Goal: Communication & Community: Answer question/provide support

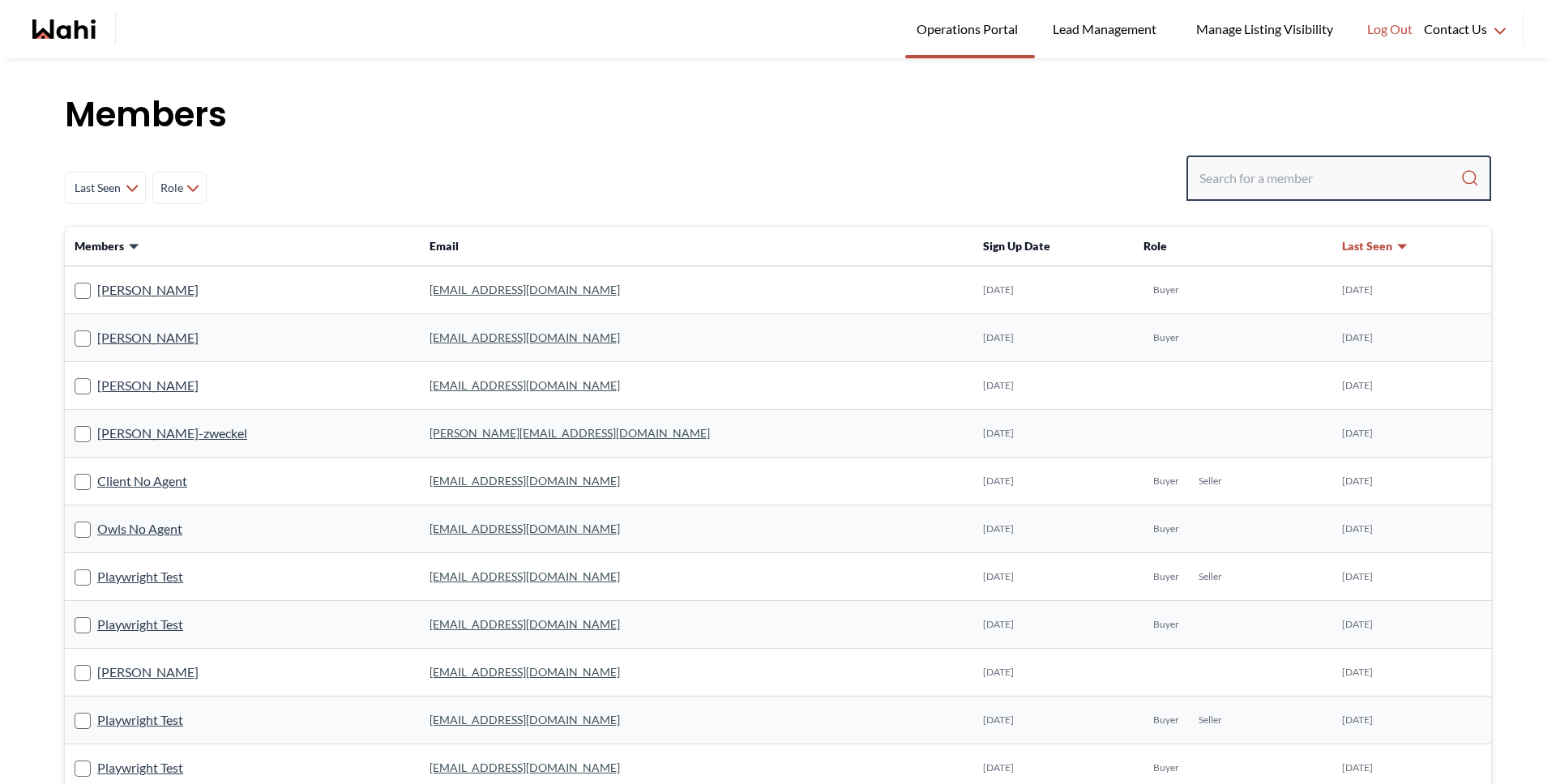
click at [1332, 168] on input "Search input" at bounding box center [1330, 178] width 261 height 30
type input "[PERSON_NAME]"
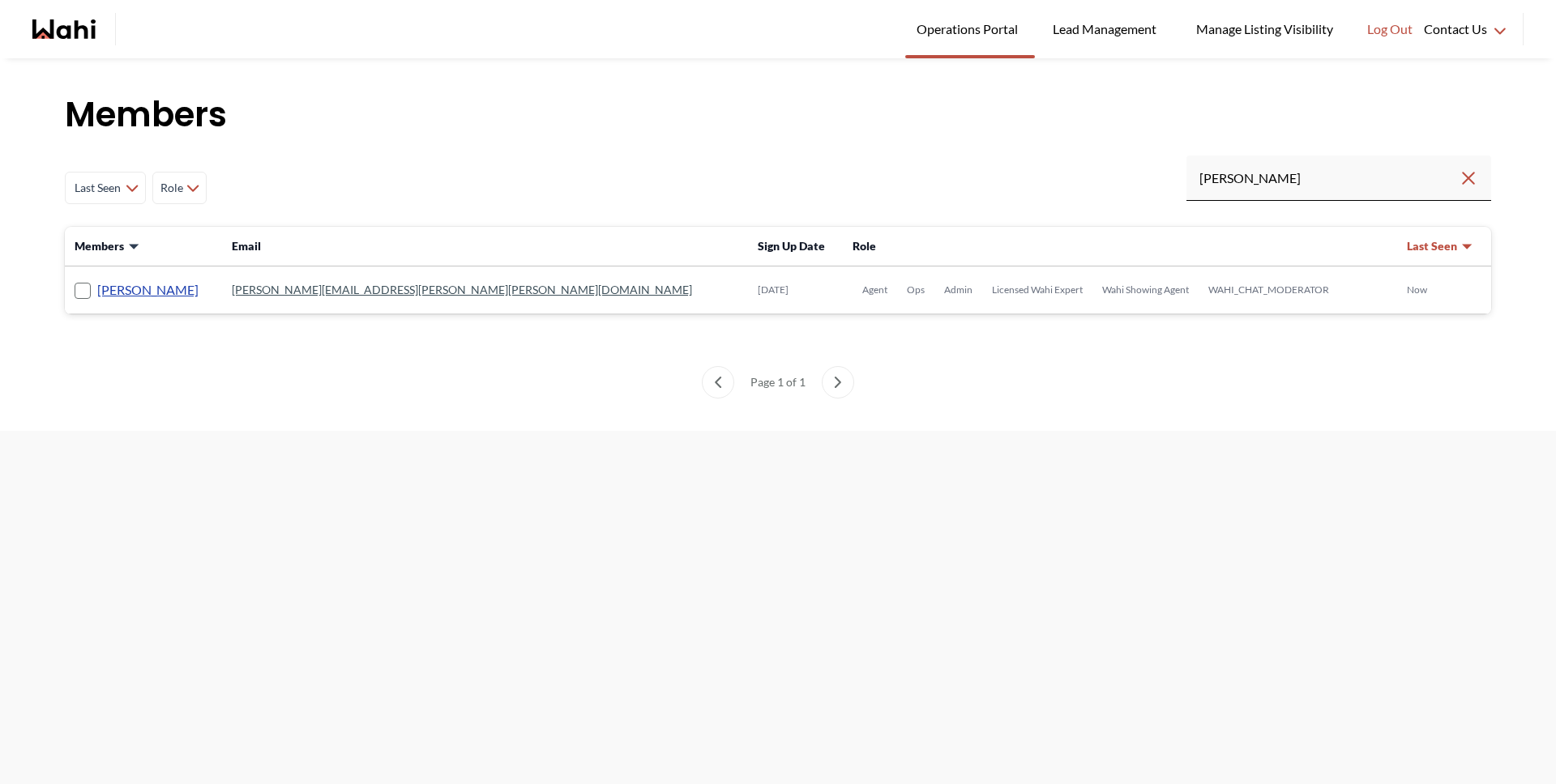
click at [145, 288] on link "[PERSON_NAME]" at bounding box center [148, 290] width 102 height 21
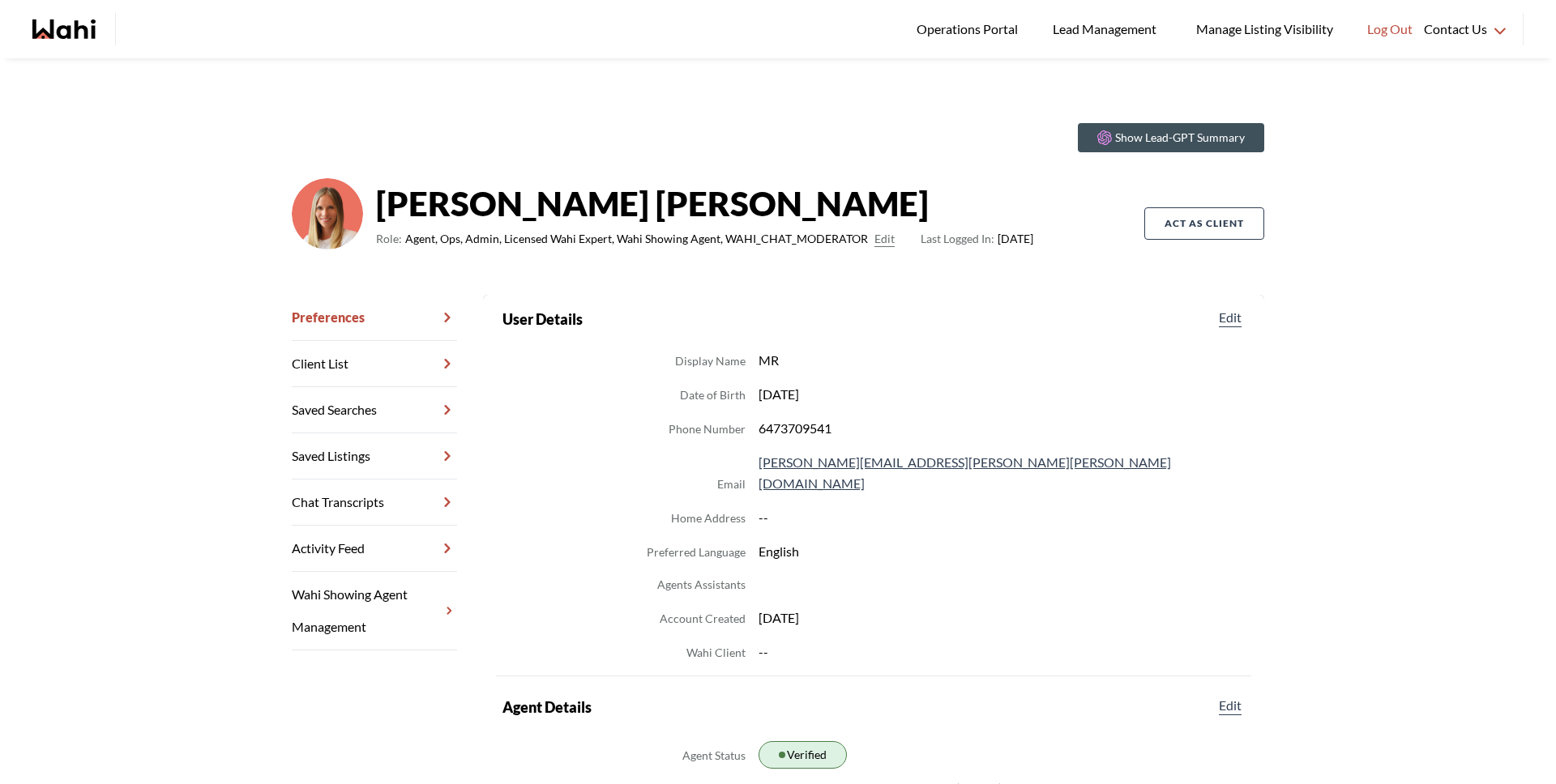
click at [363, 514] on link "Chat Transcripts" at bounding box center [374, 503] width 165 height 46
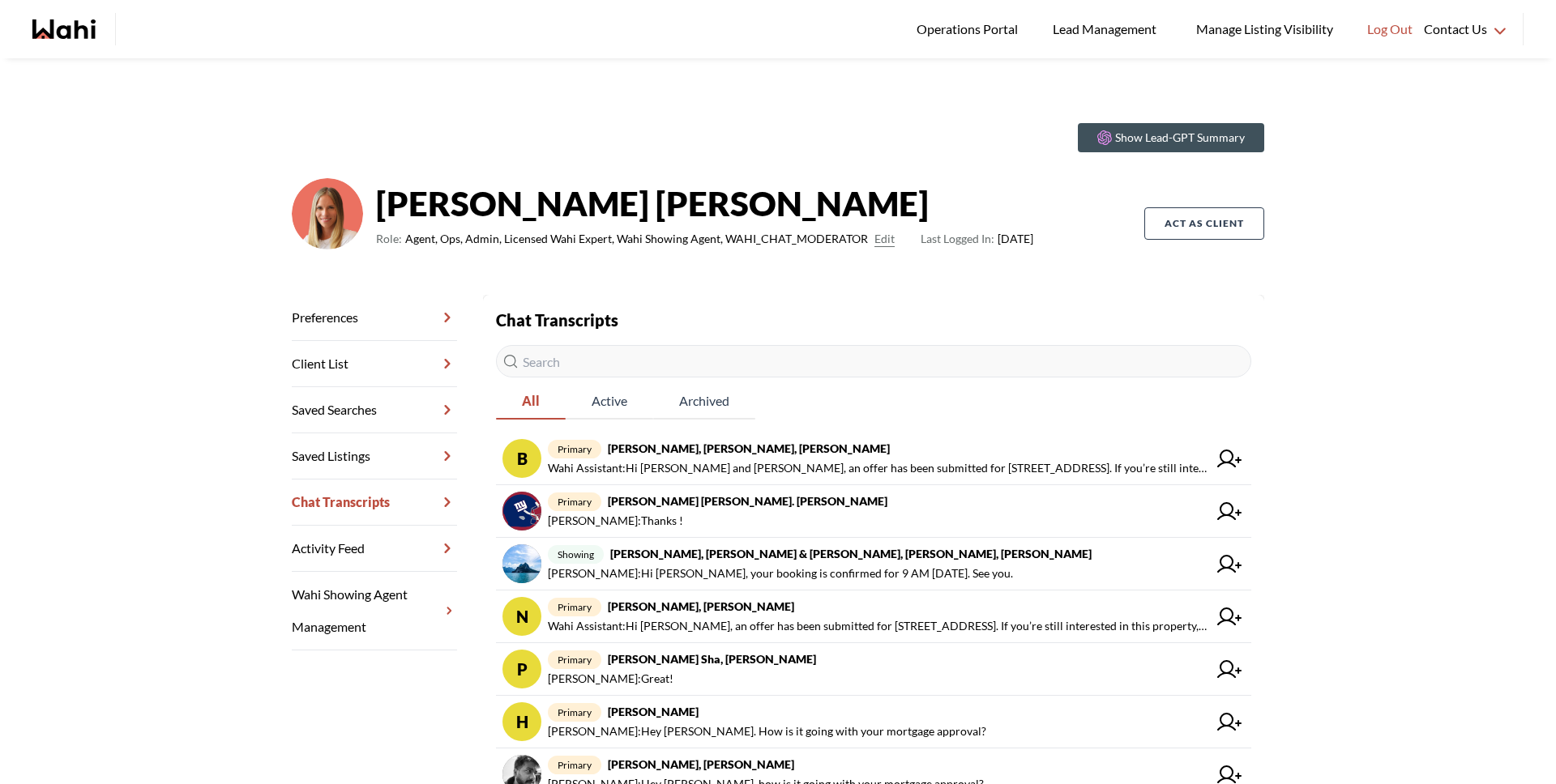
click at [629, 366] on input "text" at bounding box center [873, 361] width 755 height 32
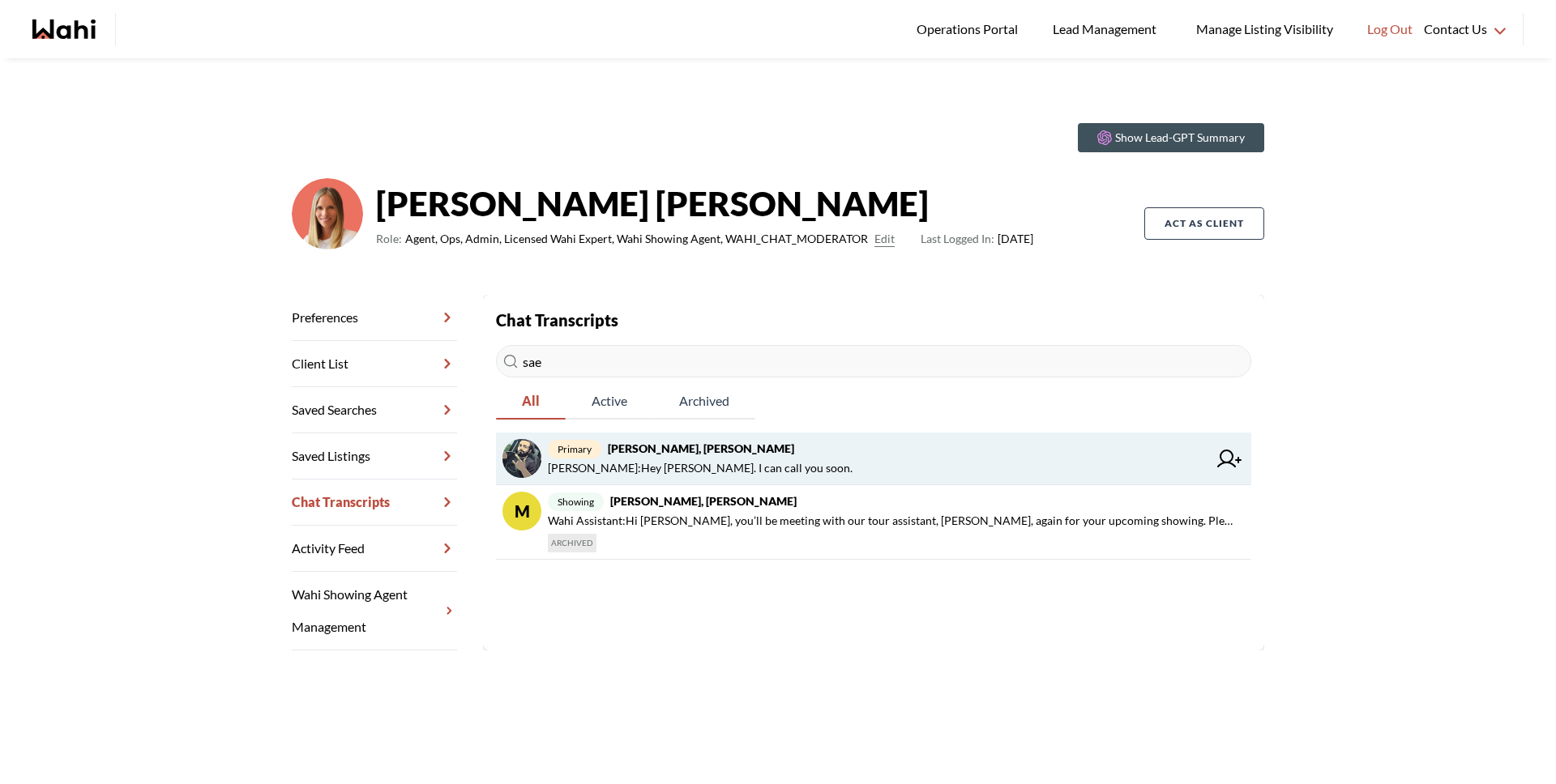
type input "sae"
click at [671, 456] on span "primary Saeid Kanani, Behnam, Michelle" at bounding box center [878, 448] width 660 height 19
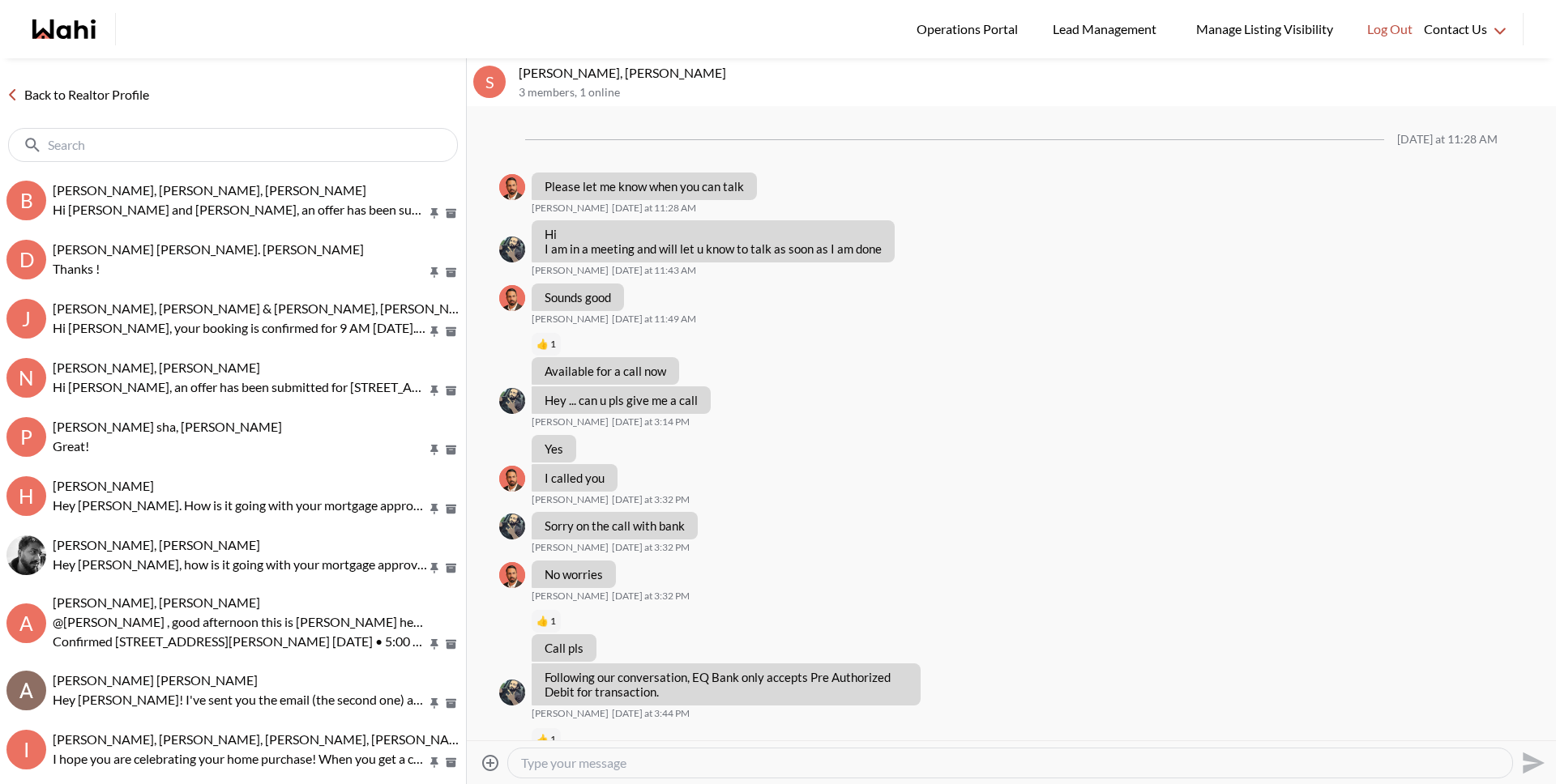
scroll to position [1479, 0]
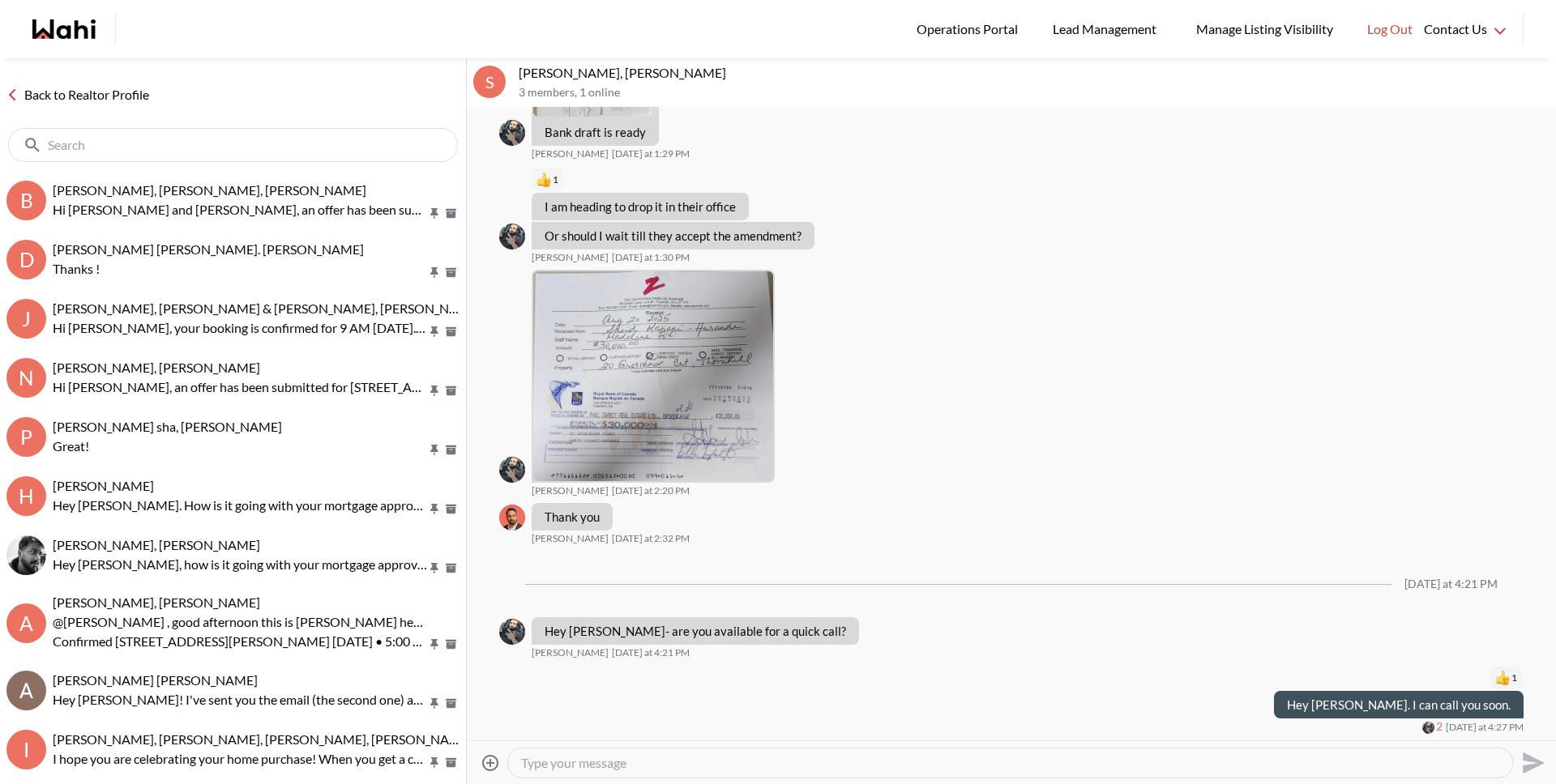
click at [649, 757] on textarea "Type your message" at bounding box center [1011, 763] width 978 height 17
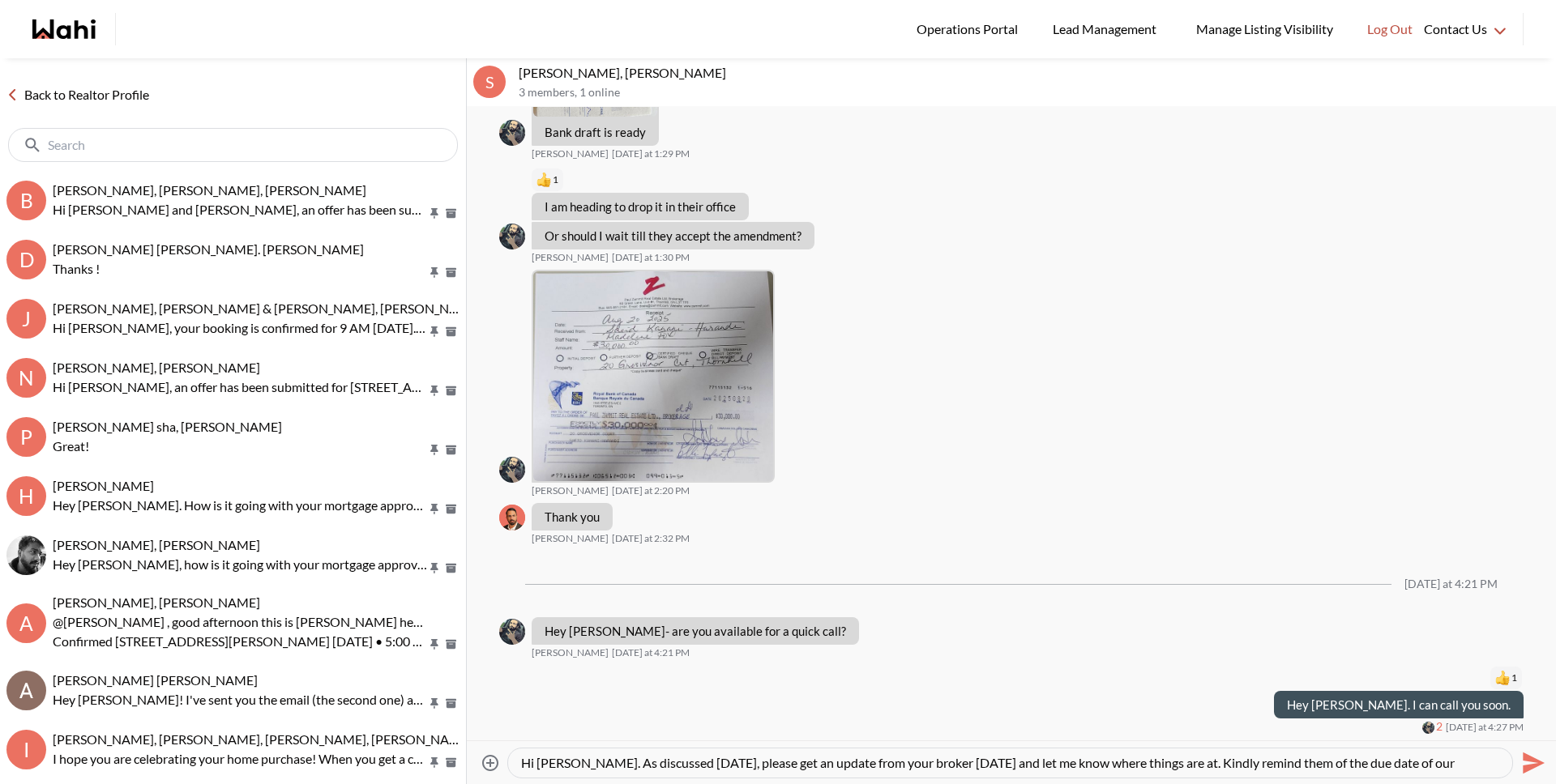
scroll to position [17, 0]
type textarea "Hi Saeid. As discussed on Friday, please get an update from your broker today a…"
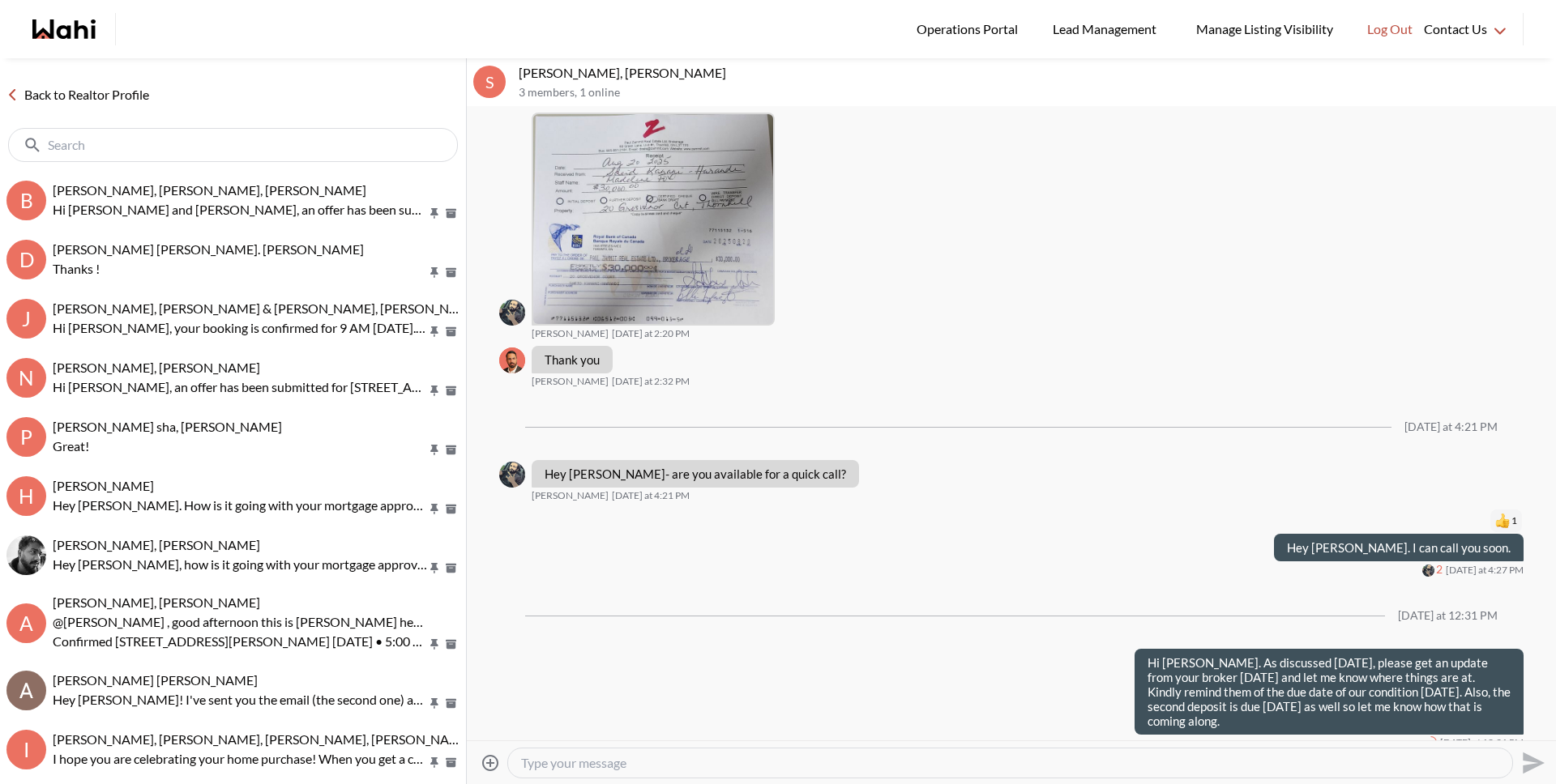
scroll to position [0, 0]
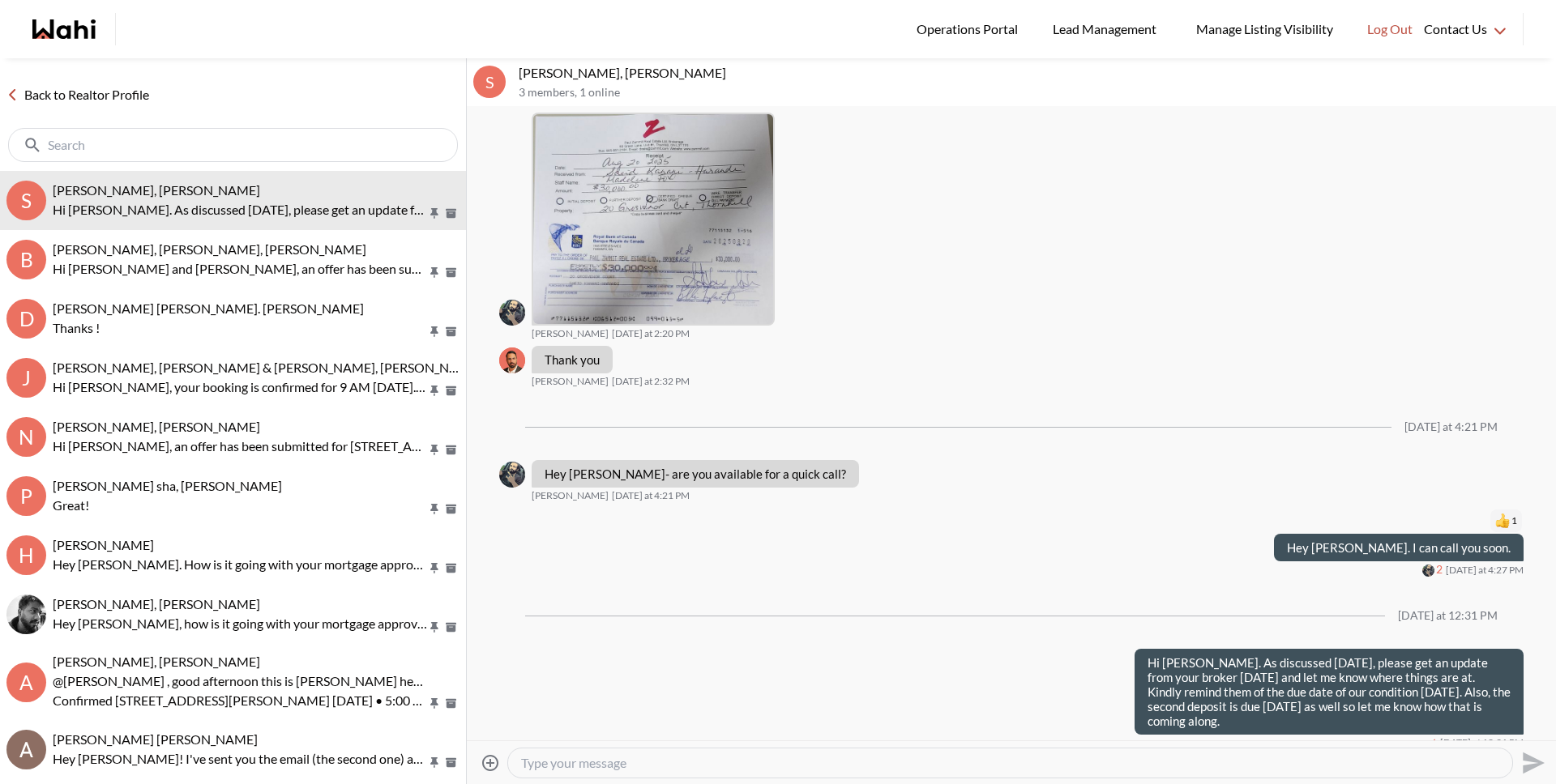
click at [293, 137] on input "text" at bounding box center [234, 145] width 374 height 17
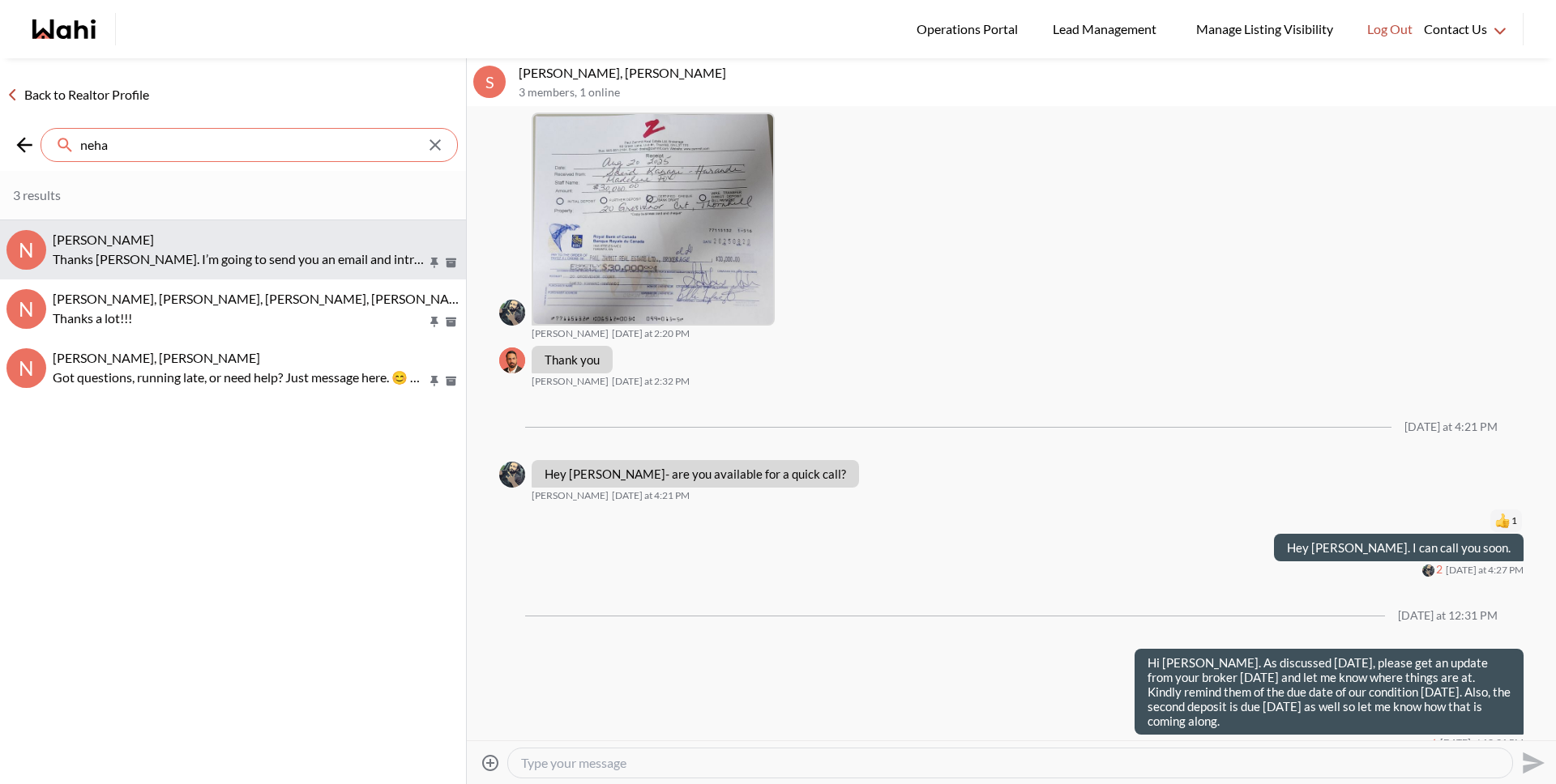
type input "neha"
click at [211, 237] on div "[PERSON_NAME]" at bounding box center [256, 240] width 407 height 17
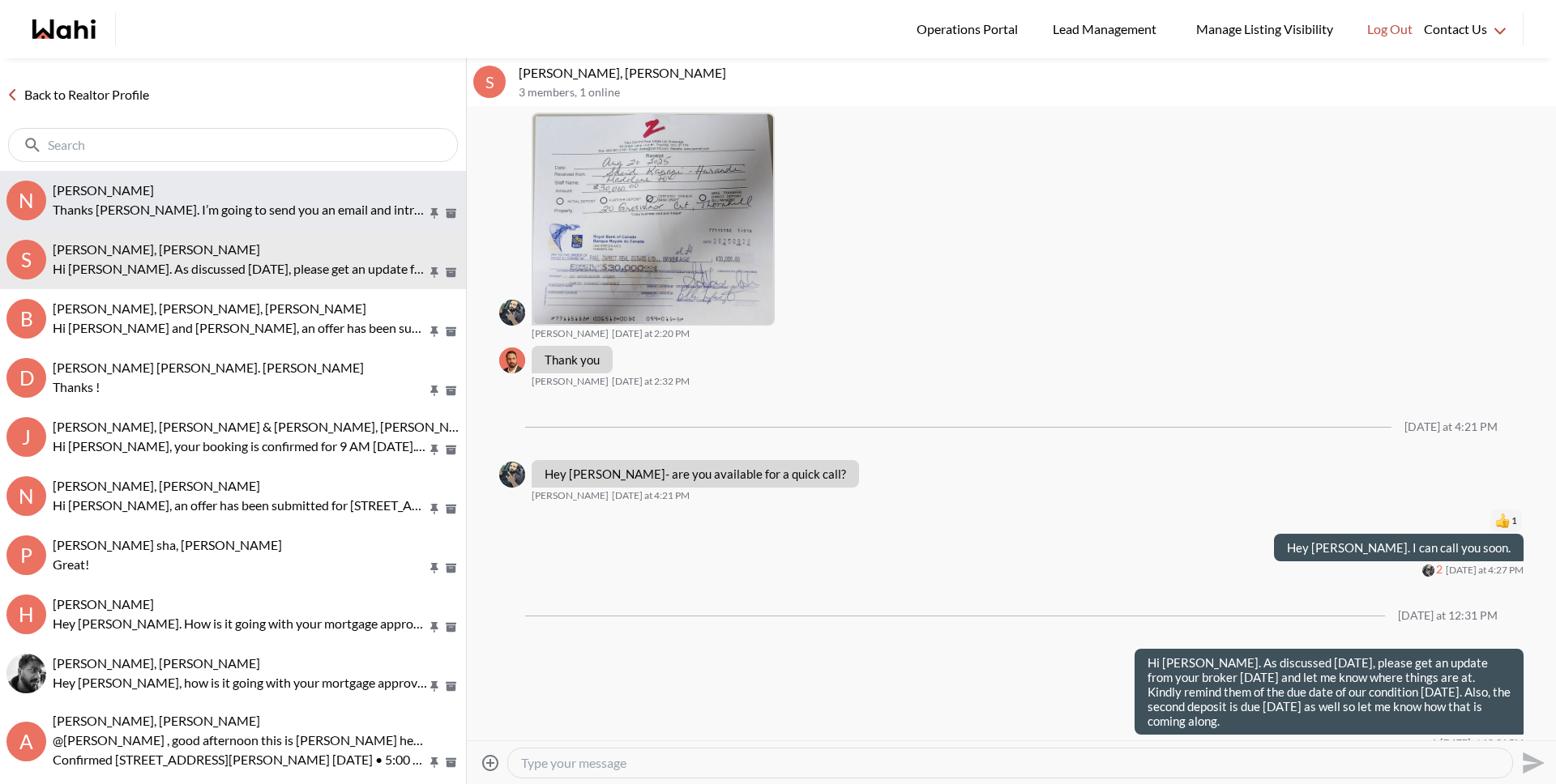
click at [118, 216] on p "Thanks Neha. I’m going to send you an email and introduce you to Vrushali from …" at bounding box center [240, 209] width 375 height 19
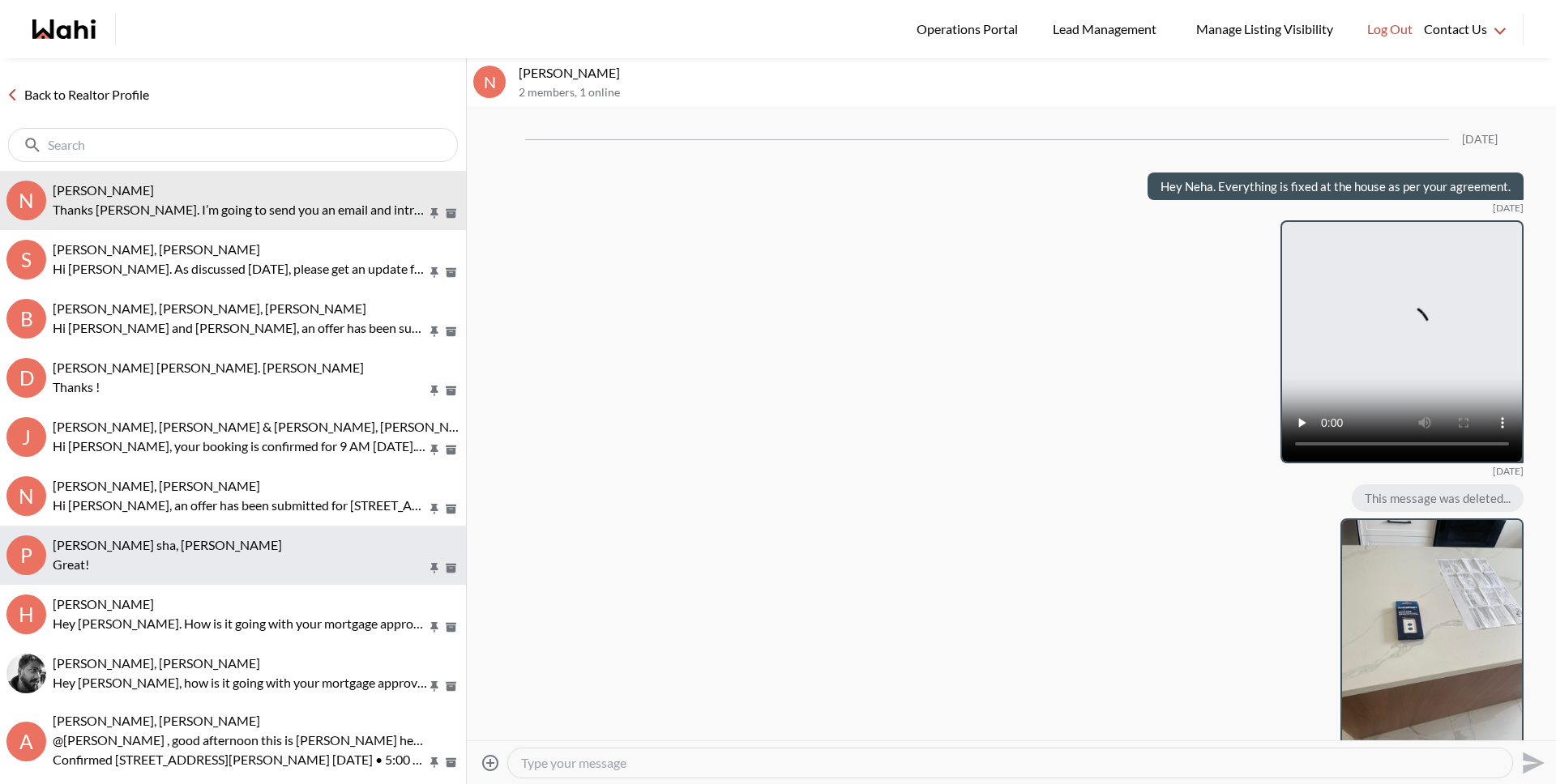
scroll to position [2256, 0]
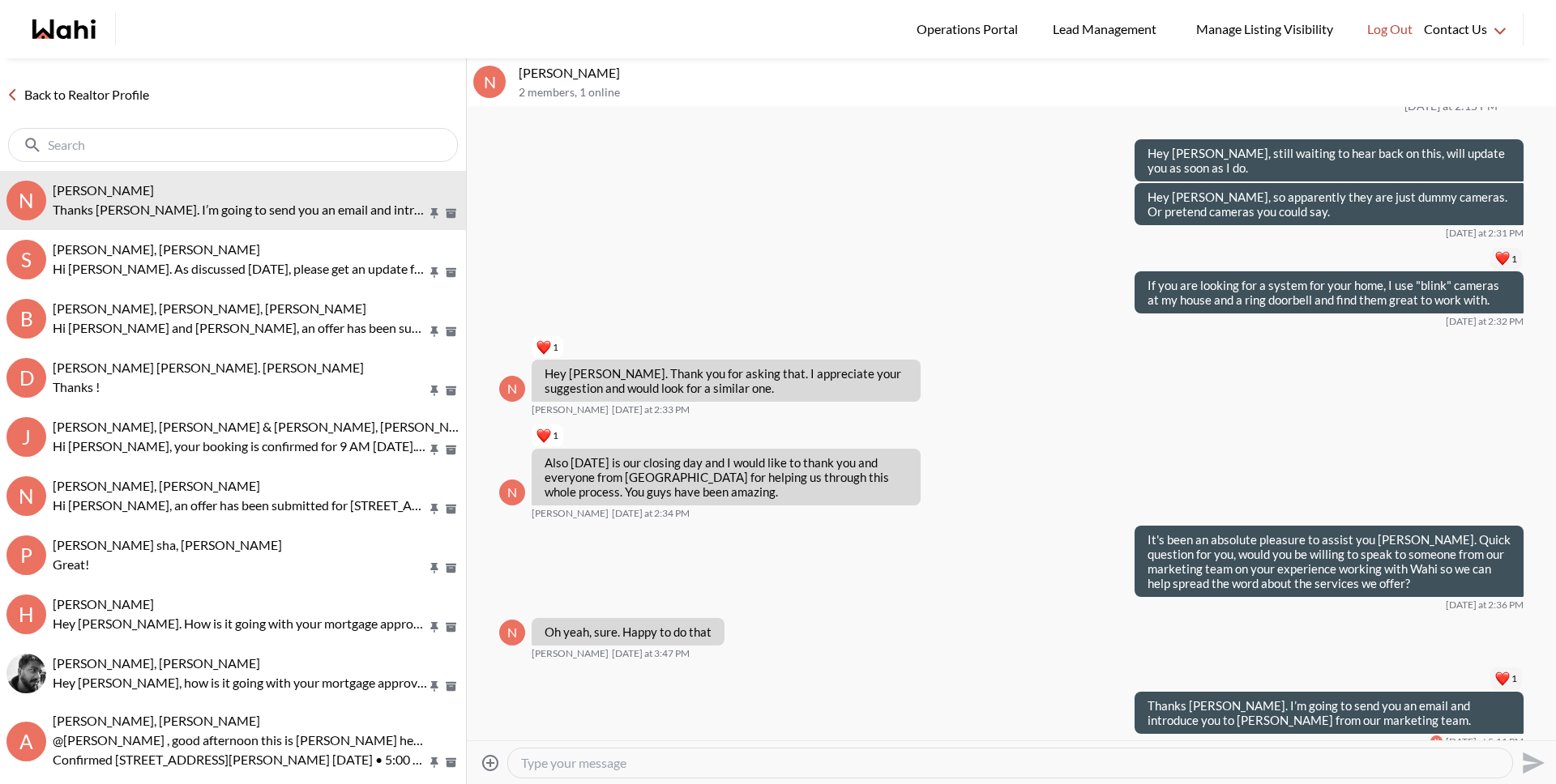
click at [580, 767] on textarea "Type your message" at bounding box center [1011, 763] width 978 height 17
type textarea "Hey Neha! Is it okay for the sellers agent to come and remove the lockbox from …"
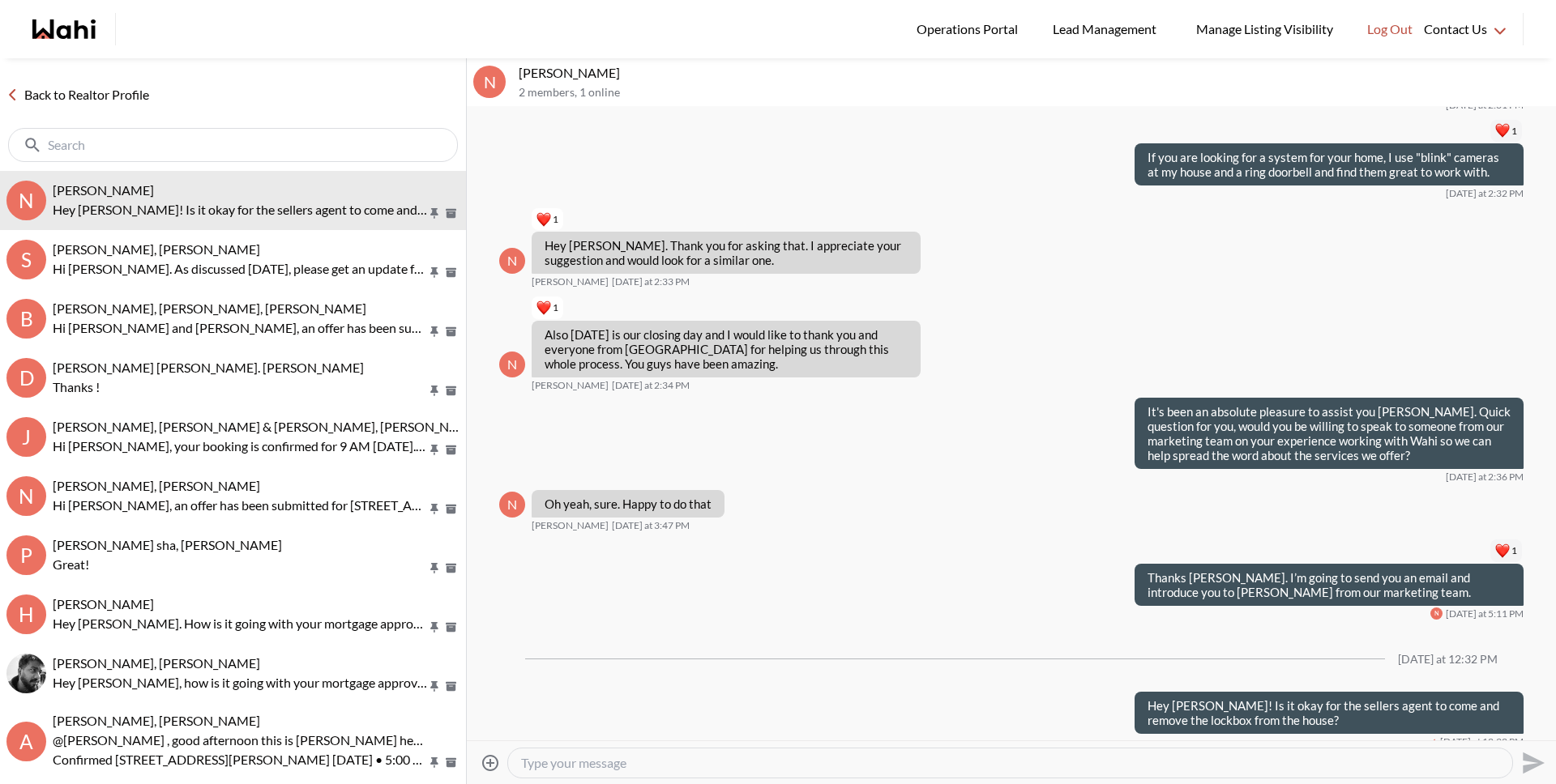
click at [134, 98] on link "Back to Realtor Profile" at bounding box center [78, 94] width 156 height 21
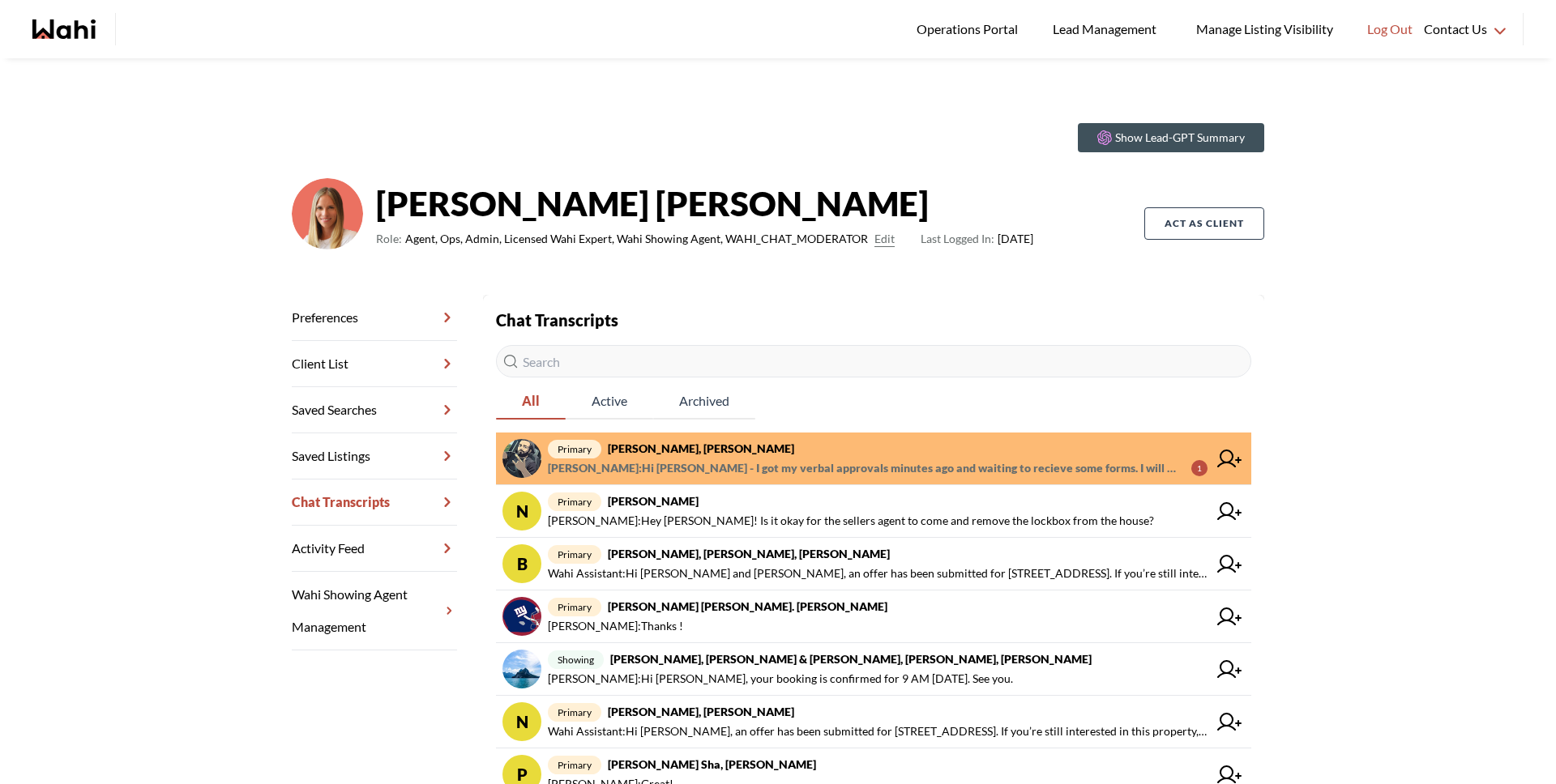
click at [698, 452] on strong "[PERSON_NAME], [PERSON_NAME]" at bounding box center [701, 448] width 186 height 14
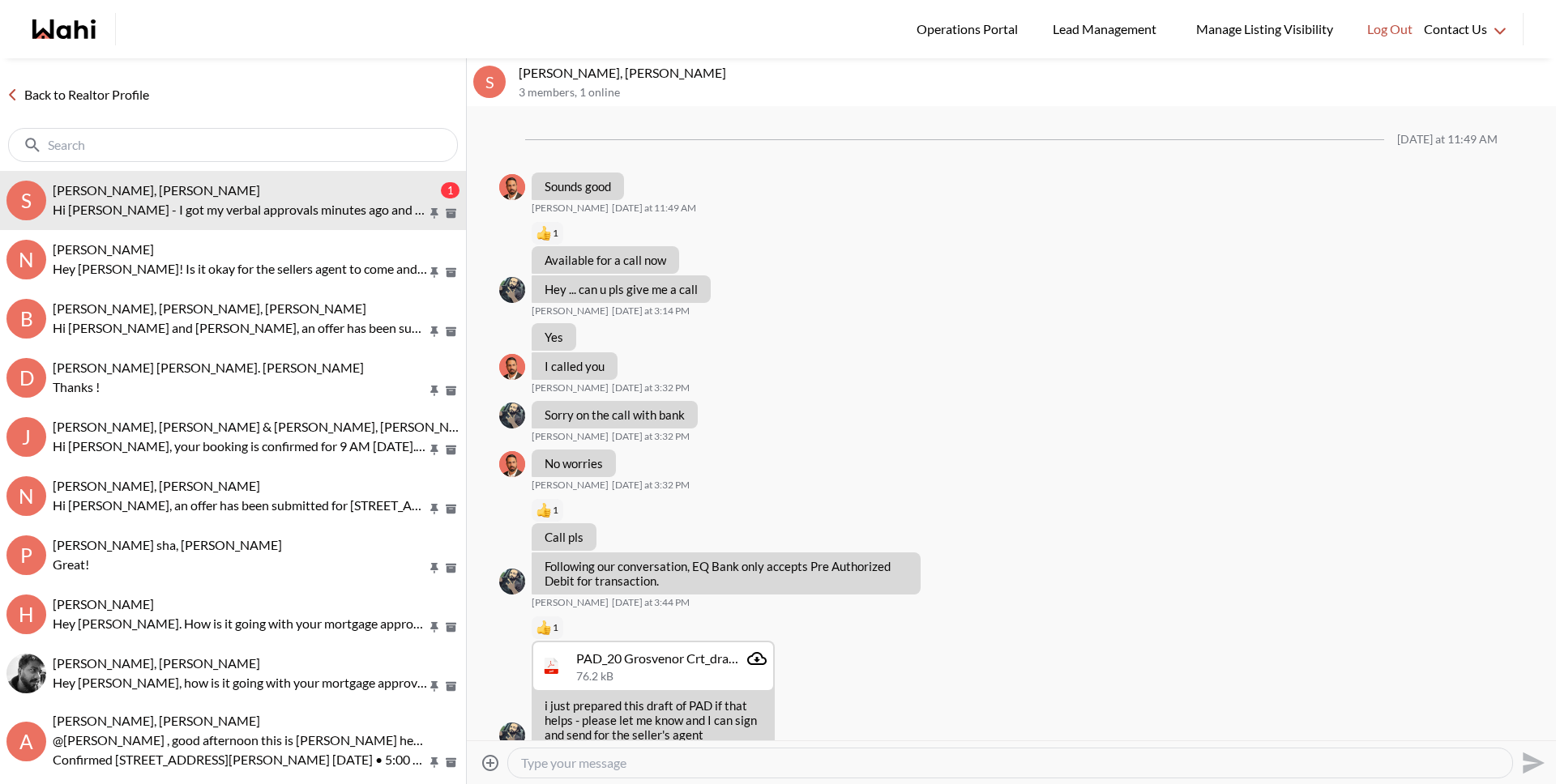
scroll to position [1735, 0]
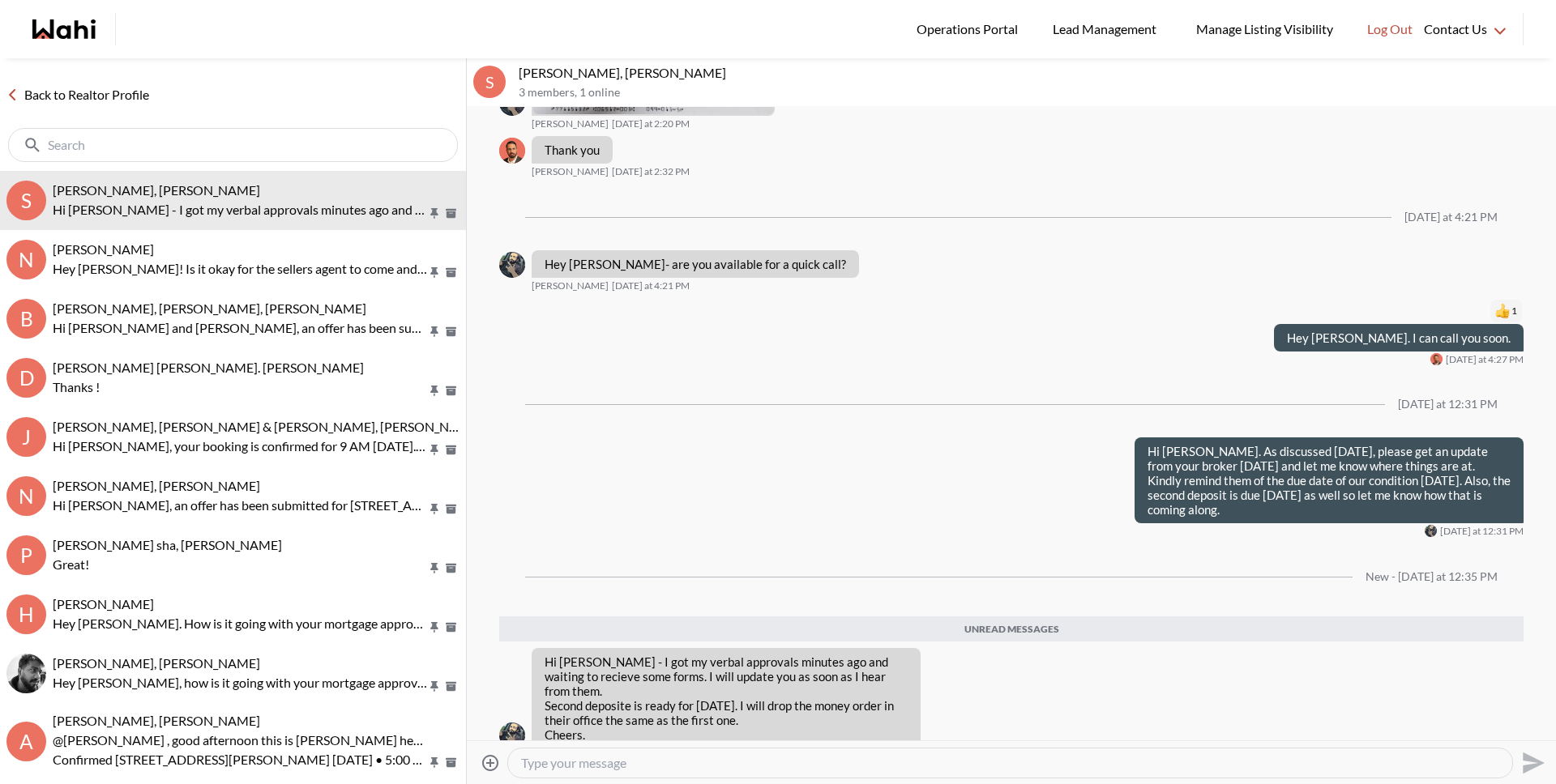
click at [640, 766] on textarea "Type your message" at bounding box center [1011, 763] width 978 height 17
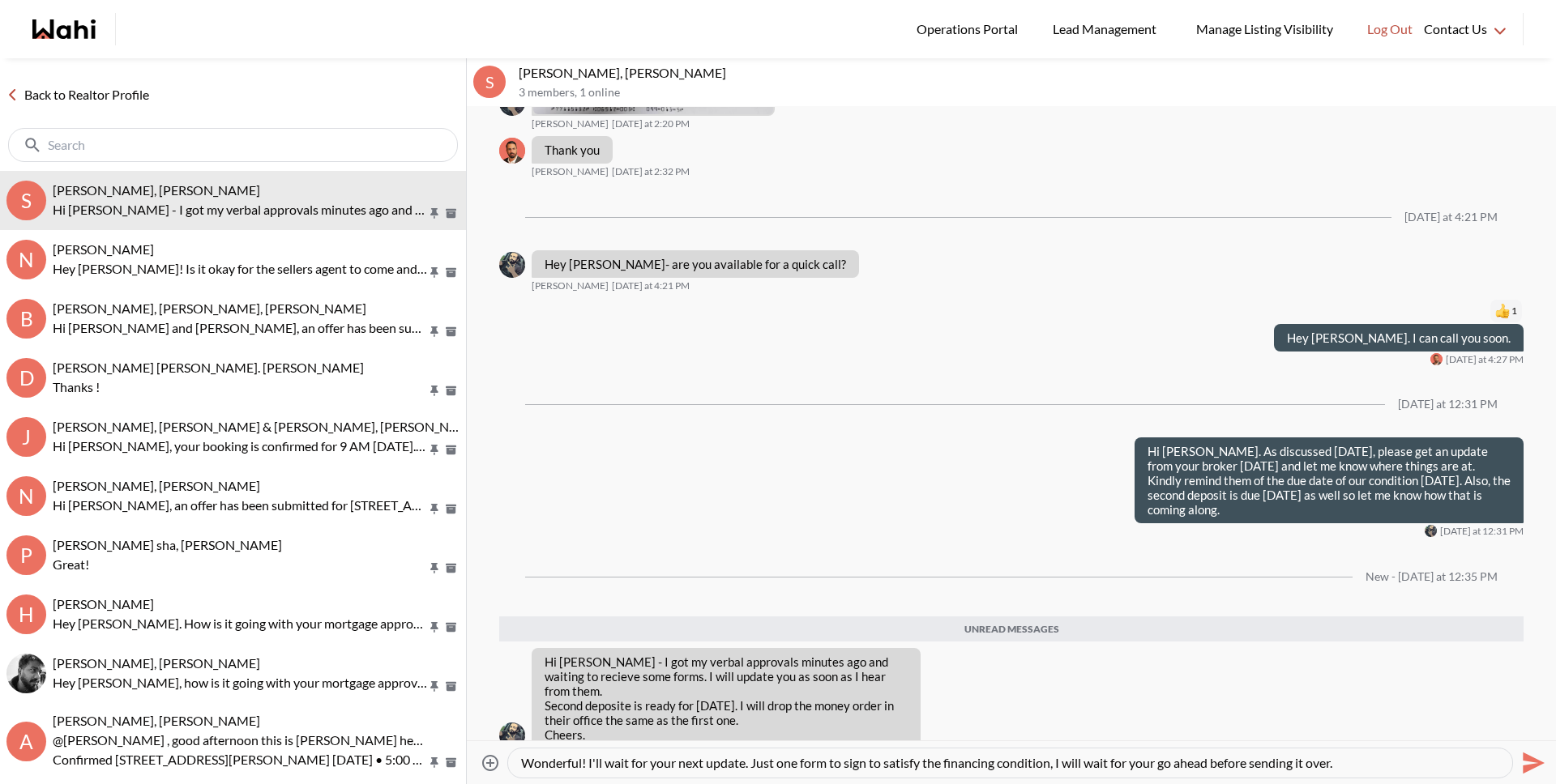
type textarea "Wonderful! I'll wait for your next update. Just one form to sign to satisfy the…"
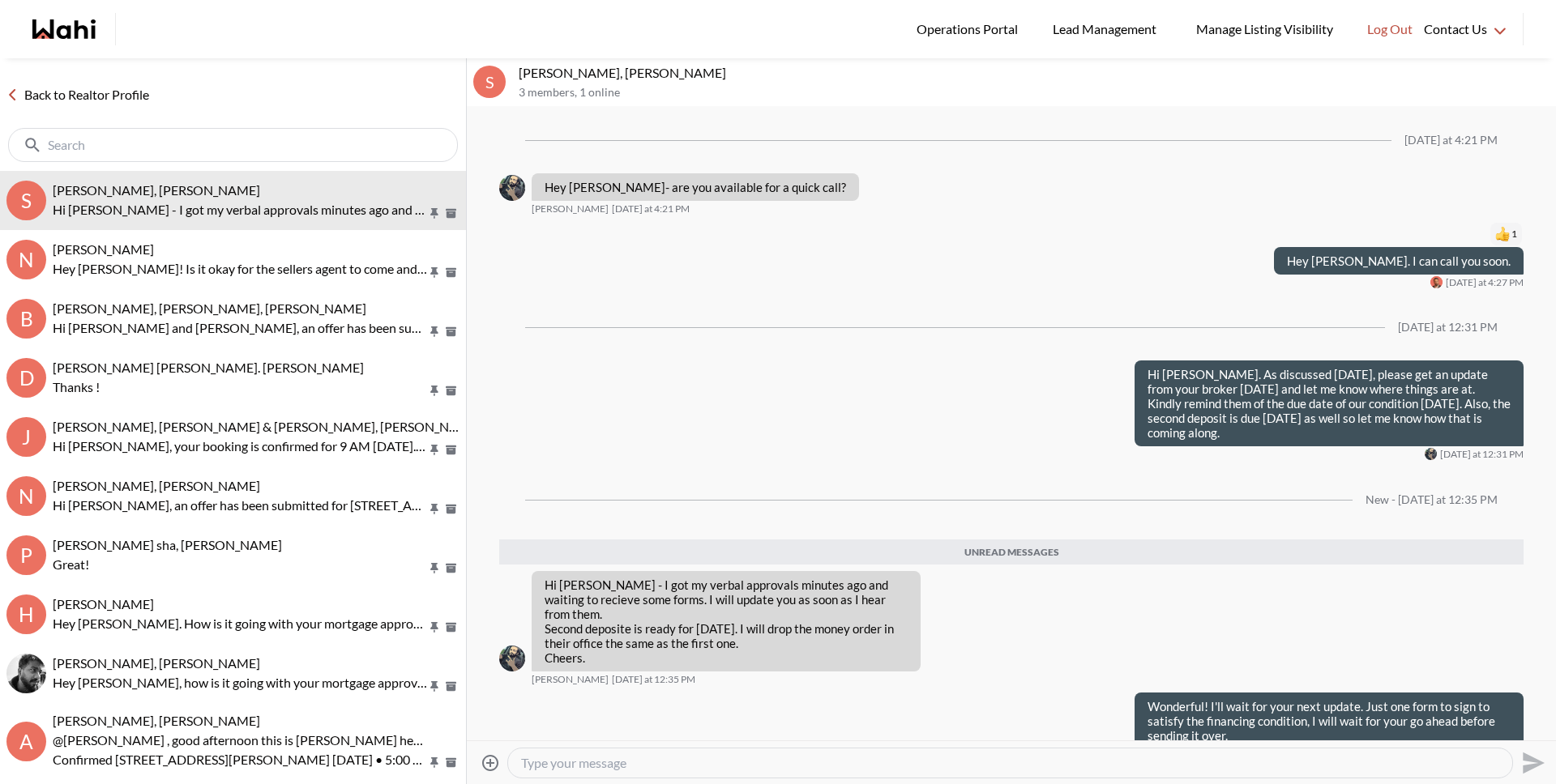
scroll to position [1774, 0]
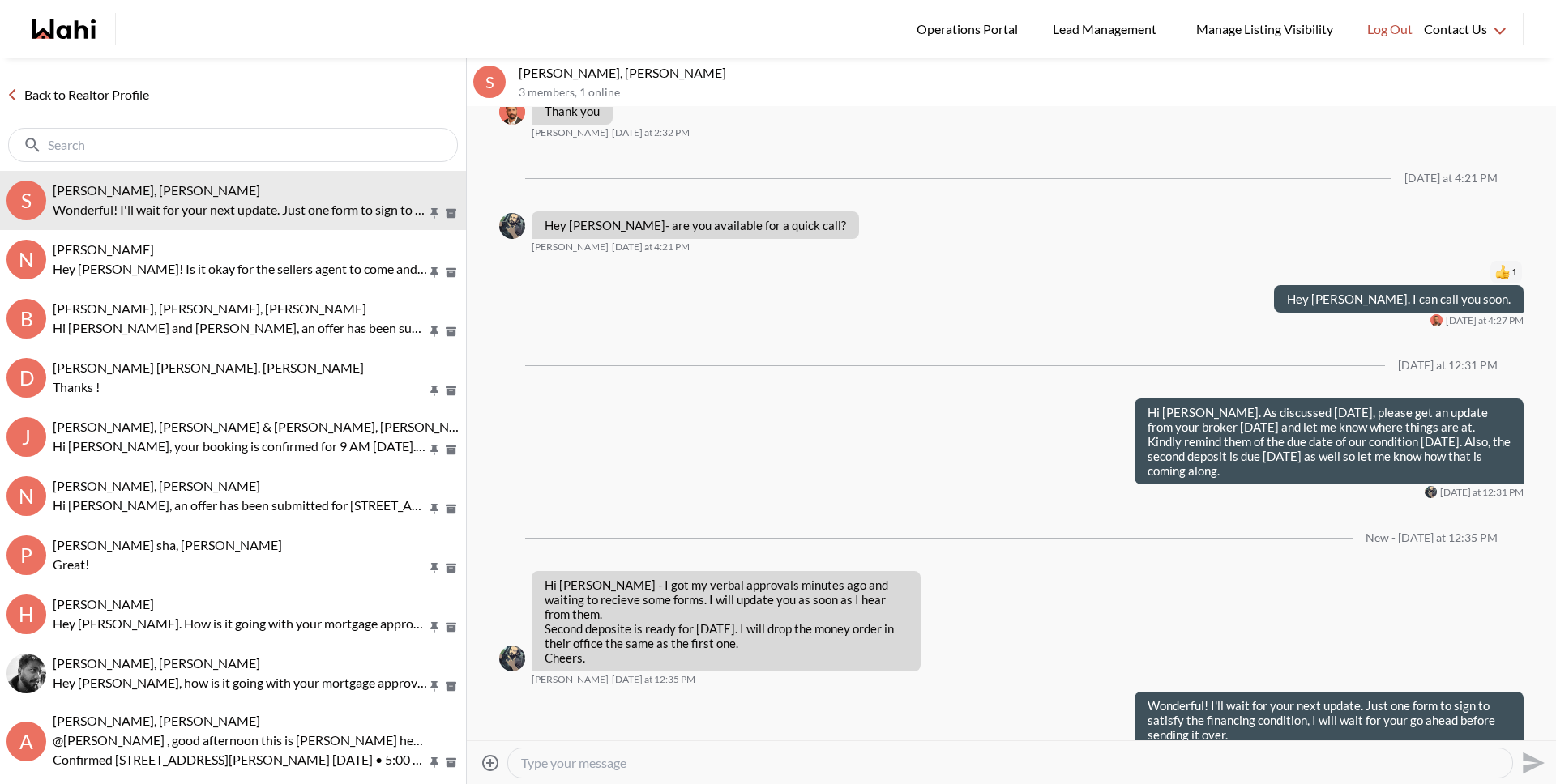
click at [100, 96] on link "Back to Realtor Profile" at bounding box center [78, 94] width 156 height 21
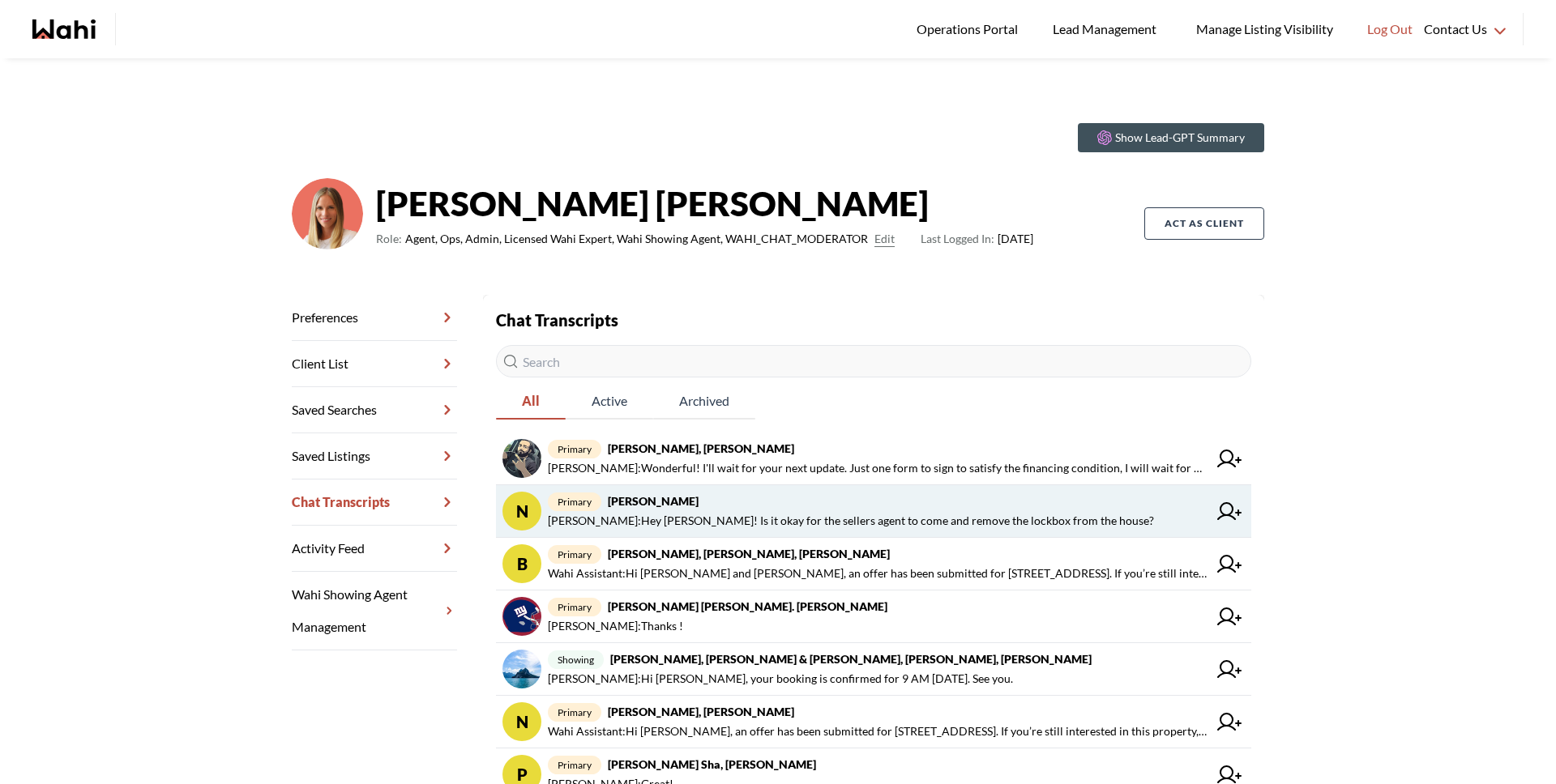
click at [650, 511] on span "Michelle Ryckman : Hey Neha! Is it okay for the sellers agent to come and remov…" at bounding box center [851, 520] width 606 height 19
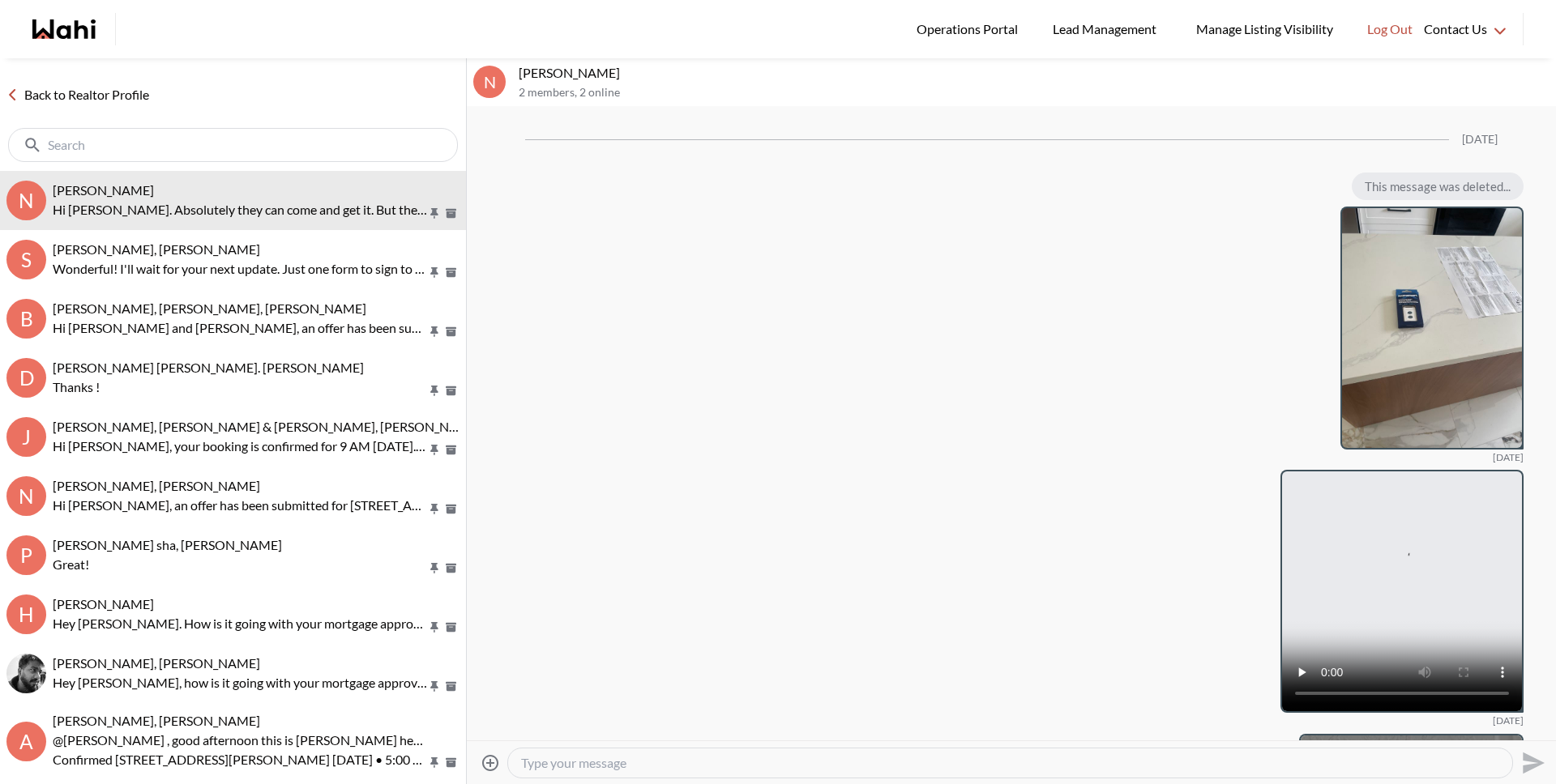
scroll to position [2269, 0]
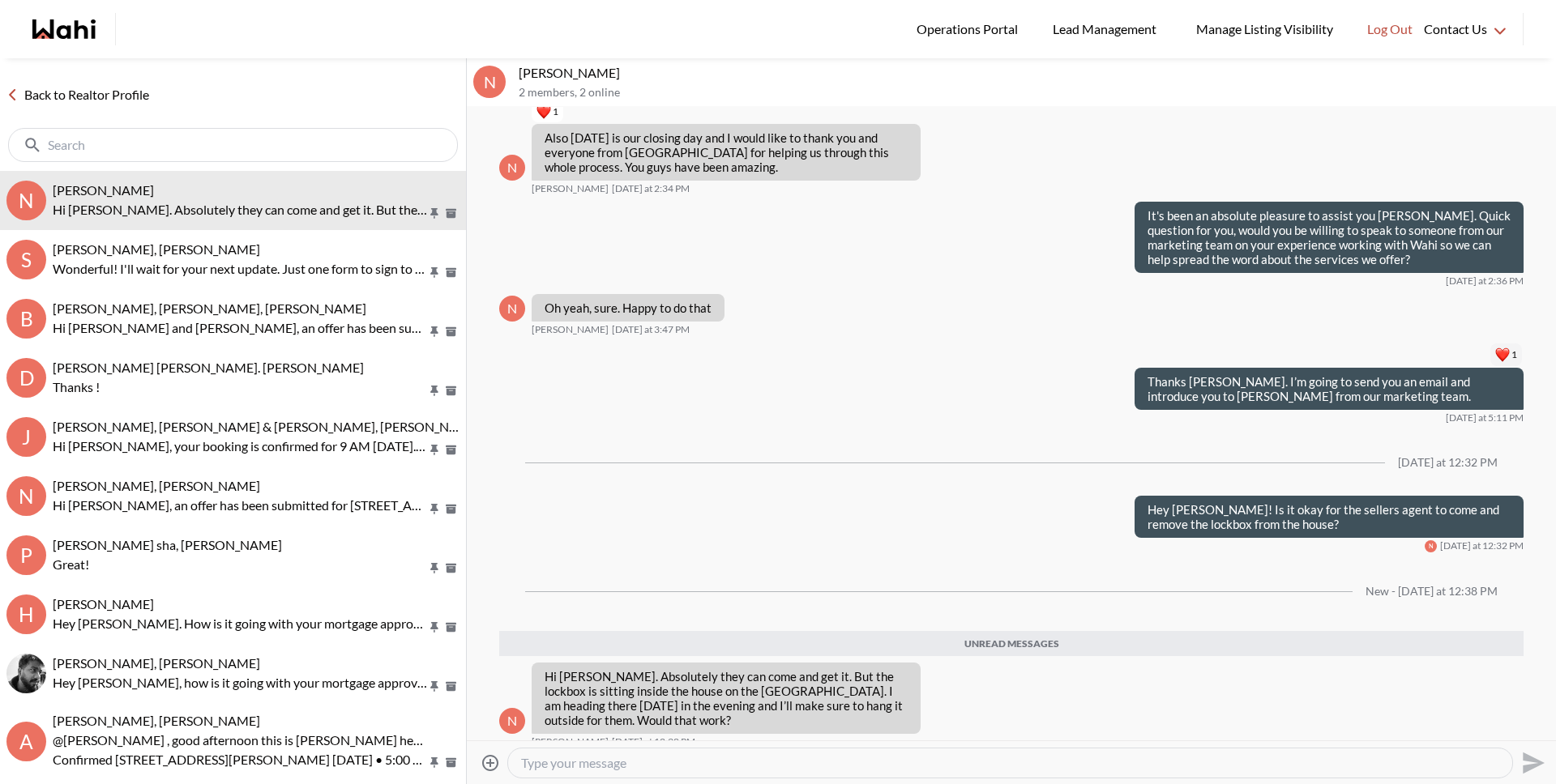
click at [736, 762] on textarea "Type your message" at bounding box center [1011, 763] width 978 height 17
paste textarea "Type your message"
type textarea "Sure Neha. I'll let him know it will be outside for him later today, after 6pm"
type textarea "?"
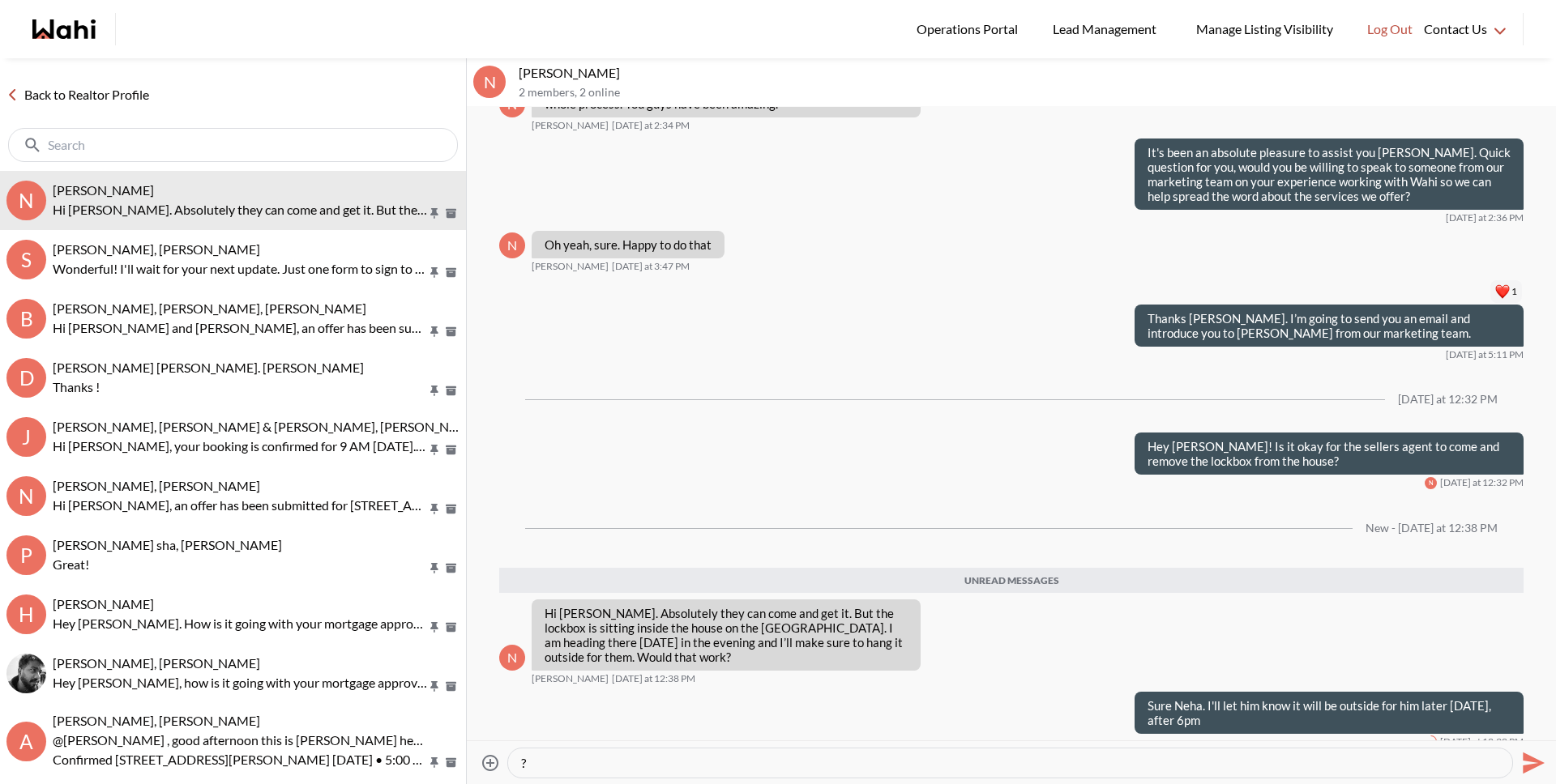
scroll to position [2293, 0]
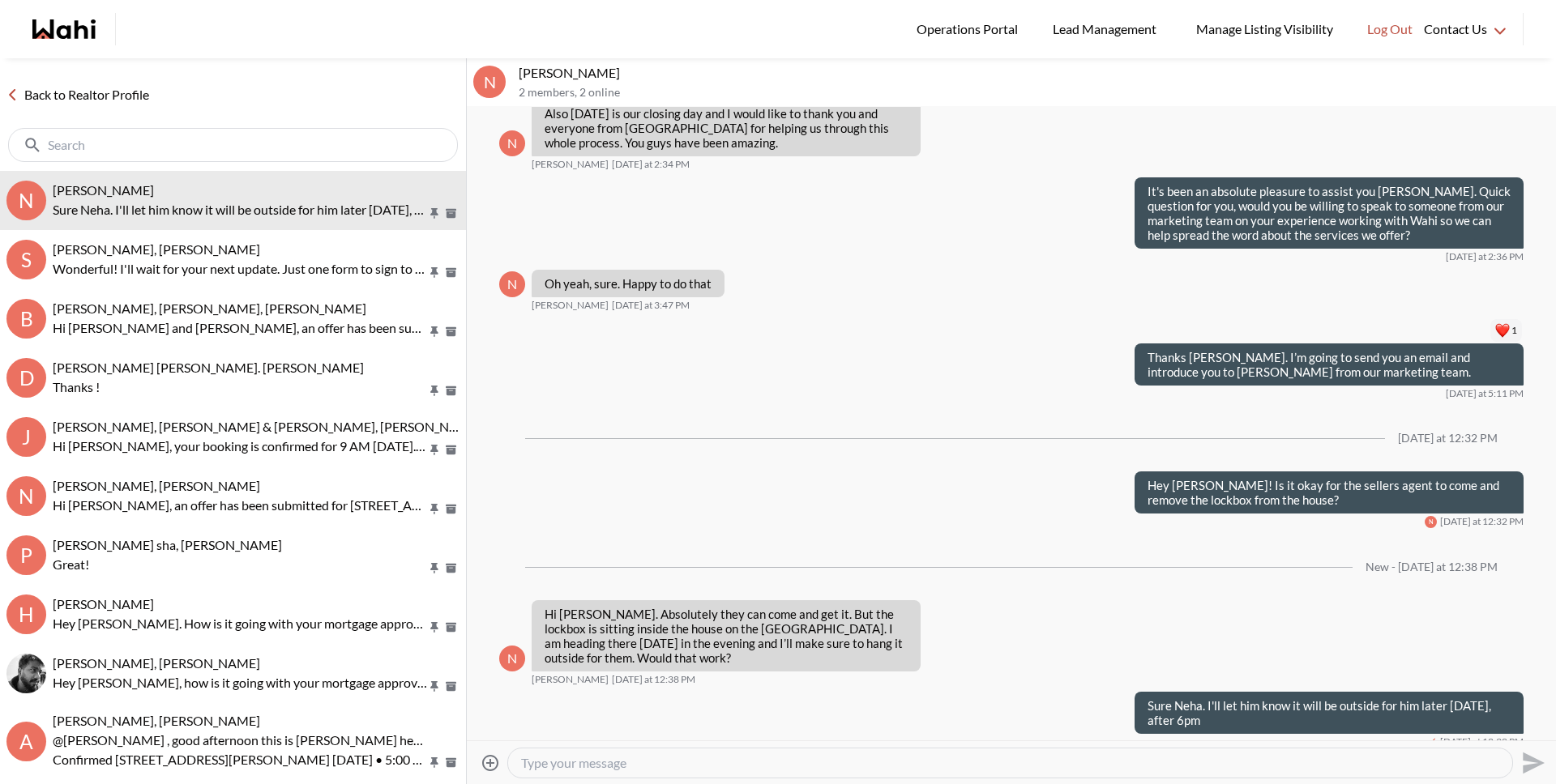
type textarea "?"
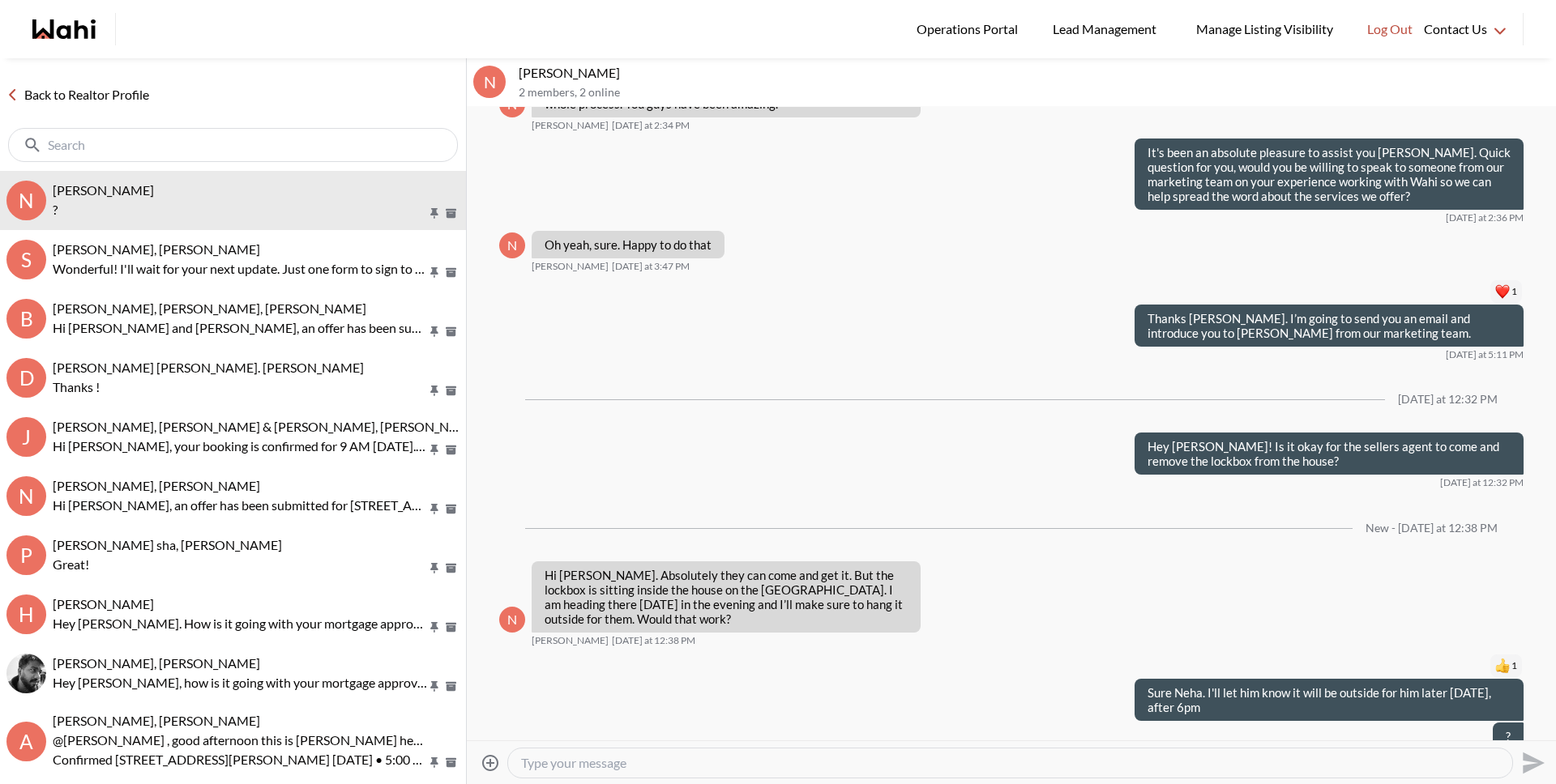
scroll to position [2396, 0]
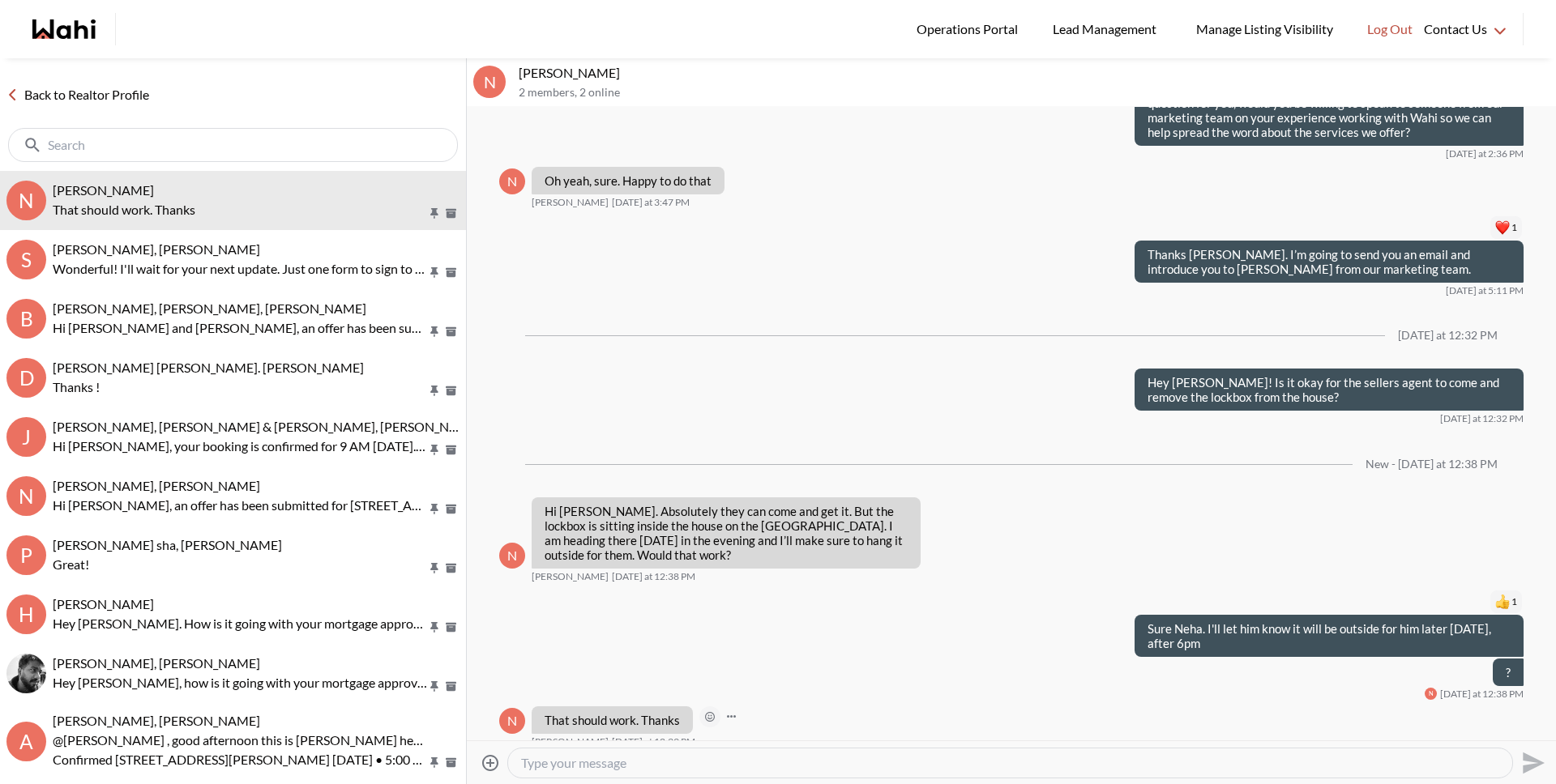
click at [708, 712] on icon "Open Reaction Selector" at bounding box center [710, 717] width 10 height 10
click at [801, 669] on button "Select Reaction: Heart" at bounding box center [793, 668] width 32 height 32
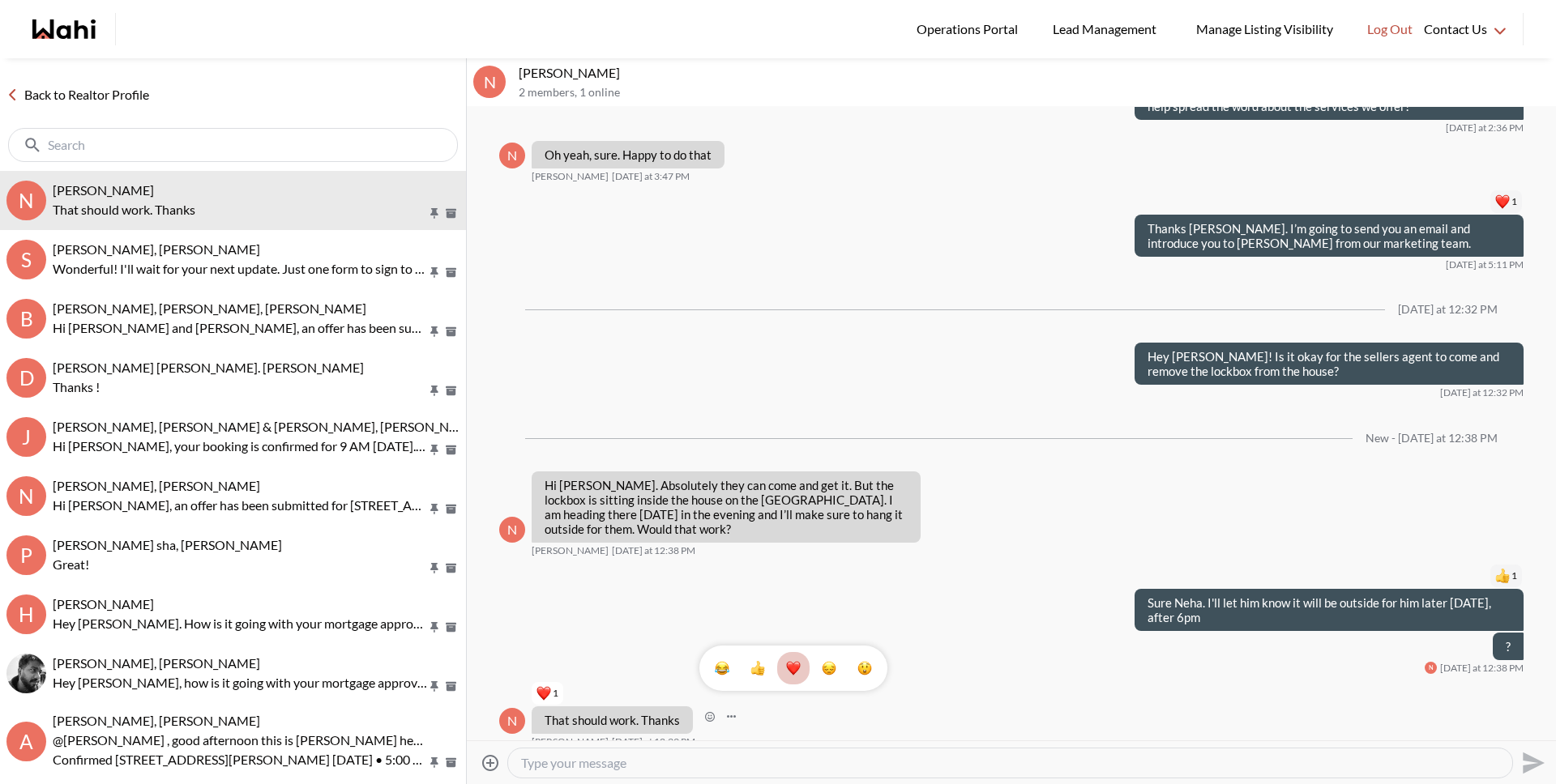
click at [139, 100] on link "Back to Realtor Profile" at bounding box center [78, 94] width 156 height 21
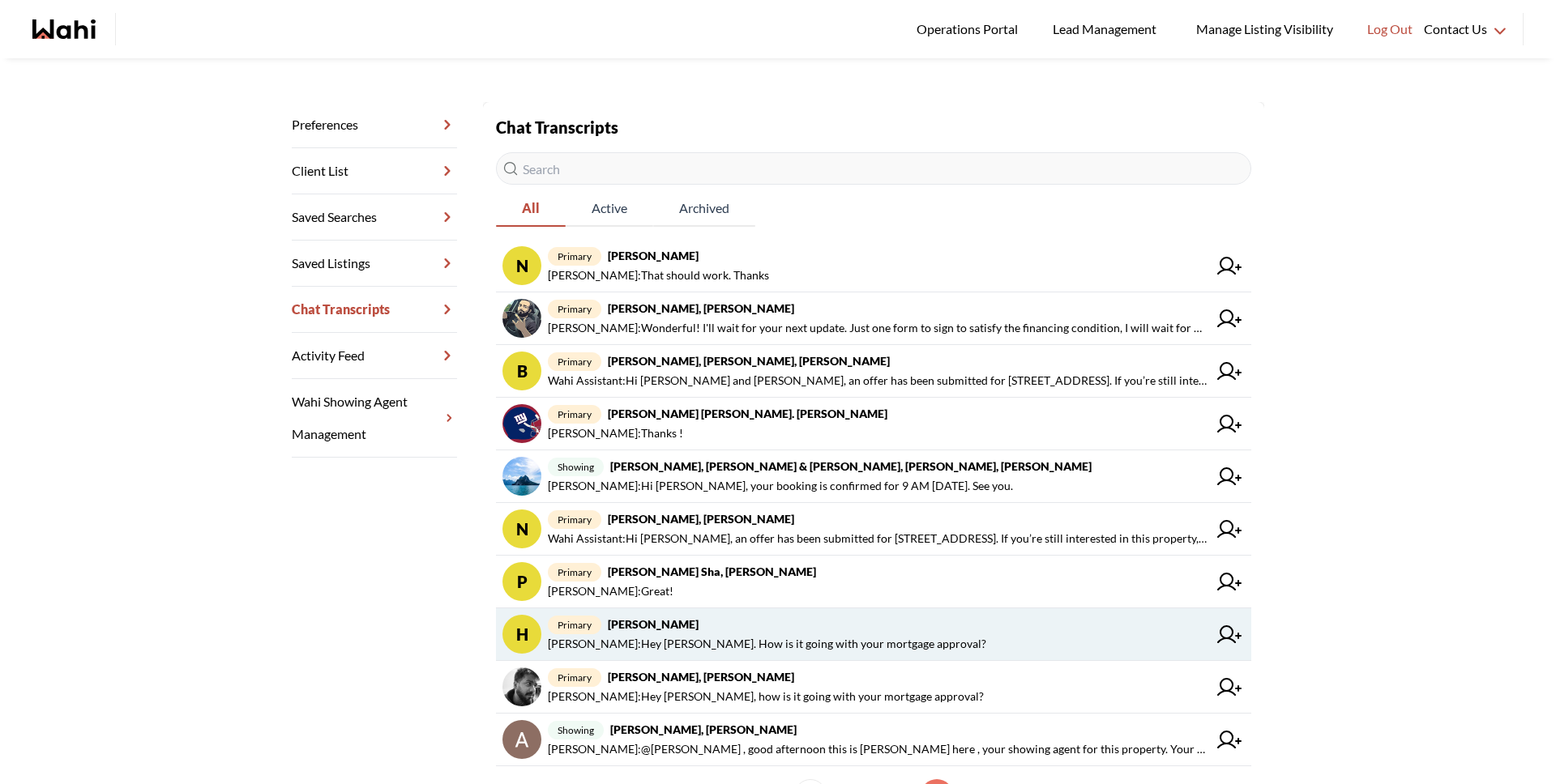
scroll to position [268, 0]
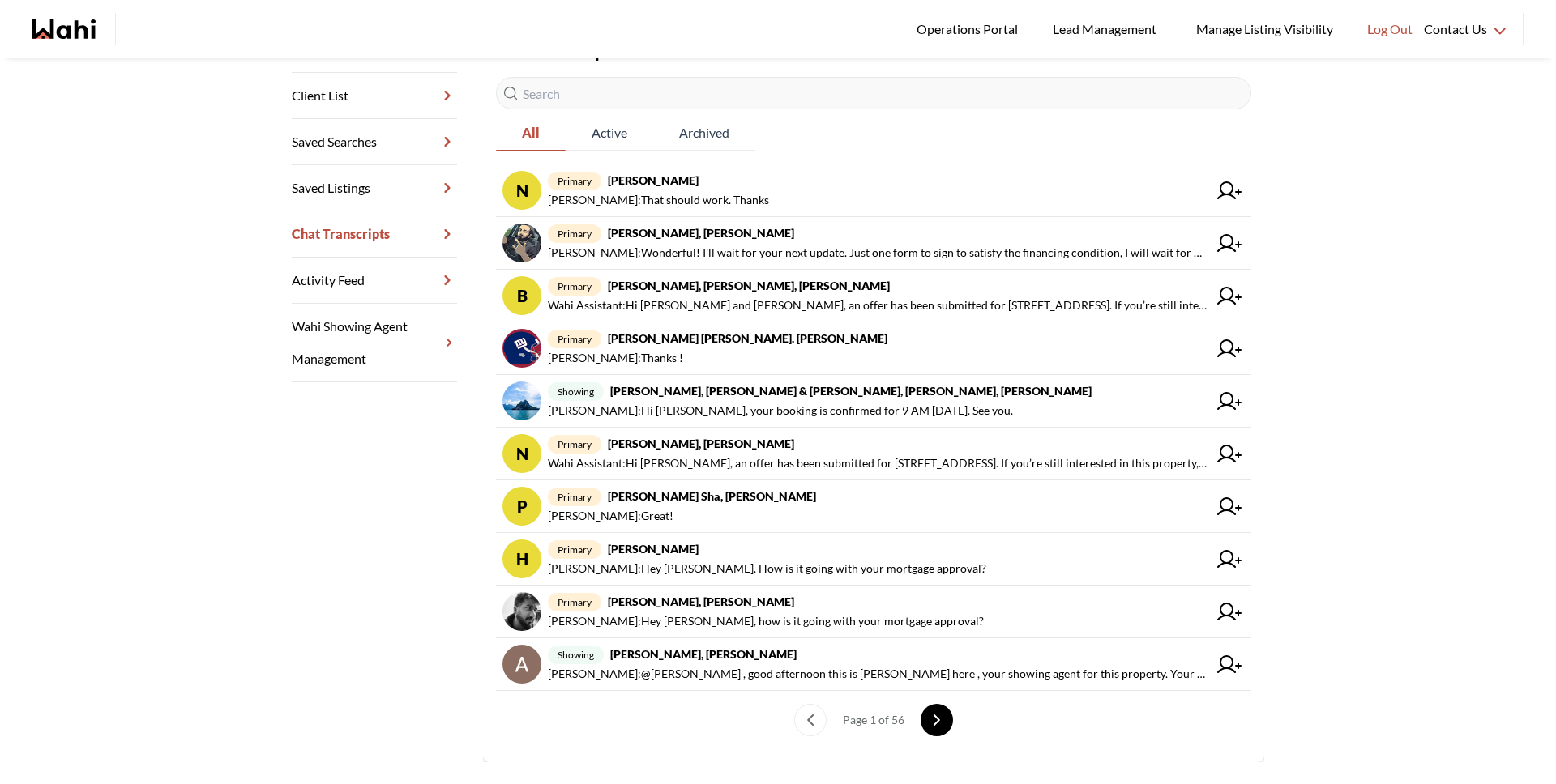
click at [938, 717] on button "next page" at bounding box center [937, 719] width 32 height 32
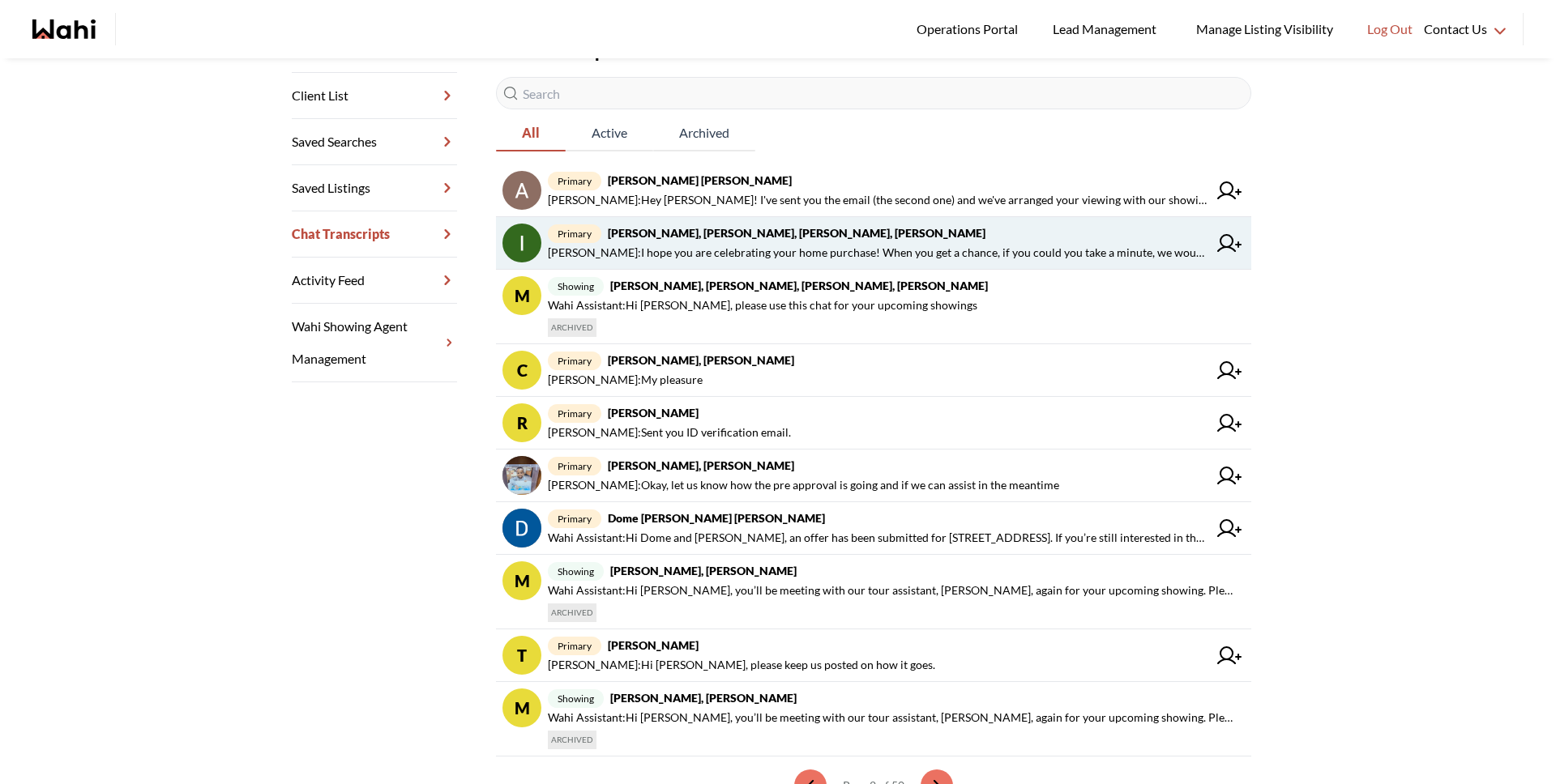
click at [758, 243] on span "Michelle Ryckman : I hope you are celebrating your home purchase! When you get …" at bounding box center [878, 252] width 660 height 19
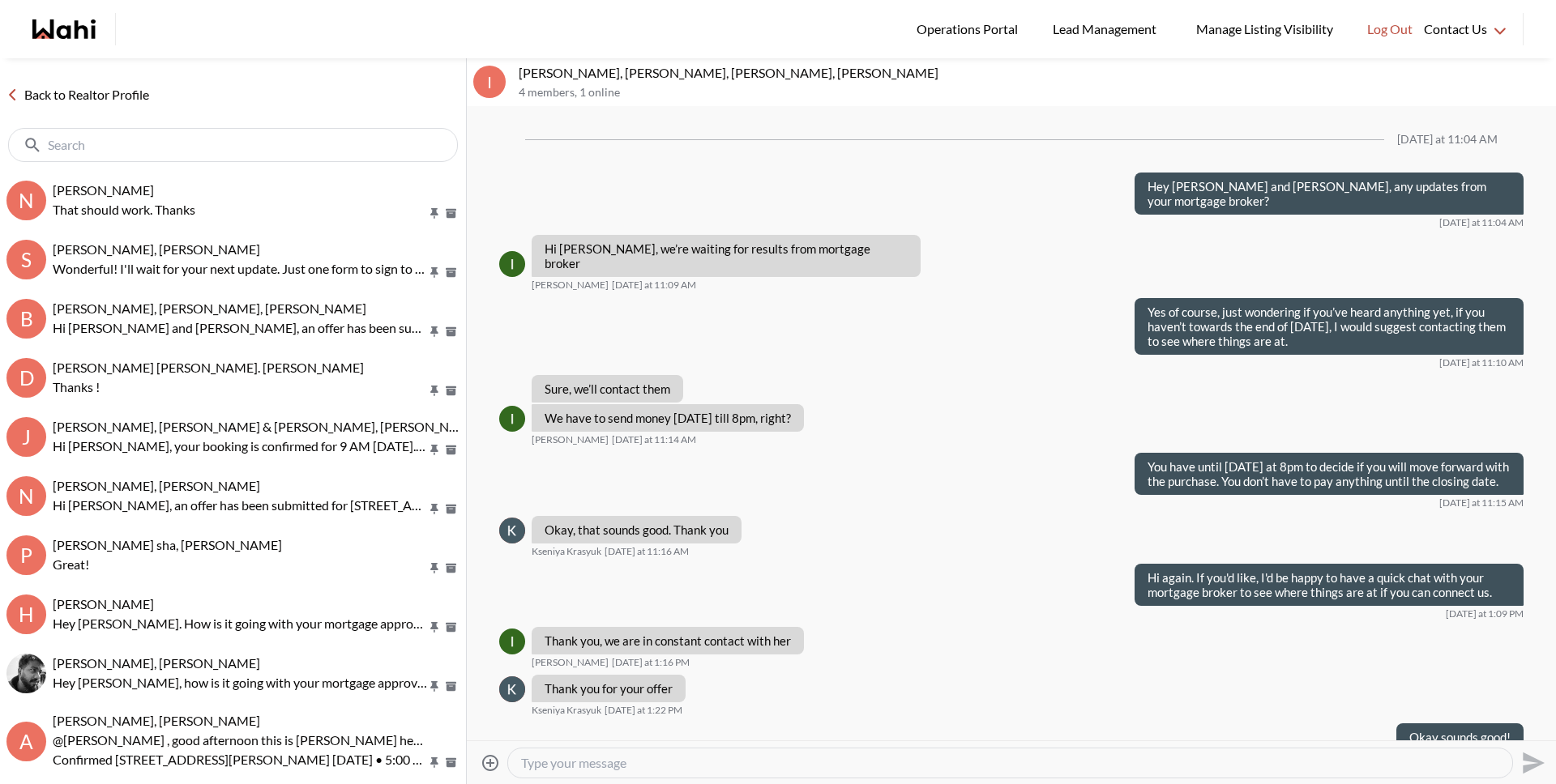
scroll to position [1033, 0]
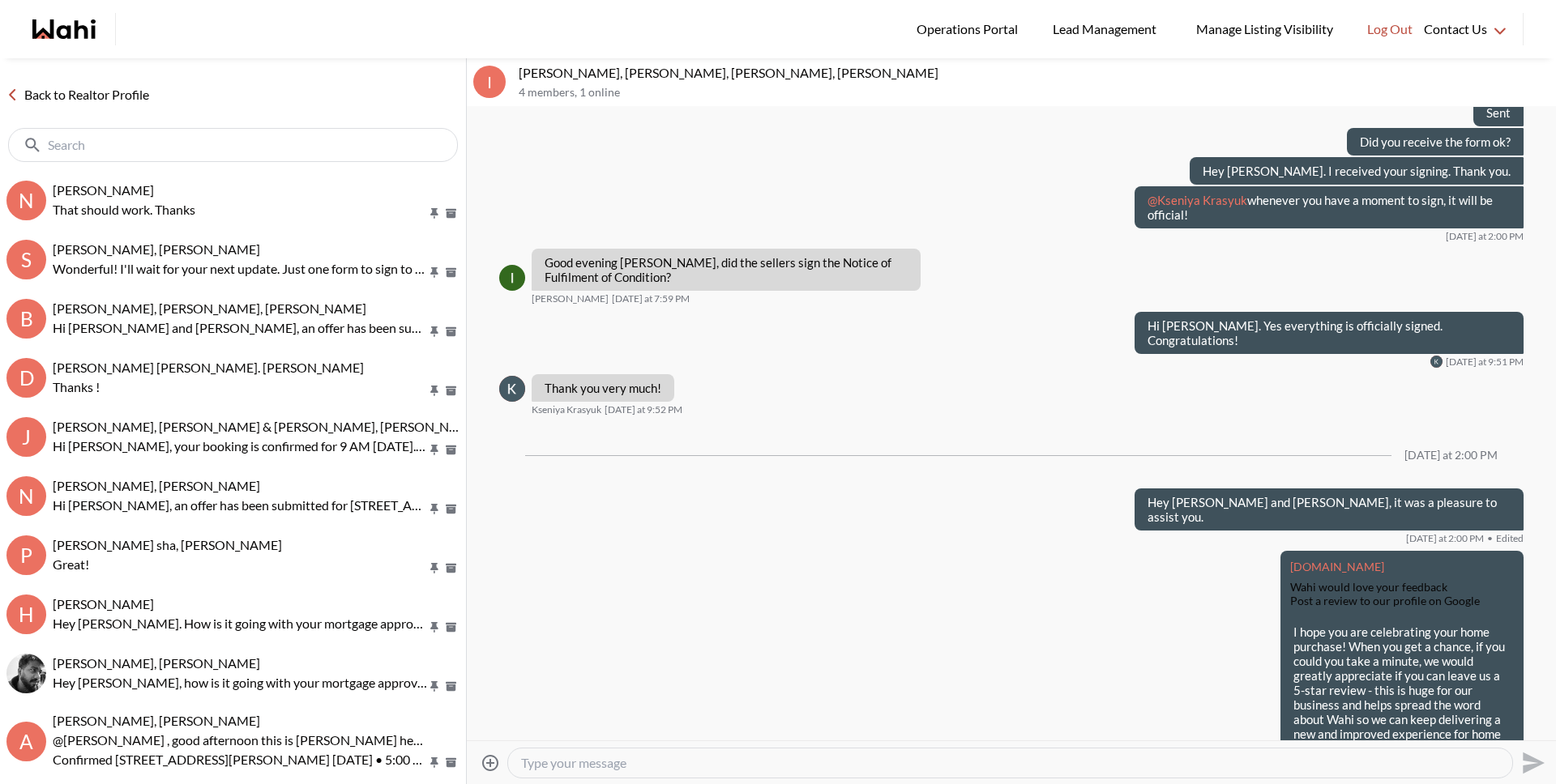
click at [668, 765] on textarea "Type your message" at bounding box center [1011, 763] width 978 height 17
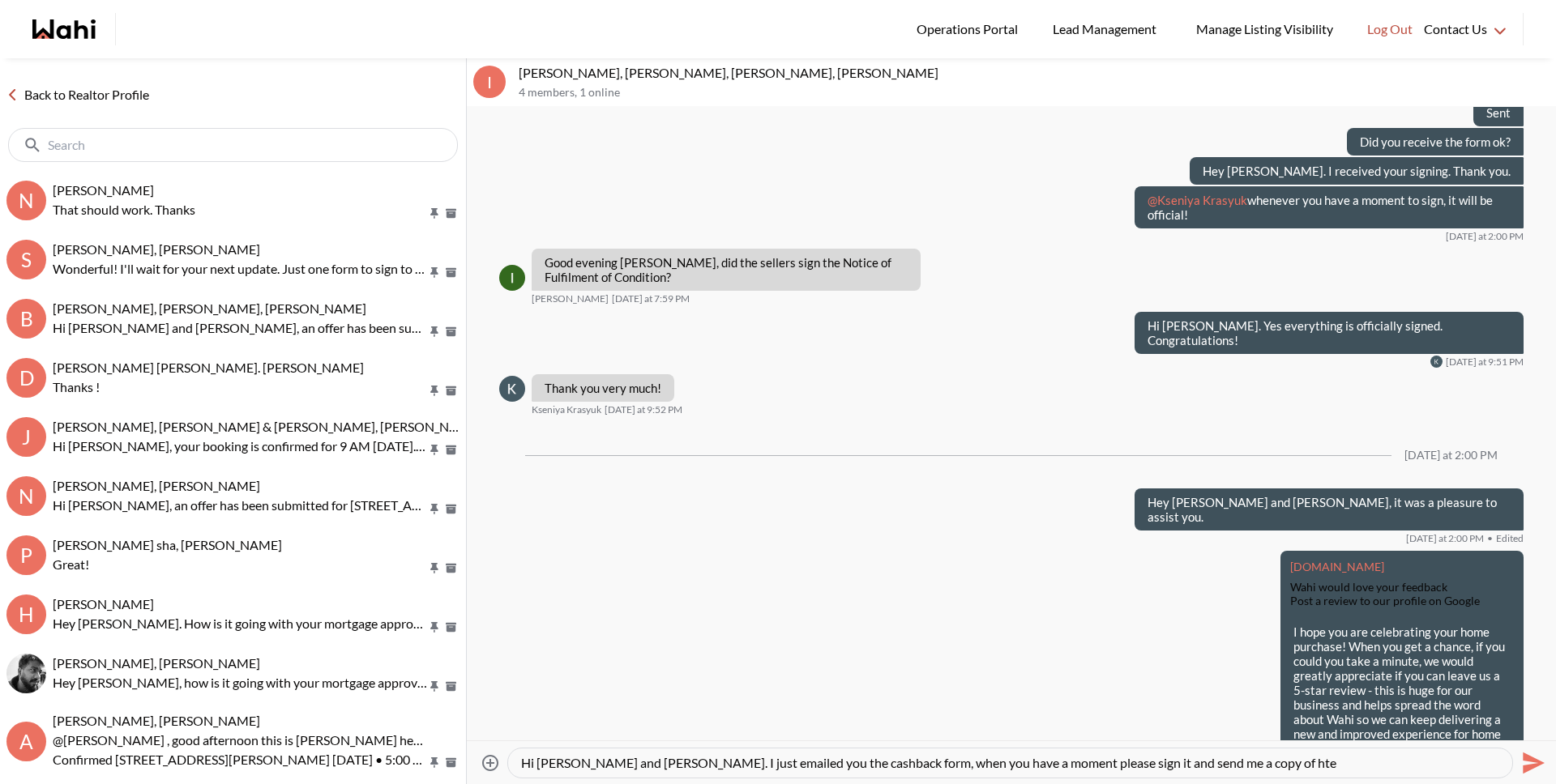
paste textarea "th"
type textarea "Hi Irina and Ksenyia. I just emailed you the cashback form, when you have a mom…"
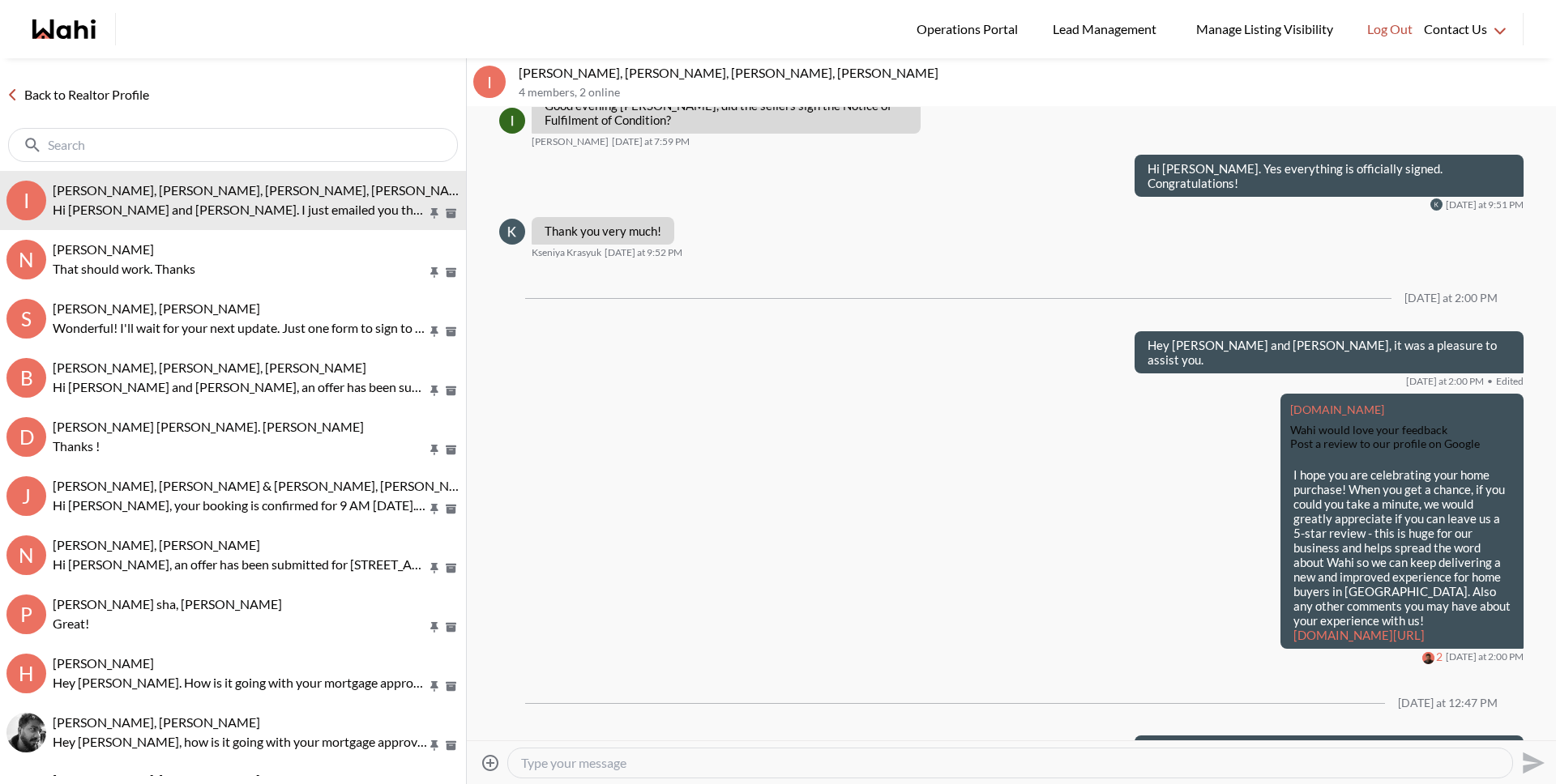
scroll to position [1190, 0]
click at [133, 94] on link "Back to Realtor Profile" at bounding box center [78, 94] width 156 height 21
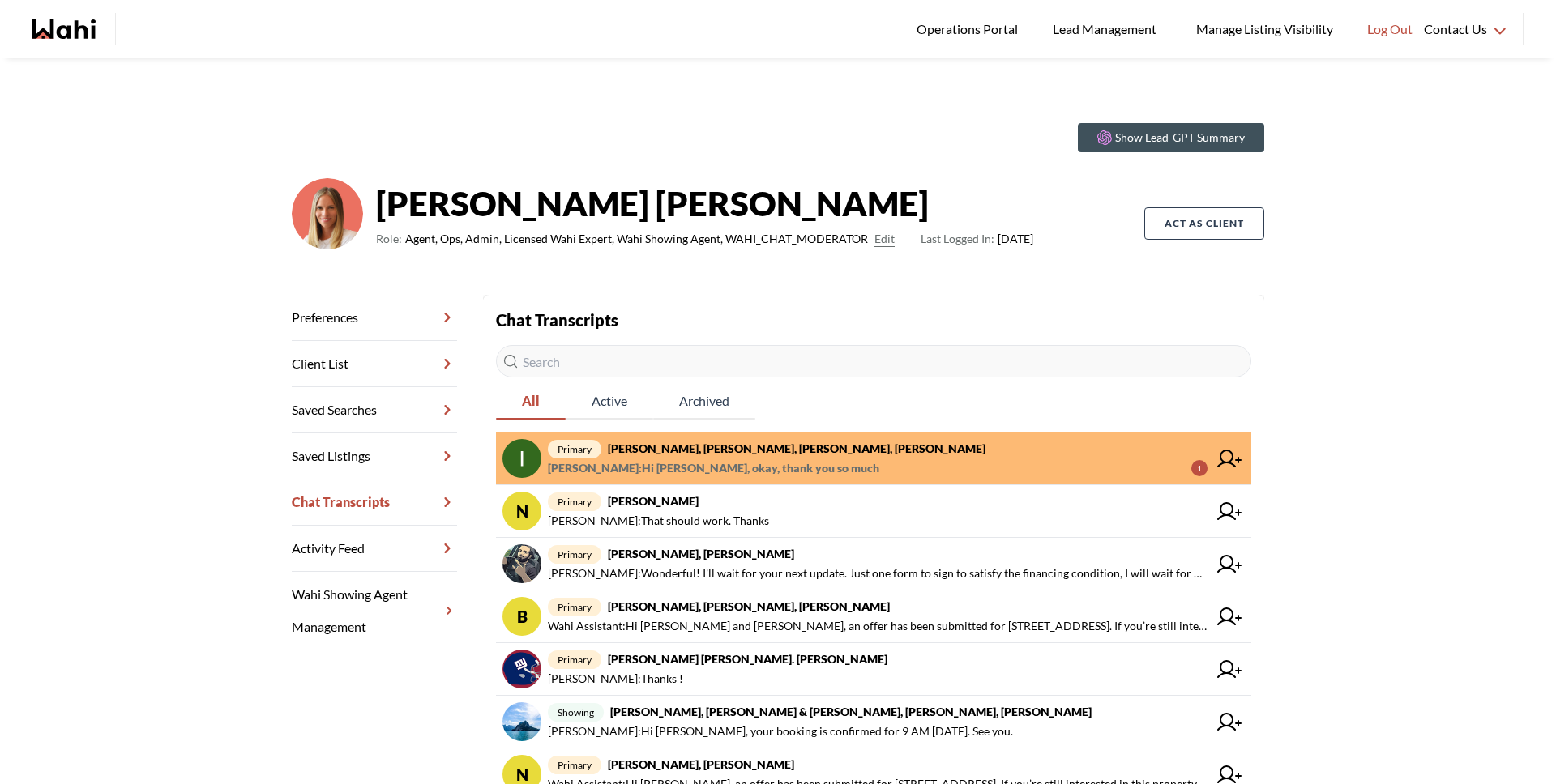
click at [715, 456] on span "primary Irina Krasyuk, Kseniya Krasyuk, Michelle, Faraz" at bounding box center [878, 448] width 660 height 19
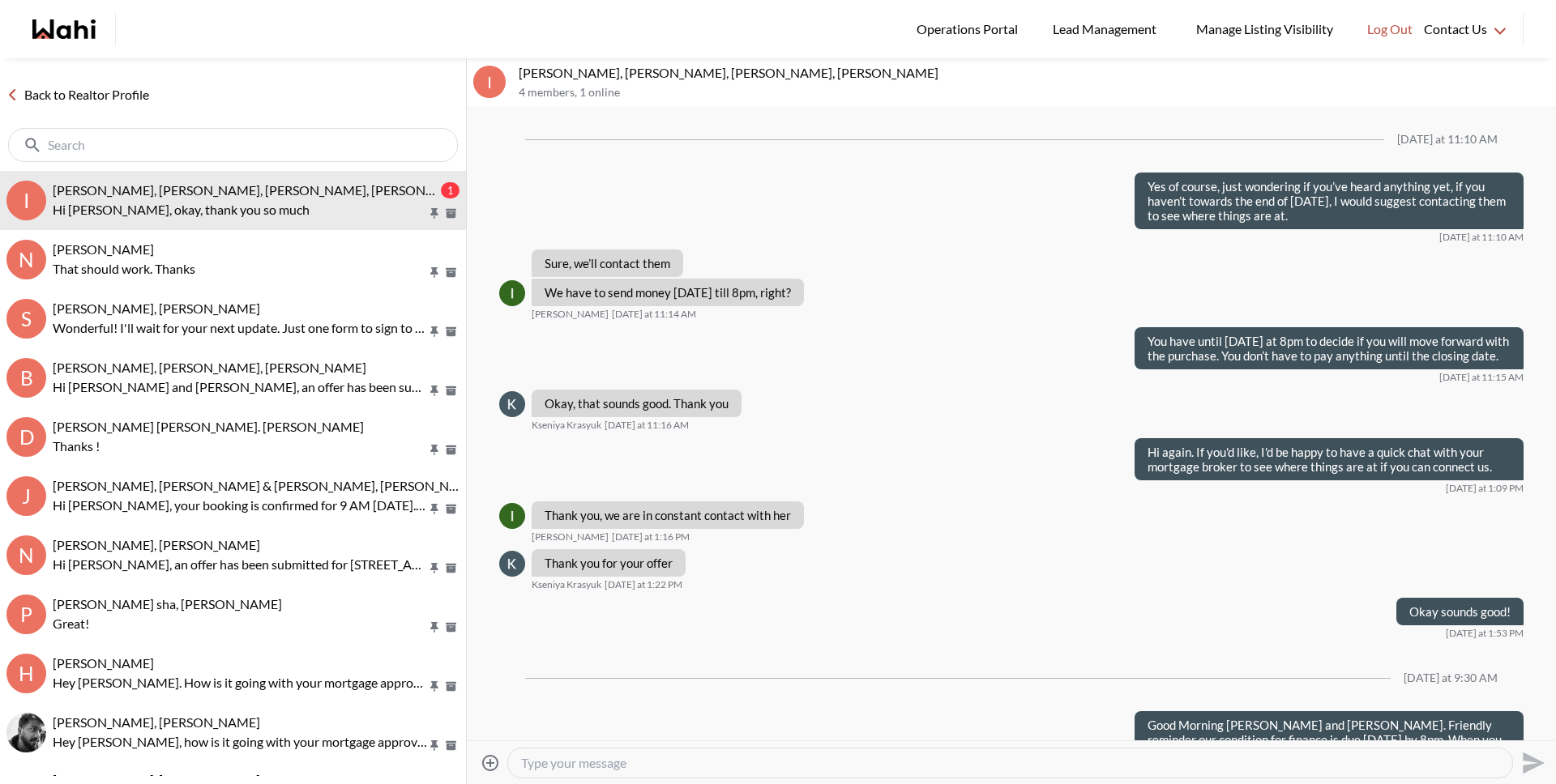
scroll to position [1246, 0]
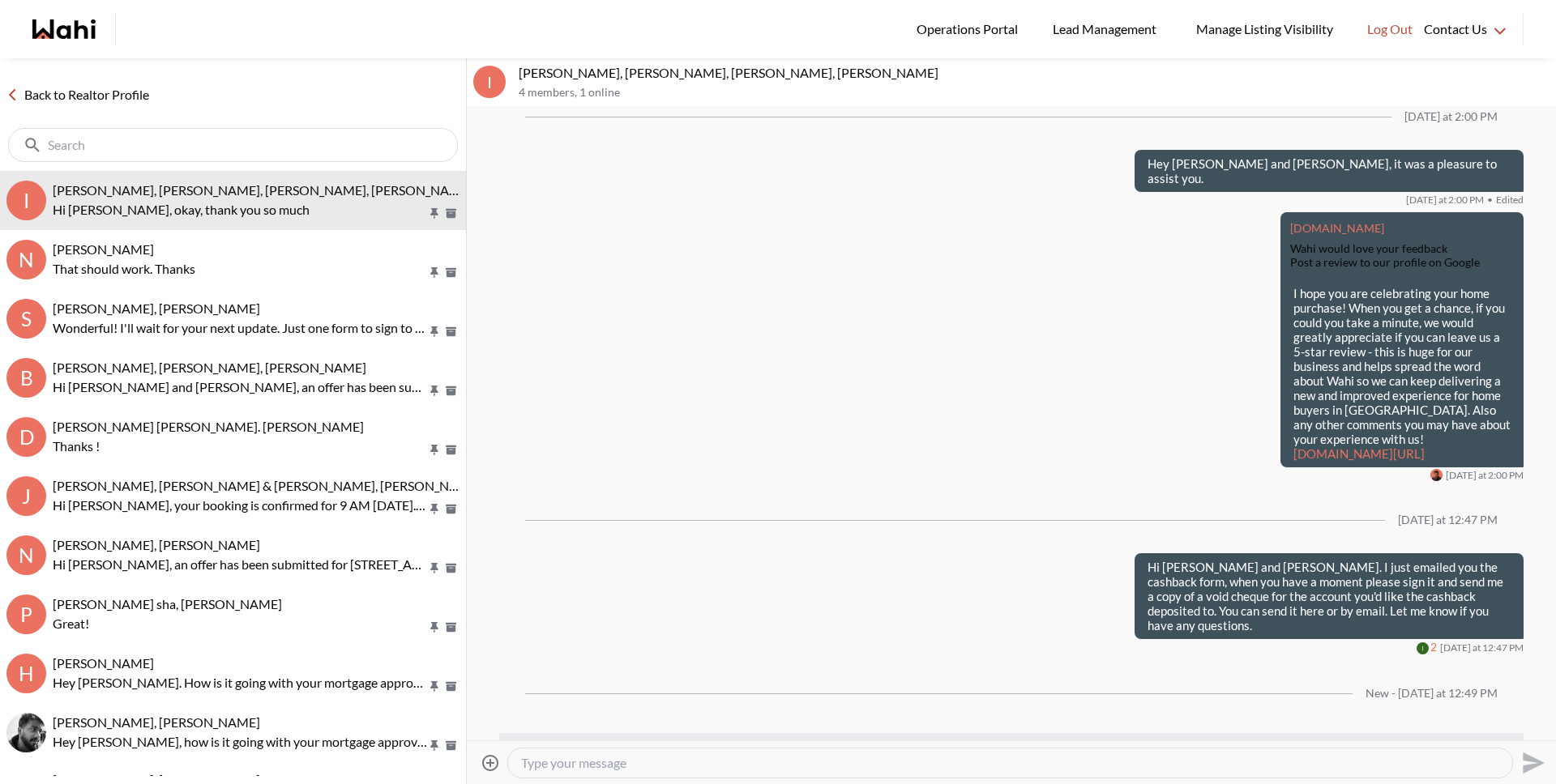
click at [814, 770] on icon "Open Reaction Selector" at bounding box center [819, 775] width 10 height 10
click at [820, 667] on div "Select Reaction: Thumbs up" at bounding box center [815, 668] width 15 height 15
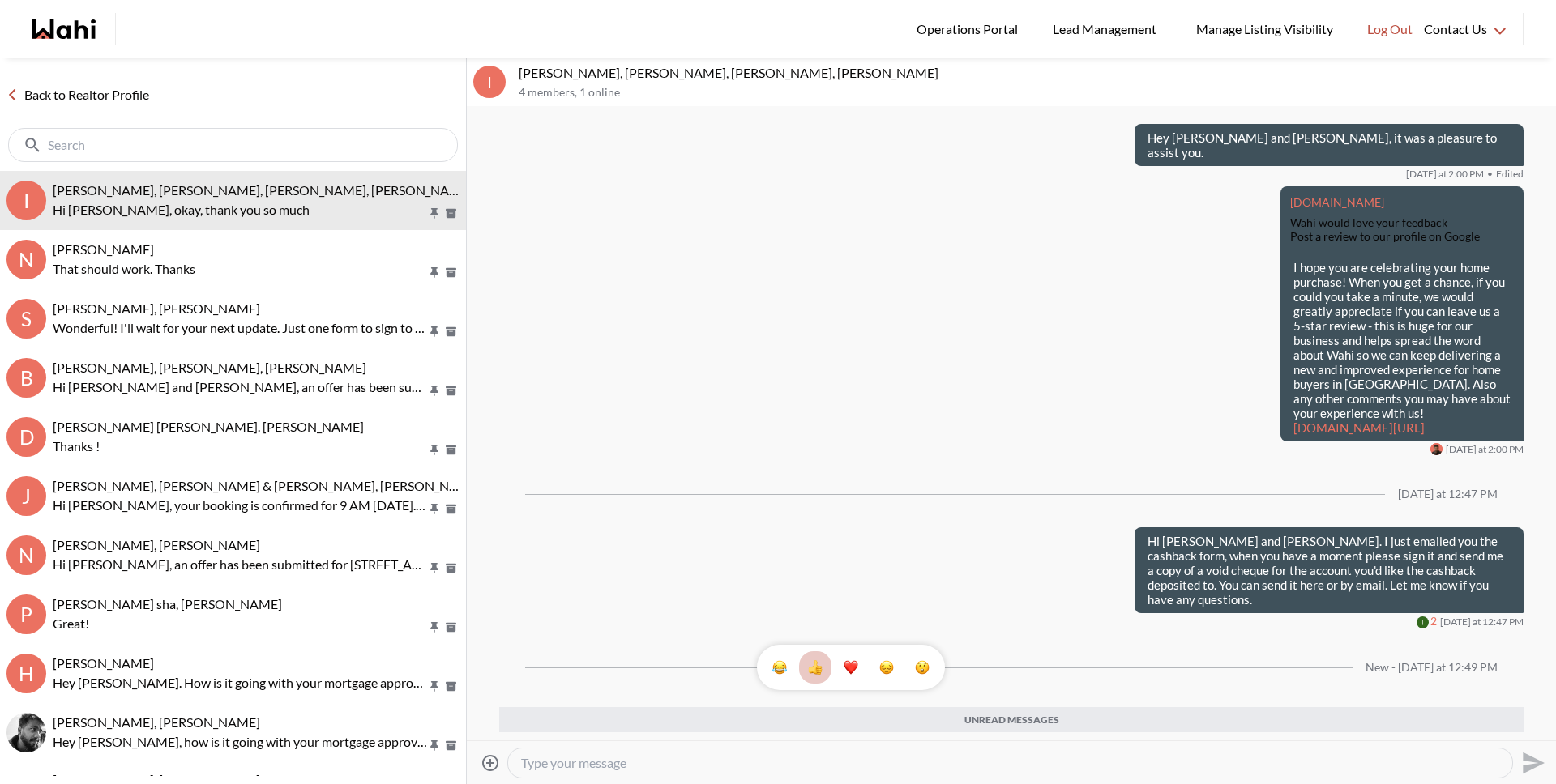
click at [135, 94] on link "Back to Realtor Profile" at bounding box center [78, 94] width 156 height 21
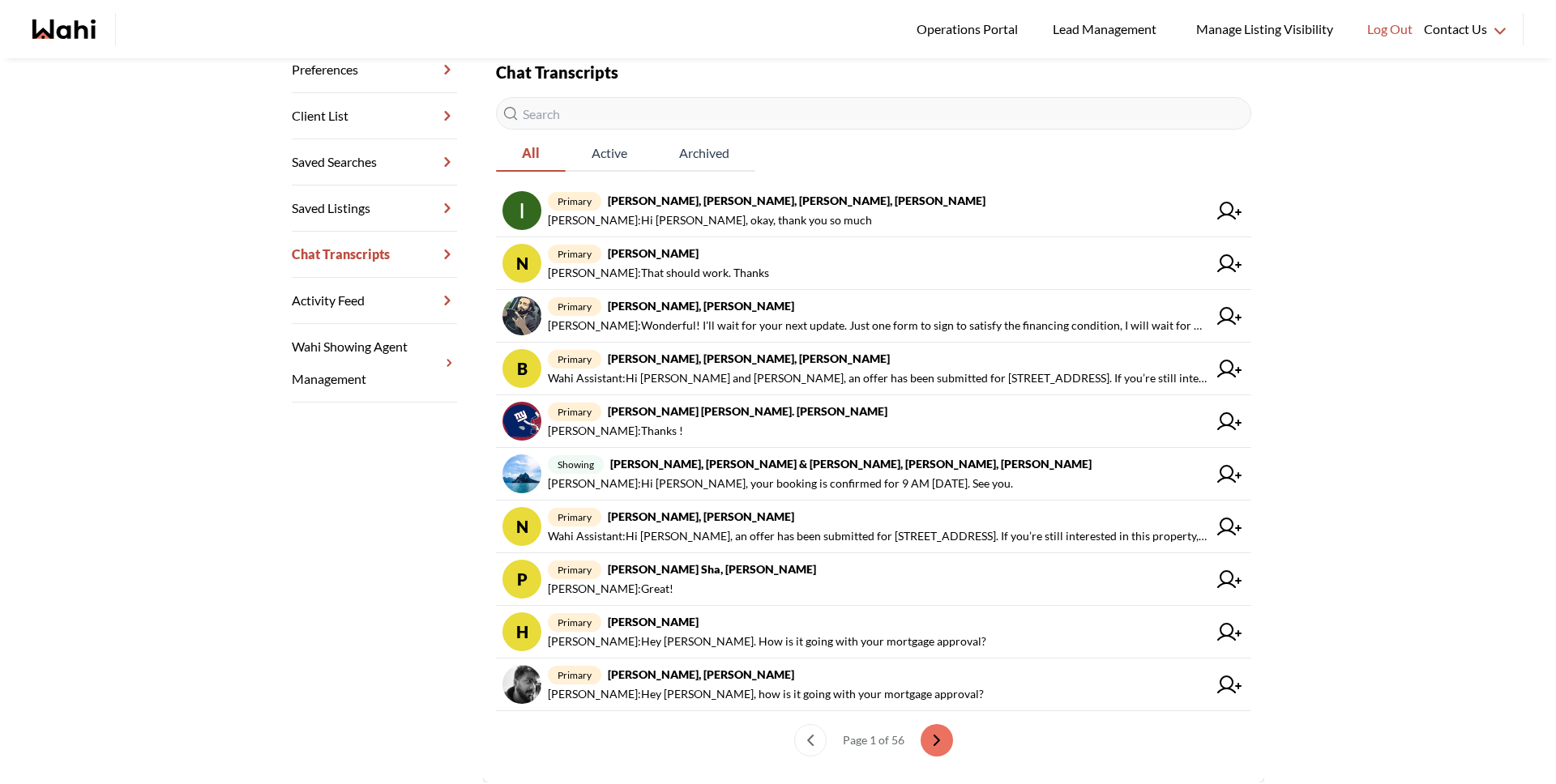
scroll to position [253, 0]
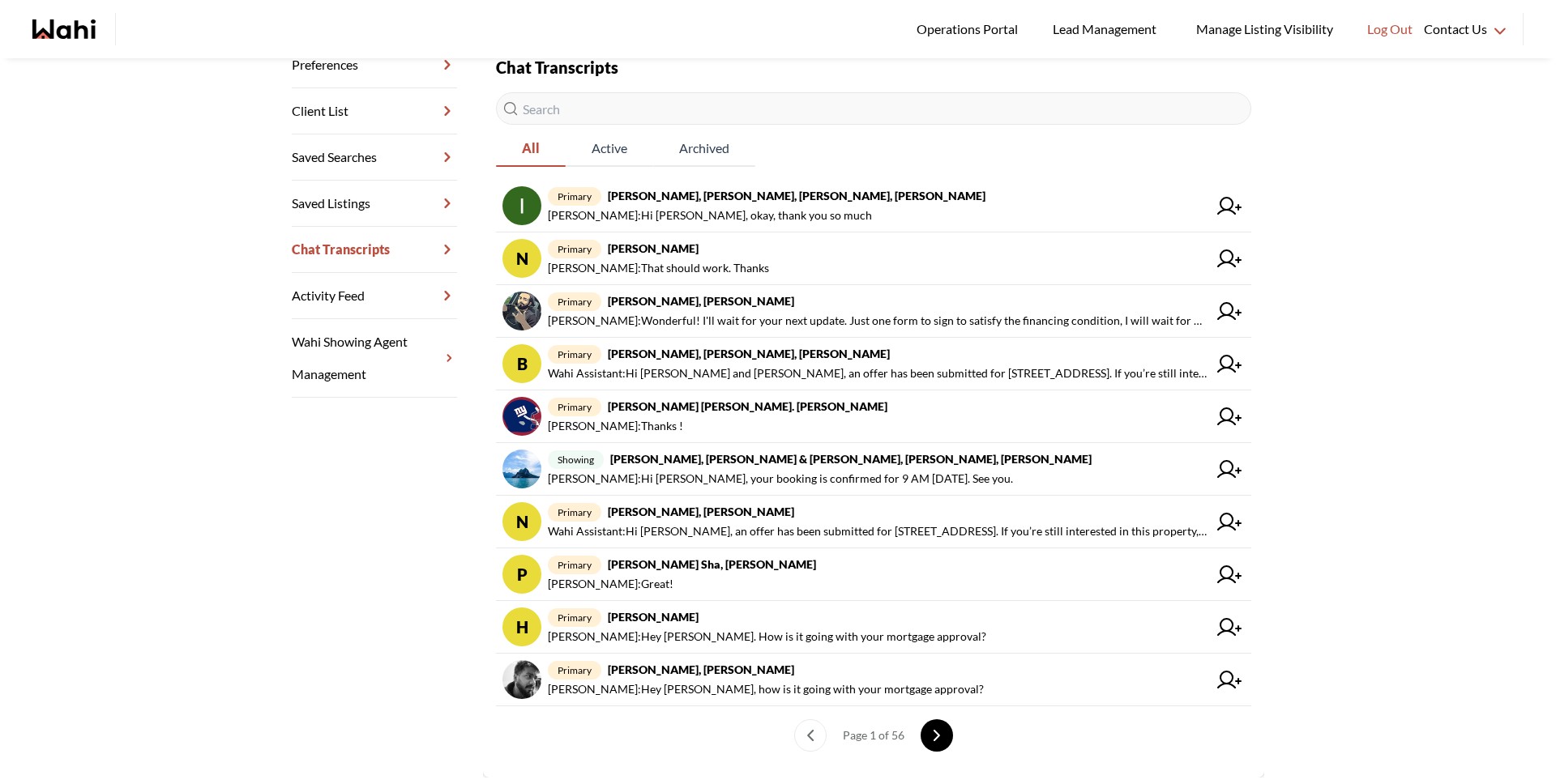
click at [931, 730] on icon "next page" at bounding box center [937, 735] width 11 height 11
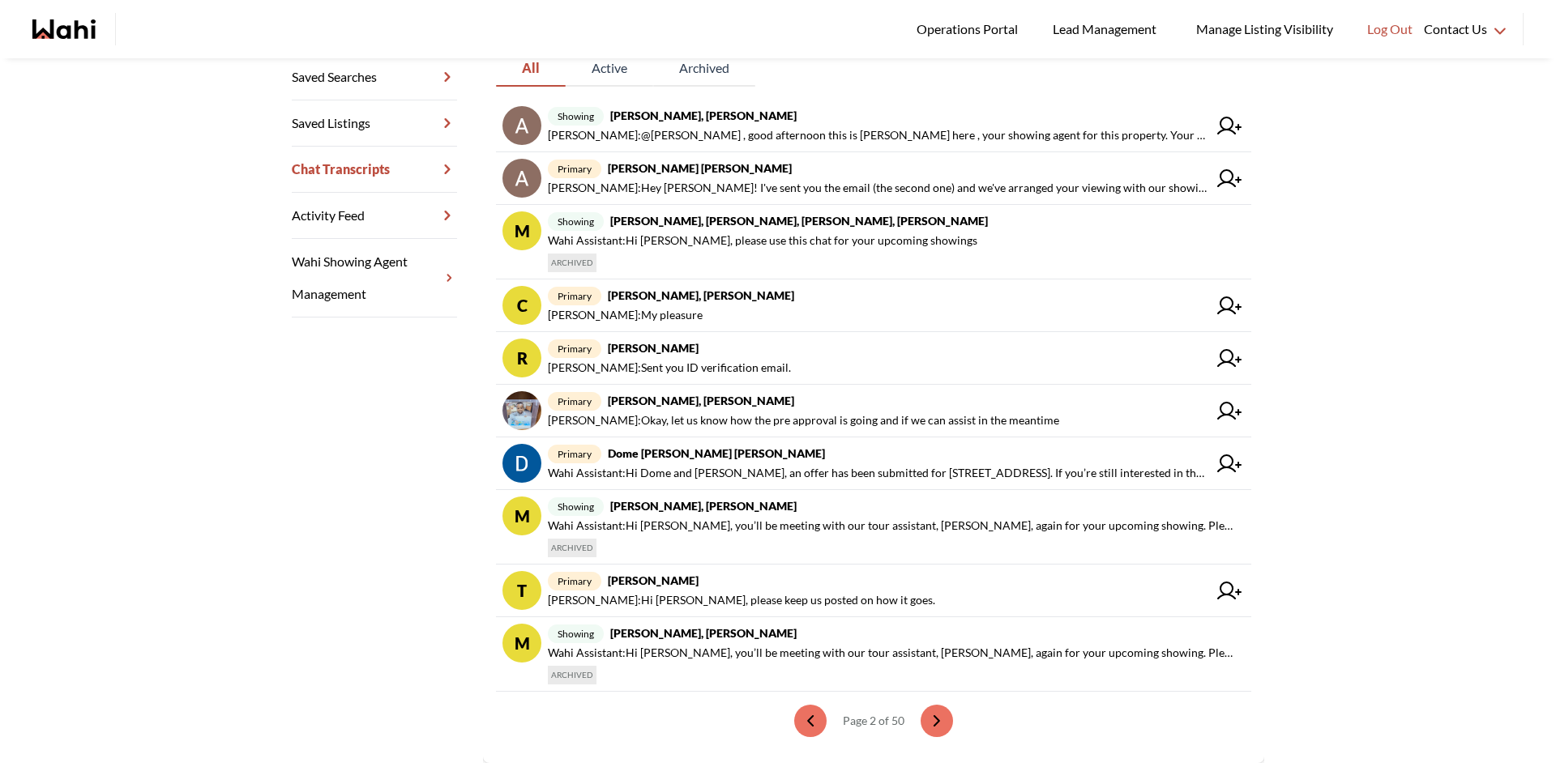
scroll to position [348, 0]
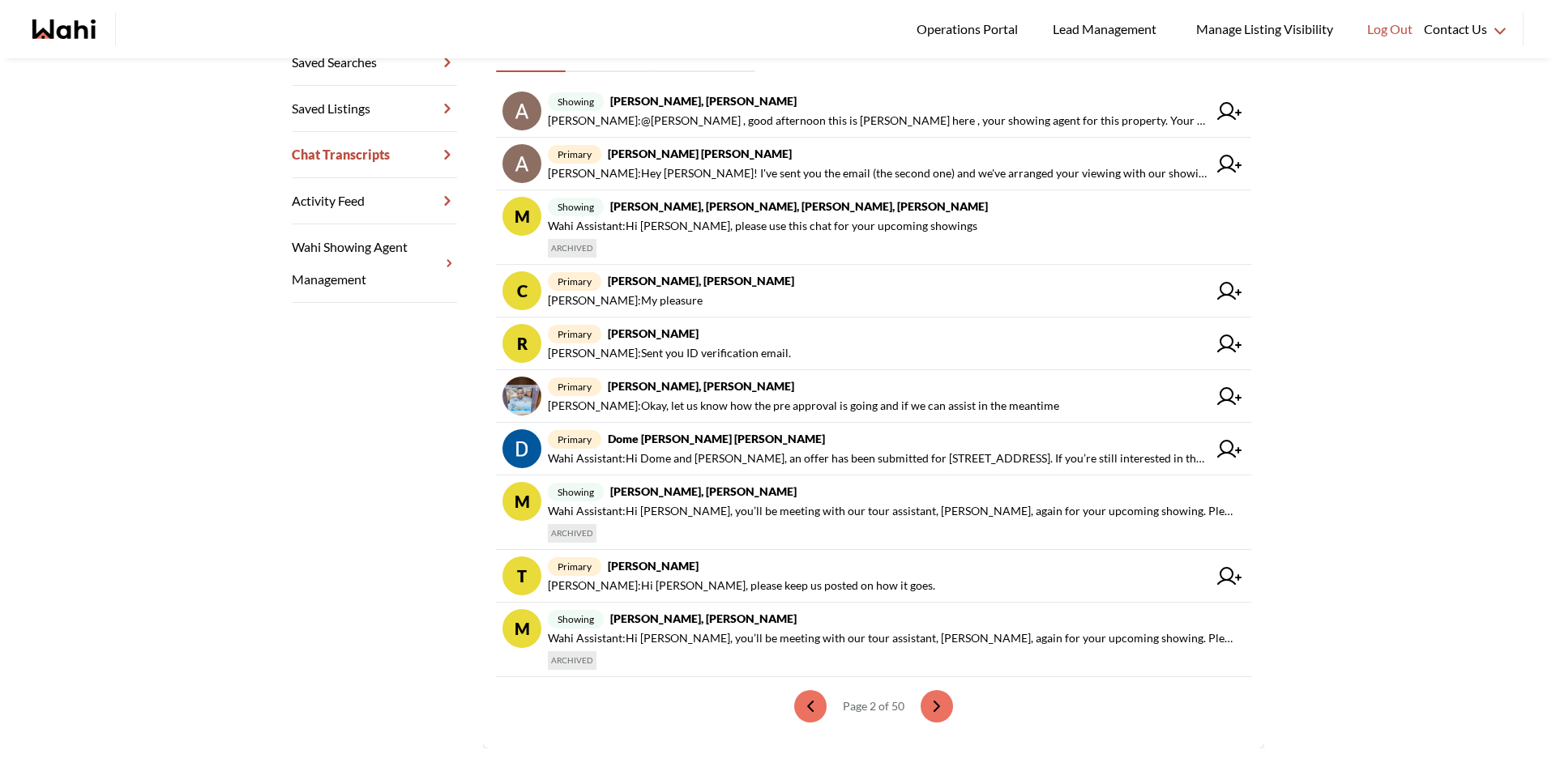
click at [911, 701] on ul "Page 2 of 50" at bounding box center [873, 706] width 755 height 58
click at [921, 702] on button "next page" at bounding box center [937, 706] width 32 height 32
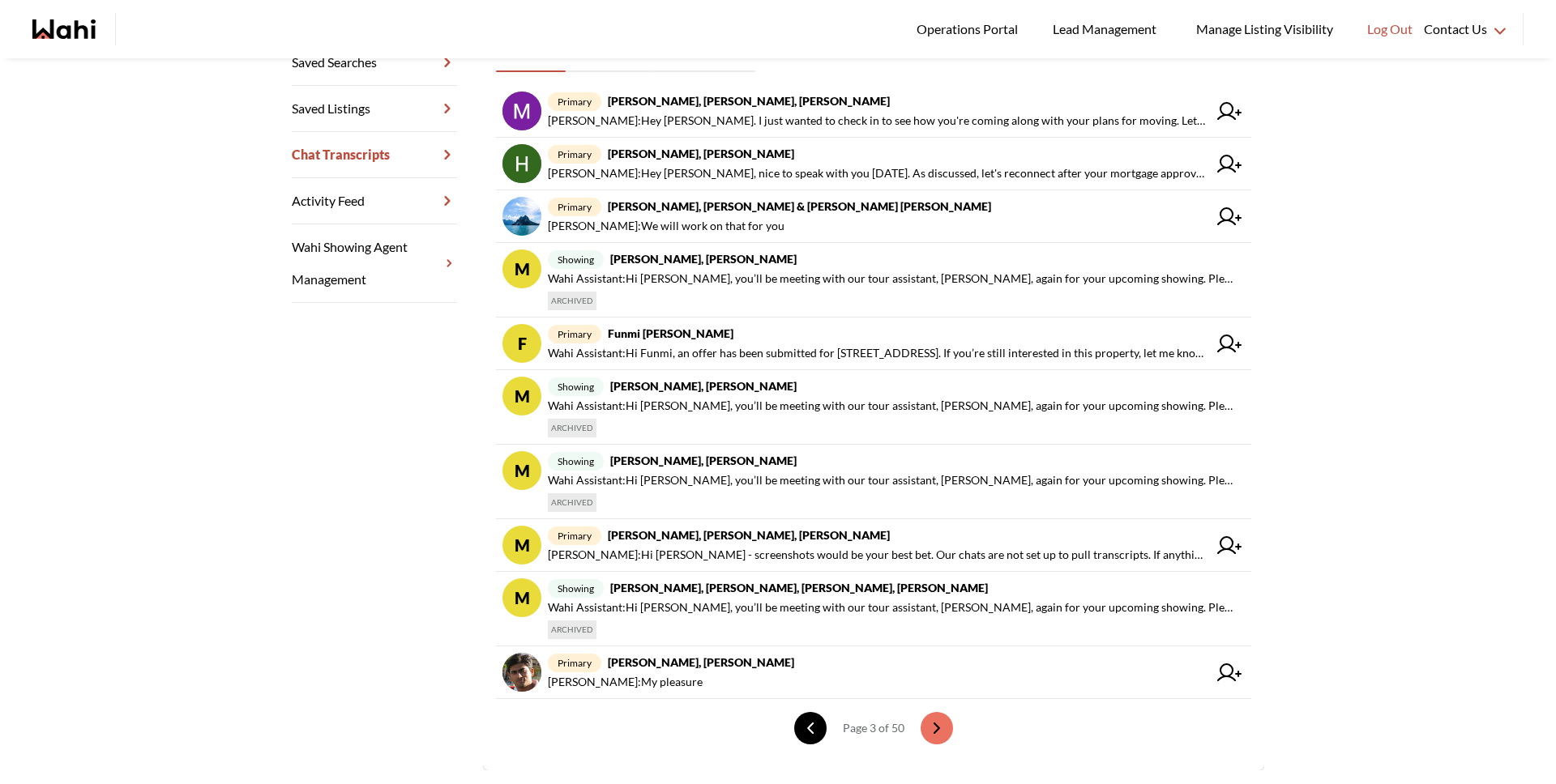
click at [805, 729] on icon "previous page" at bounding box center [810, 728] width 11 height 11
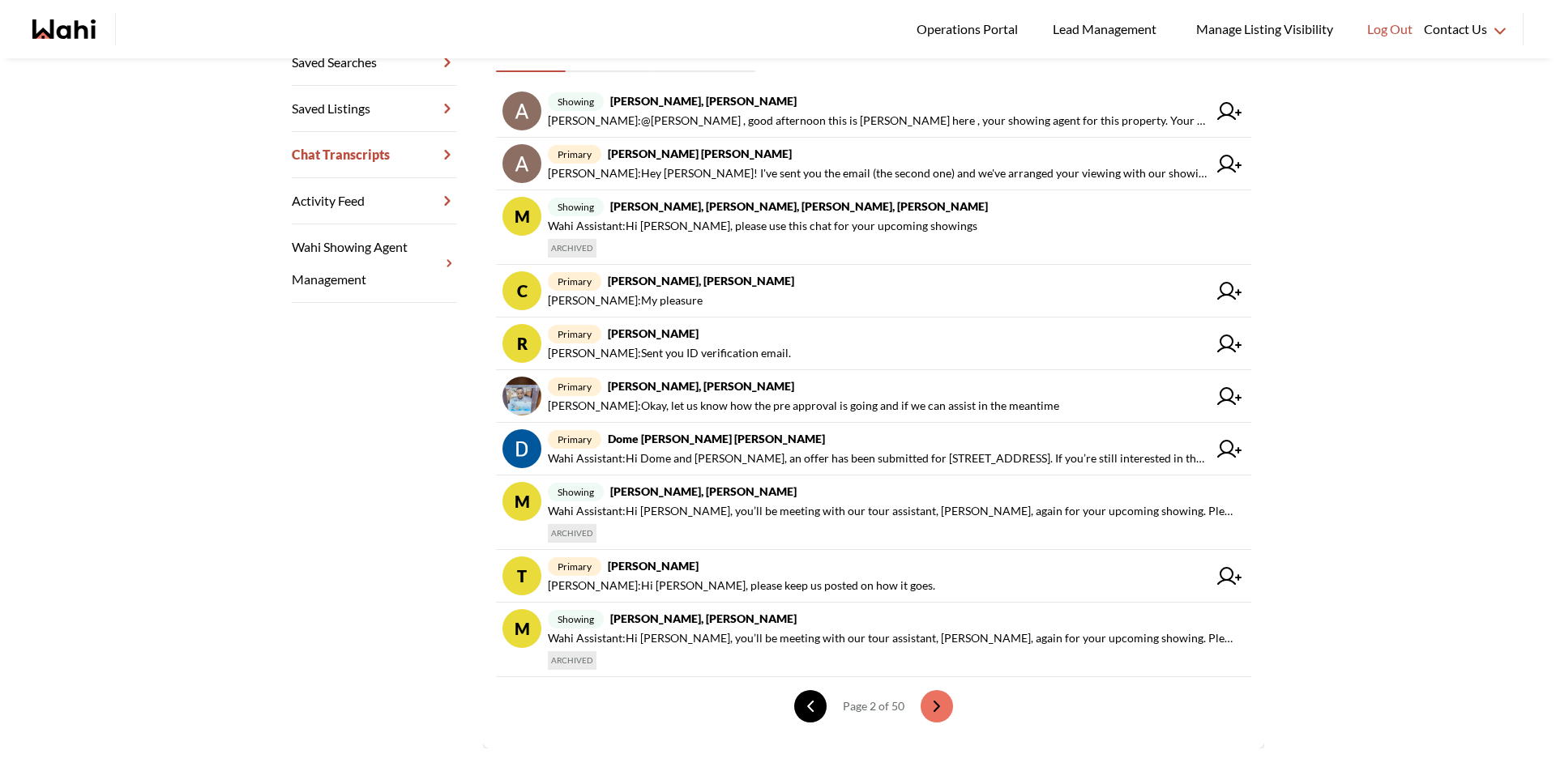
click at [796, 711] on button "previous page" at bounding box center [810, 706] width 32 height 32
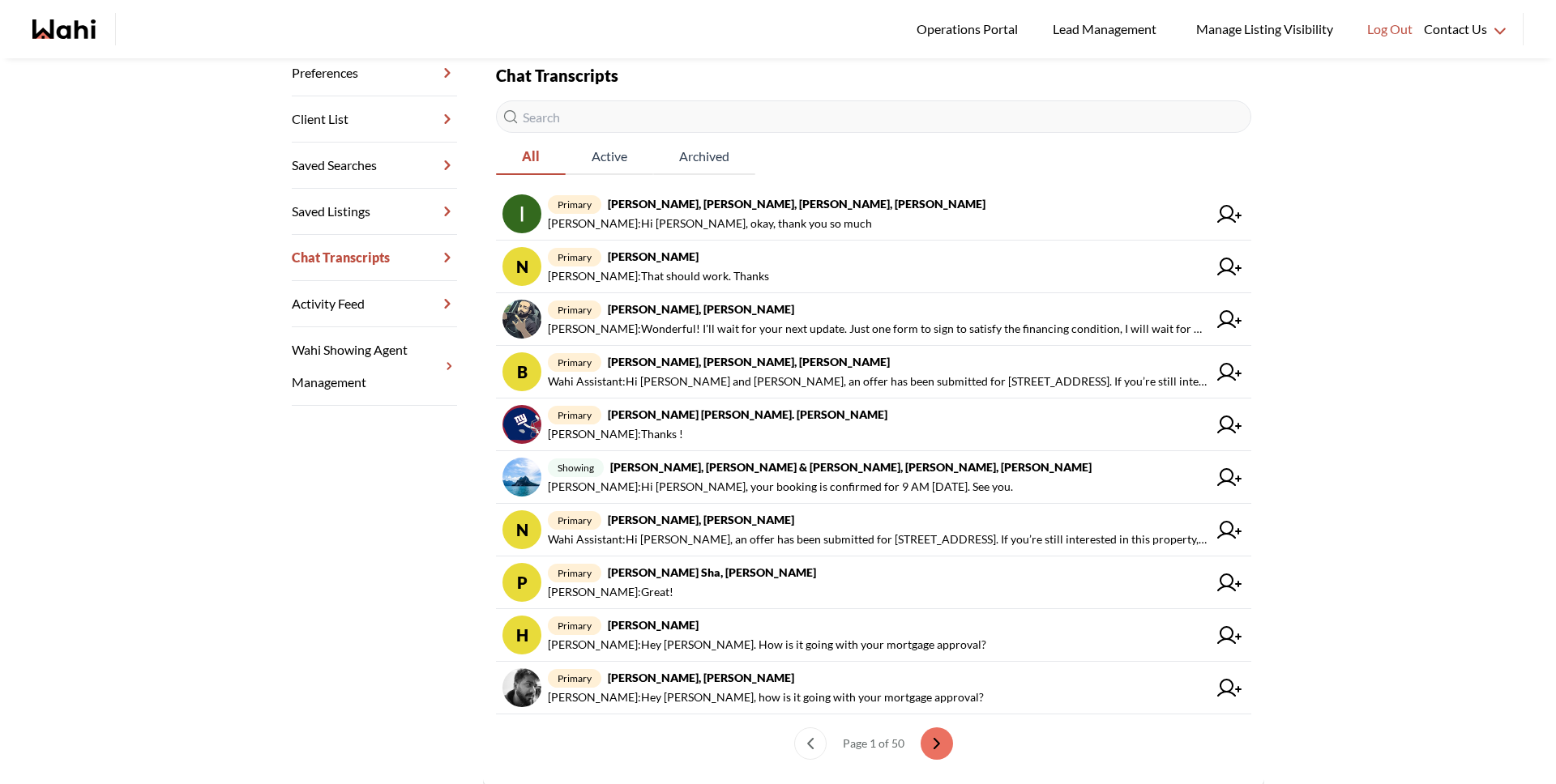
scroll to position [0, 0]
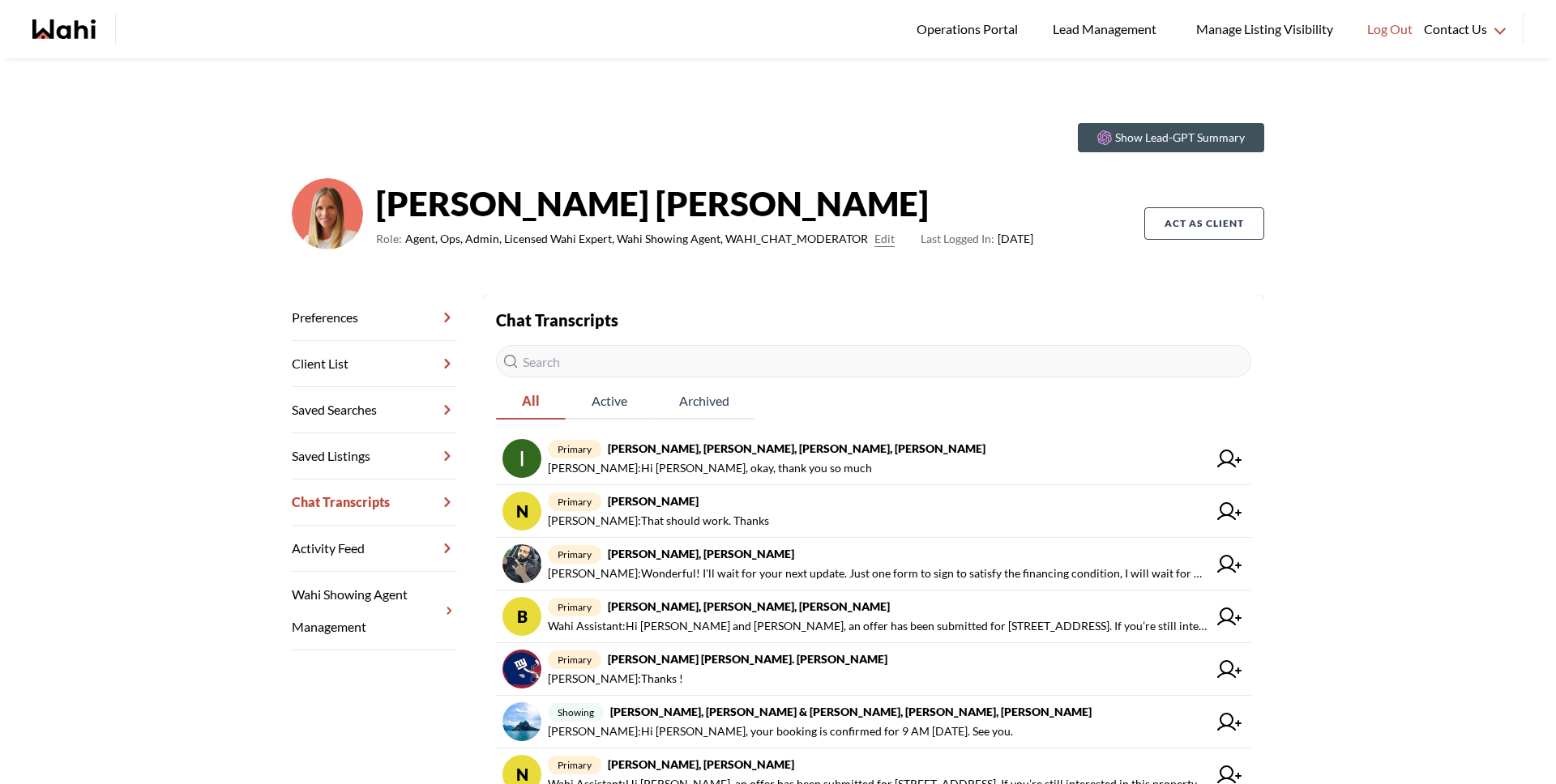
click at [626, 348] on input "text" at bounding box center [873, 361] width 755 height 32
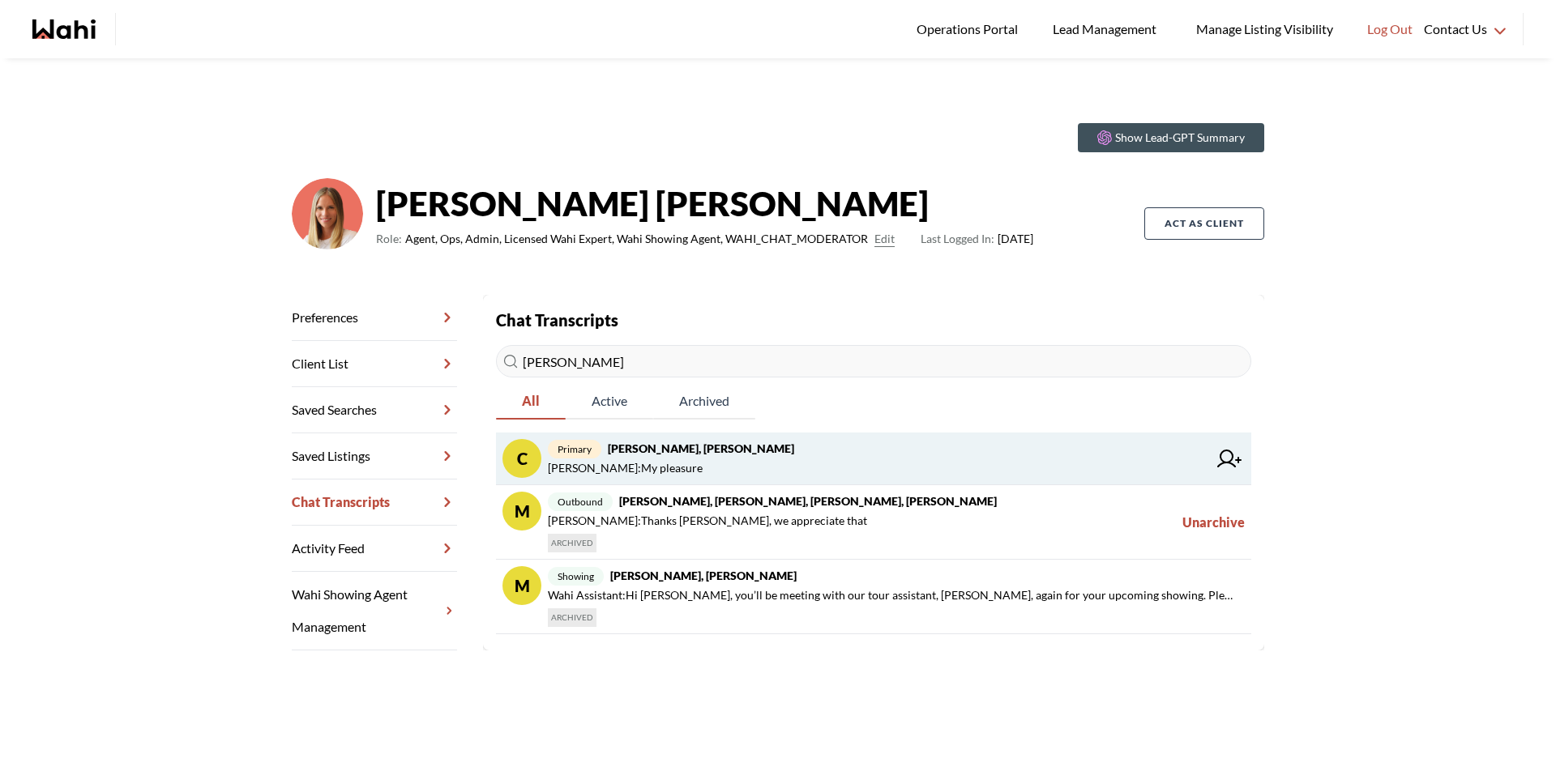
type input "cheryl"
click at [618, 464] on span "Faraz Azam : My pleasure" at bounding box center [626, 468] width 155 height 19
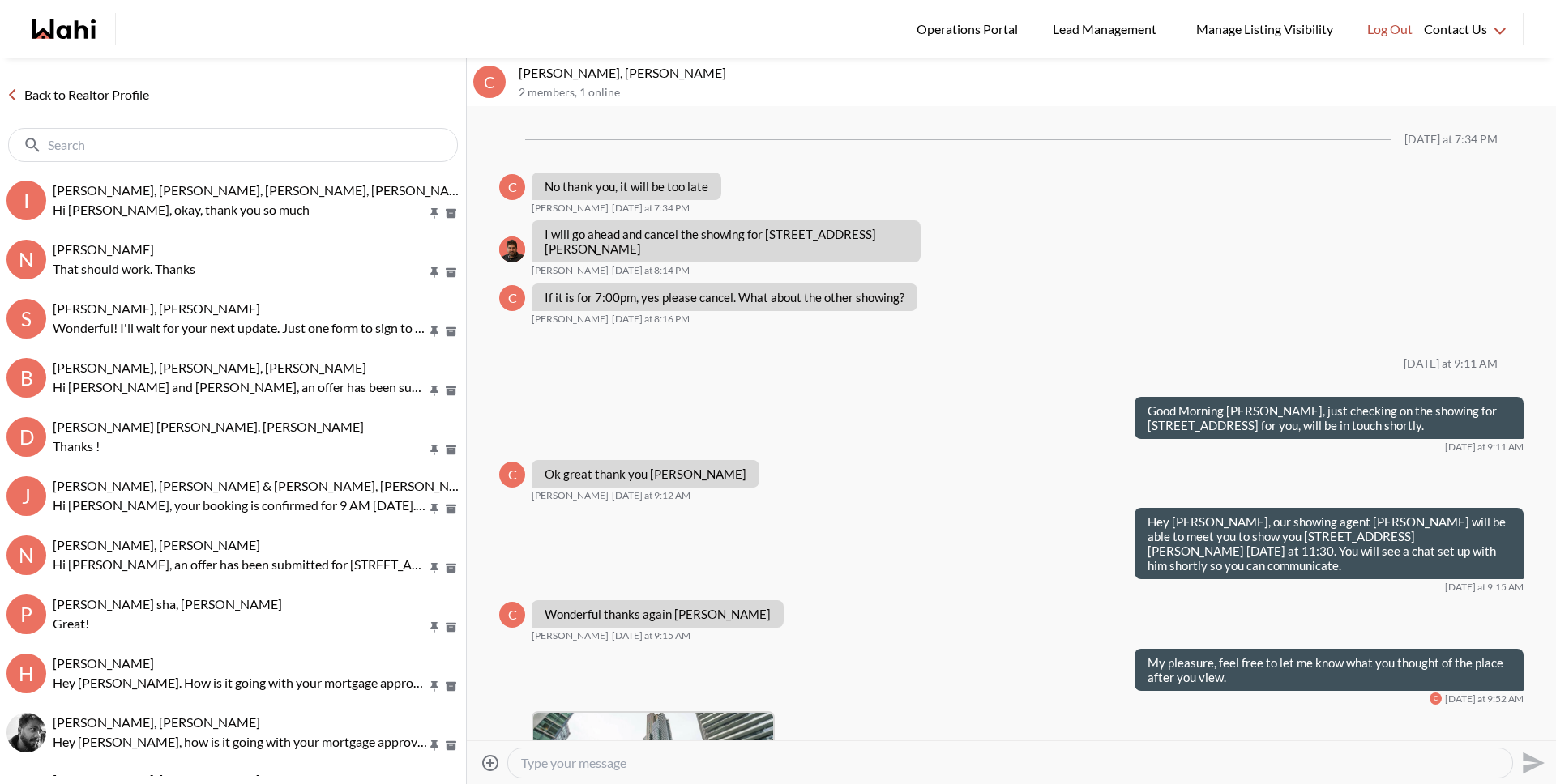
scroll to position [1357, 0]
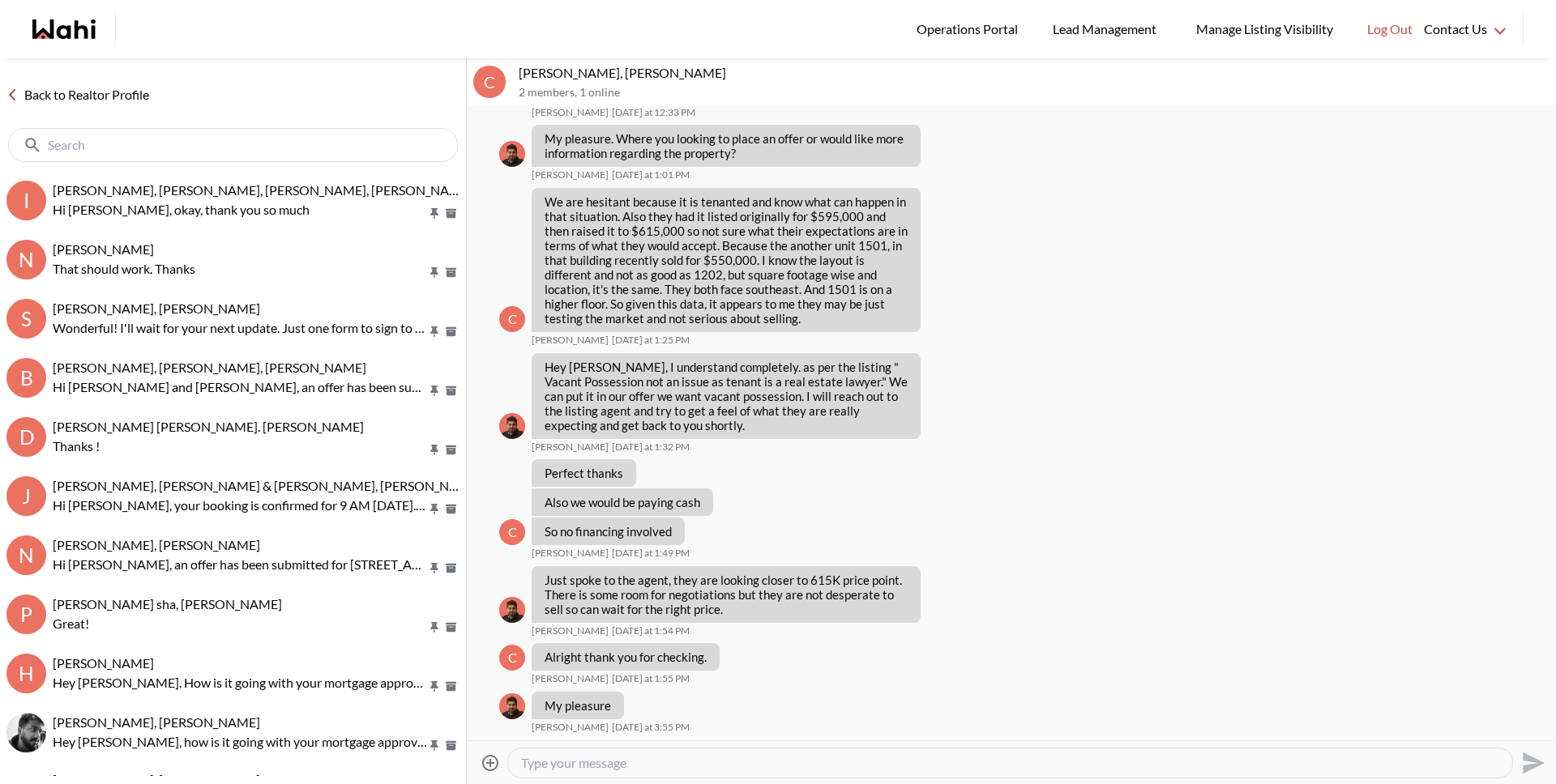
click at [665, 761] on textarea "Type your message" at bounding box center [1011, 763] width 978 height 17
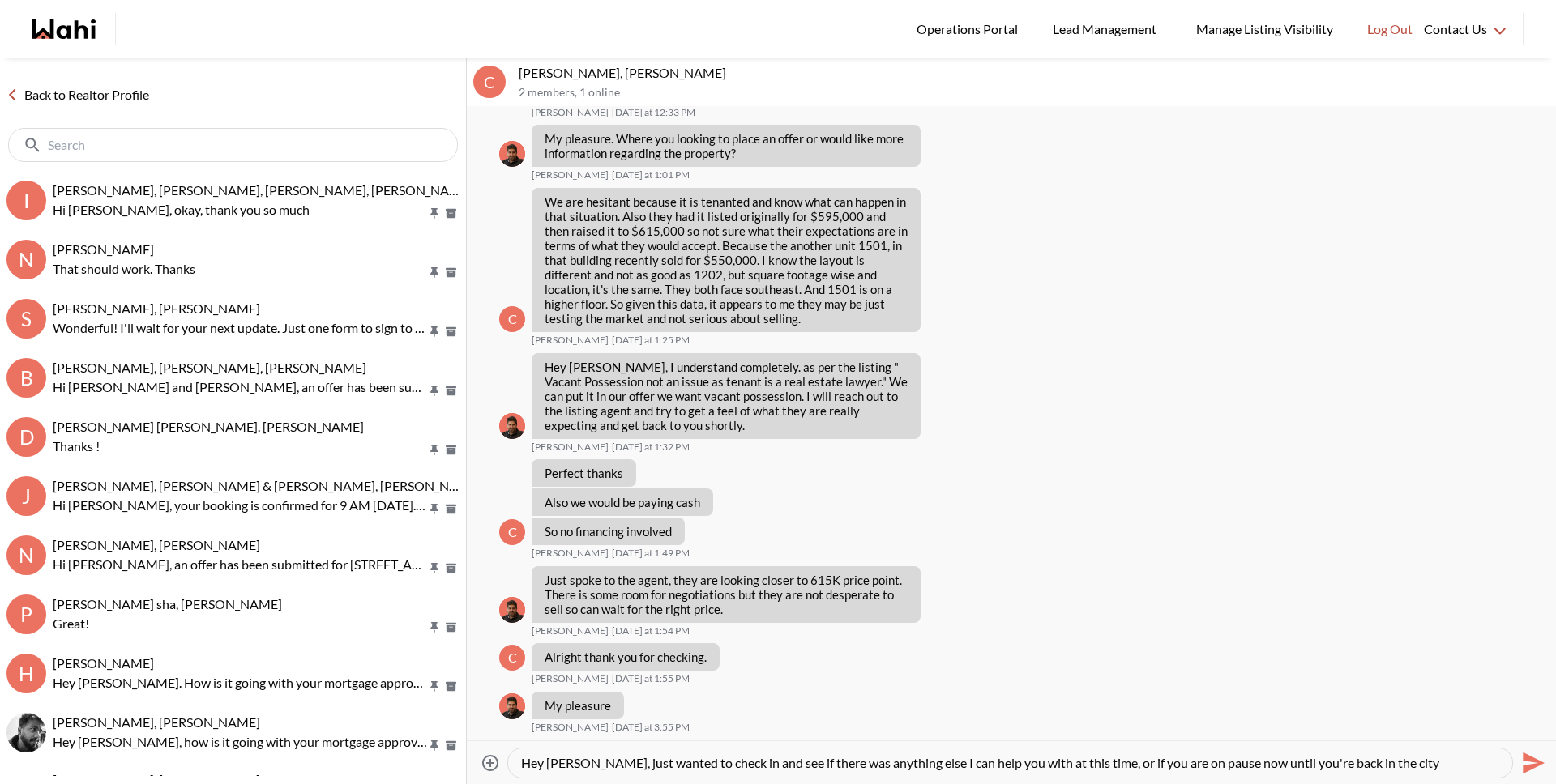
type textarea "Hey [PERSON_NAME], just wanted to check in and see if there was anything else I…"
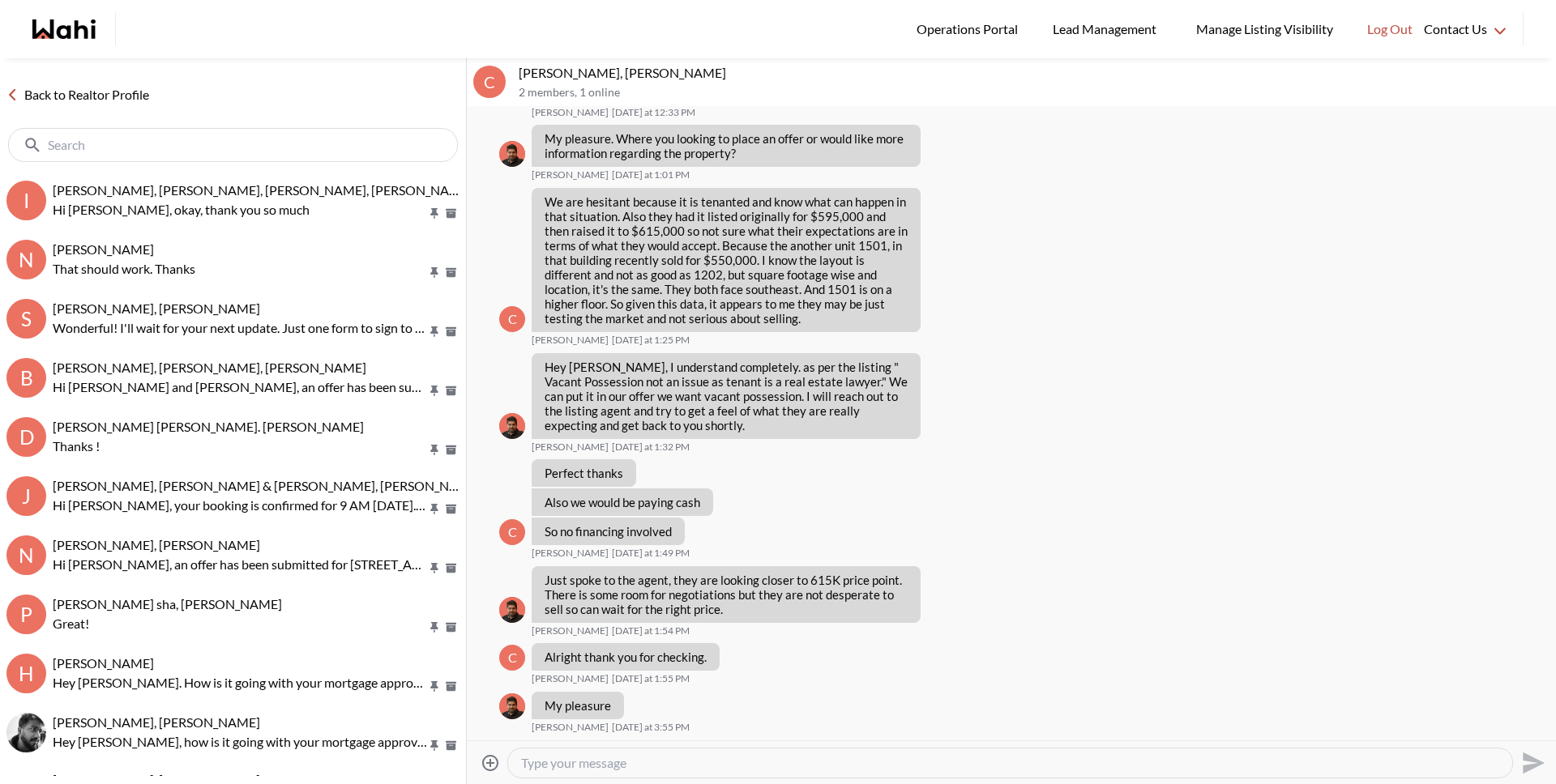
scroll to position [1499, 0]
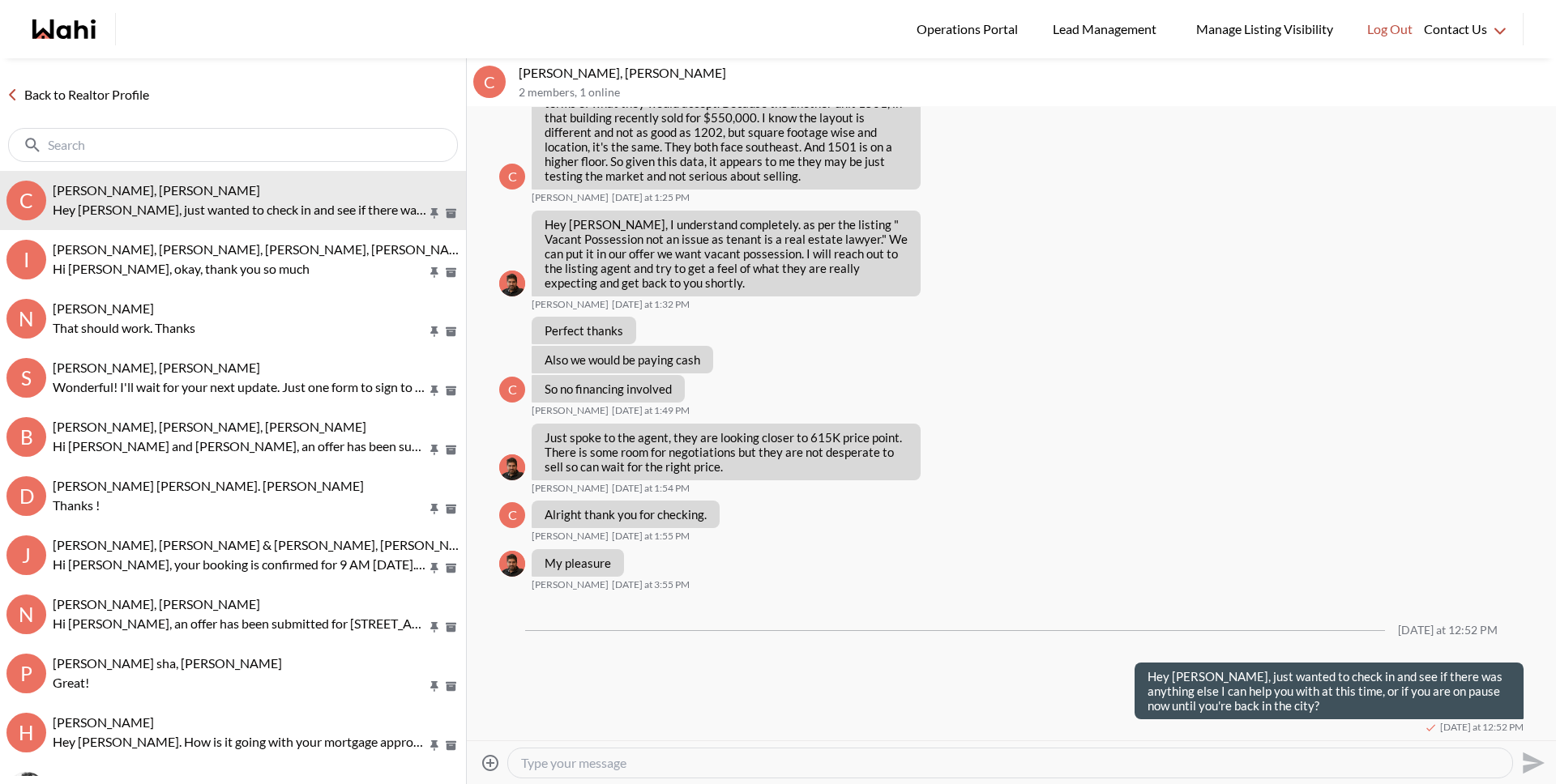
click at [124, 92] on link "Back to Realtor Profile" at bounding box center [78, 94] width 156 height 21
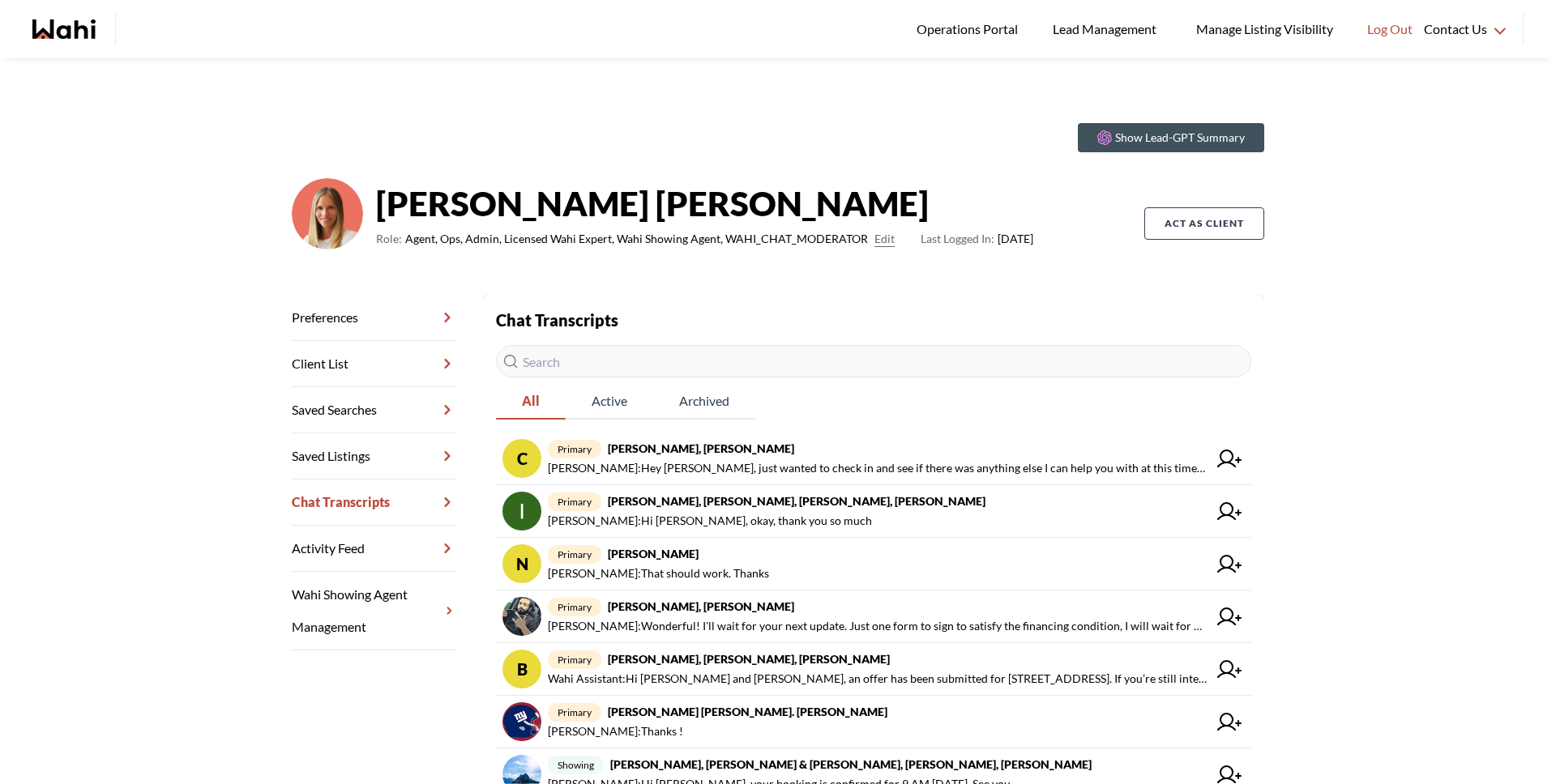
click at [575, 377] on div "Chat Transcripts All Active Archived C primary Cheryl Zanetti, Michelle Michell…" at bounding box center [873, 662] width 755 height 709
click at [576, 369] on input "text" at bounding box center [873, 361] width 755 height 32
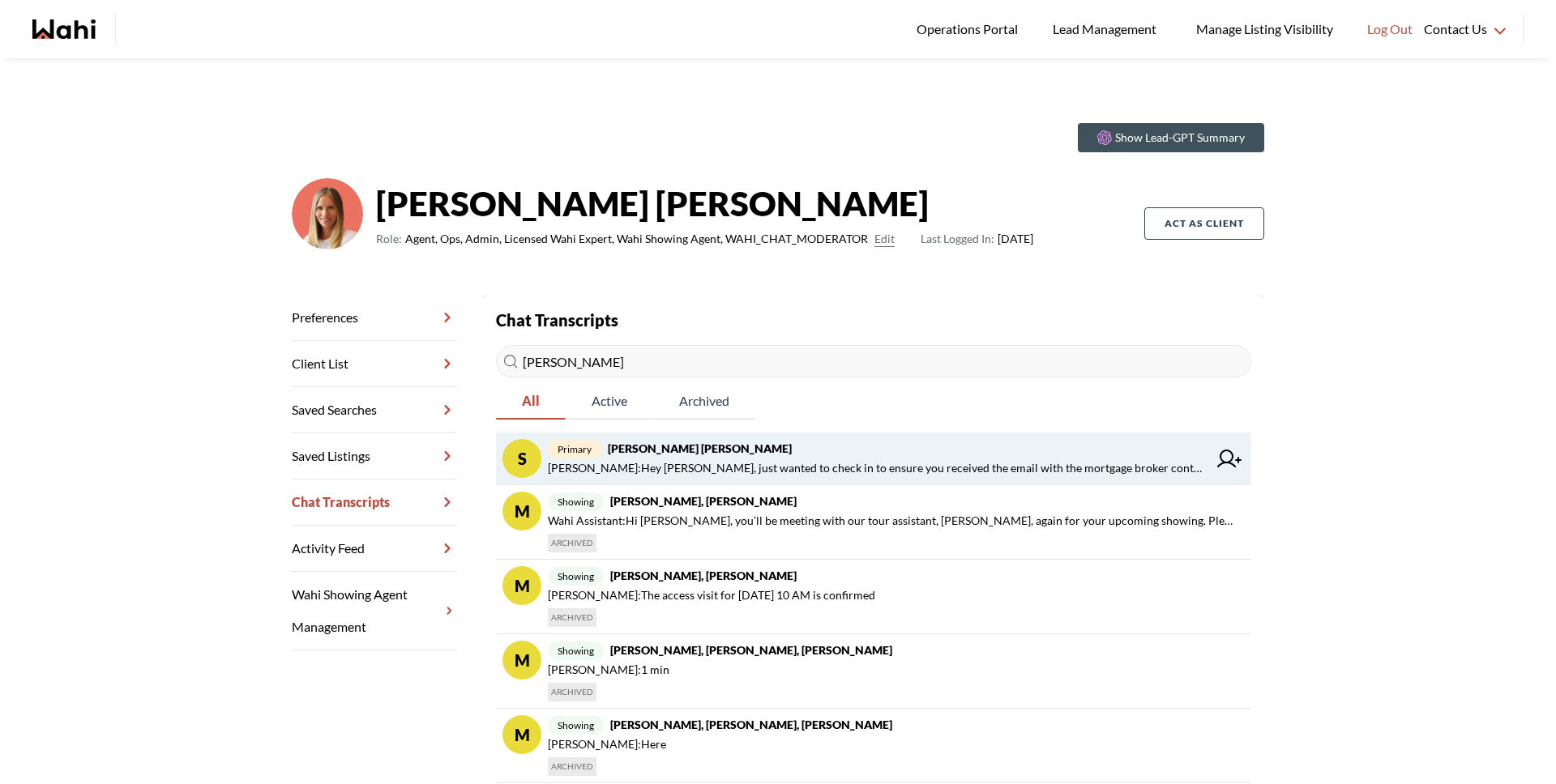
type input "salm"
click at [682, 458] on span "Michelle Ryckman : Hey Salman, just wanted to check in to ensure you received t…" at bounding box center [878, 468] width 660 height 19
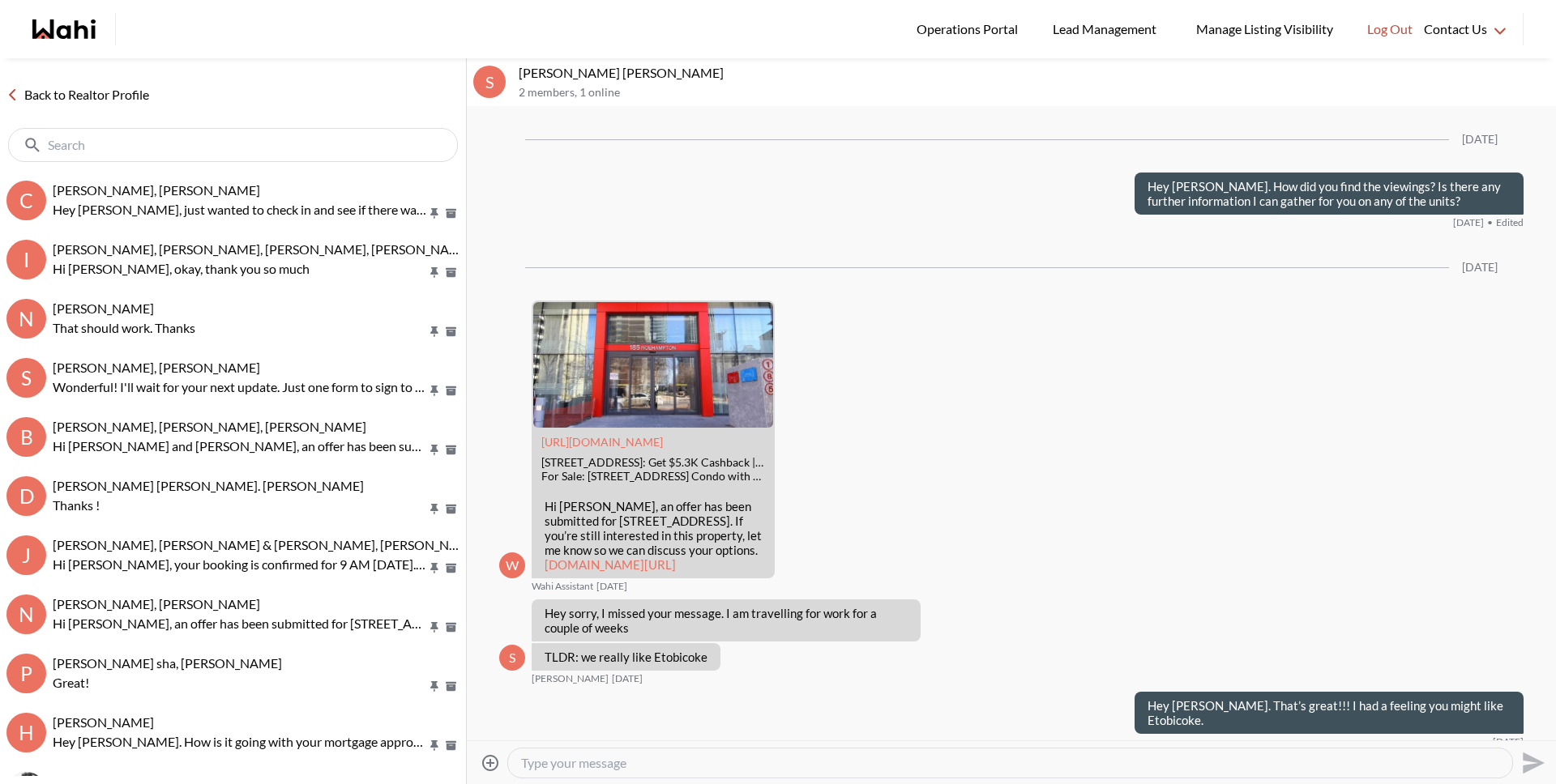
scroll to position [2934, 0]
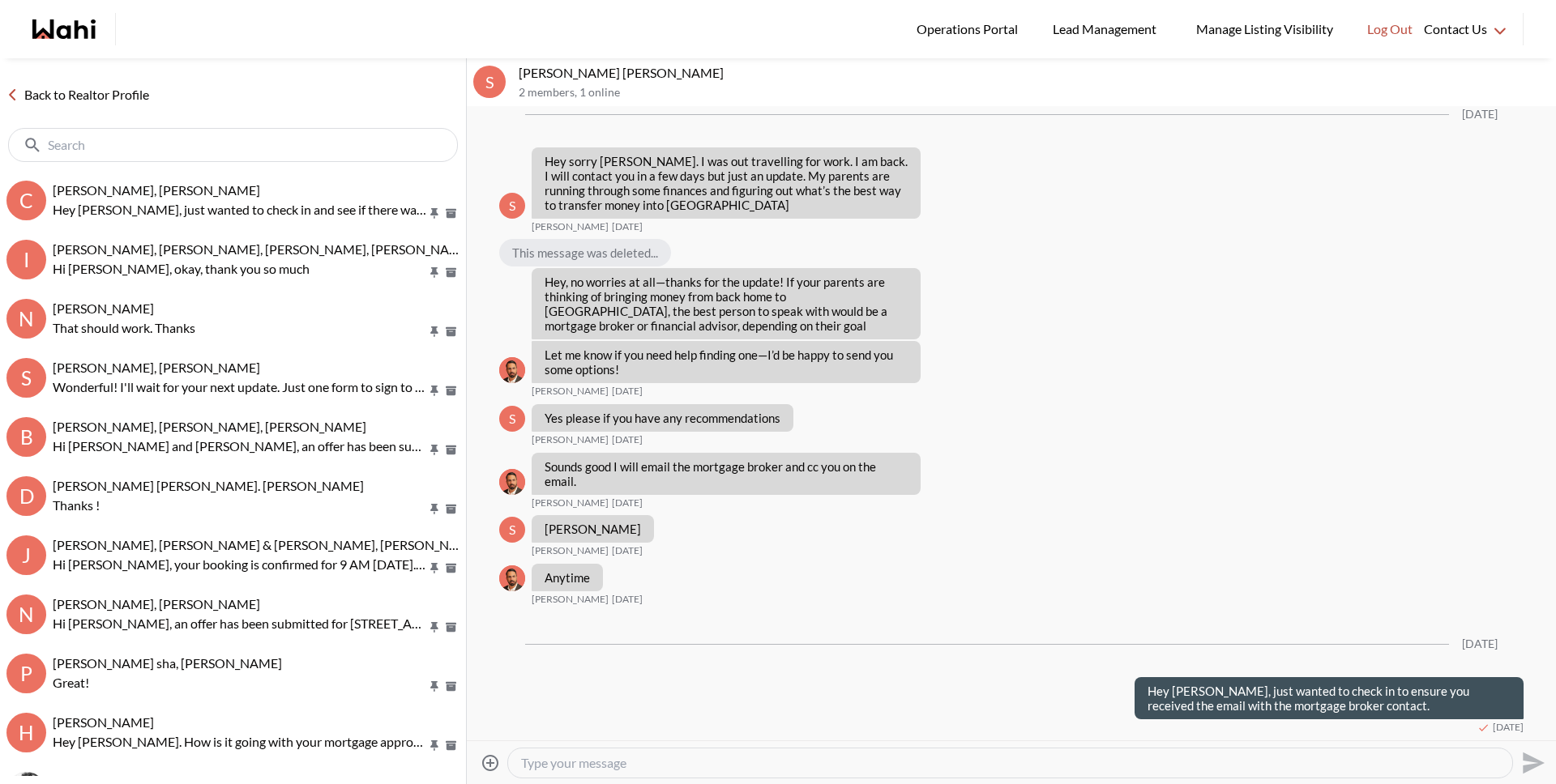
click at [816, 766] on textarea "Type your message" at bounding box center [1011, 763] width 978 height 17
click at [817, 766] on textarea "Type your message" at bounding box center [1011, 763] width 978 height 17
type textarea "Hey [PERSON_NAME], just checking in, if you need anything don't hesitate to let…"
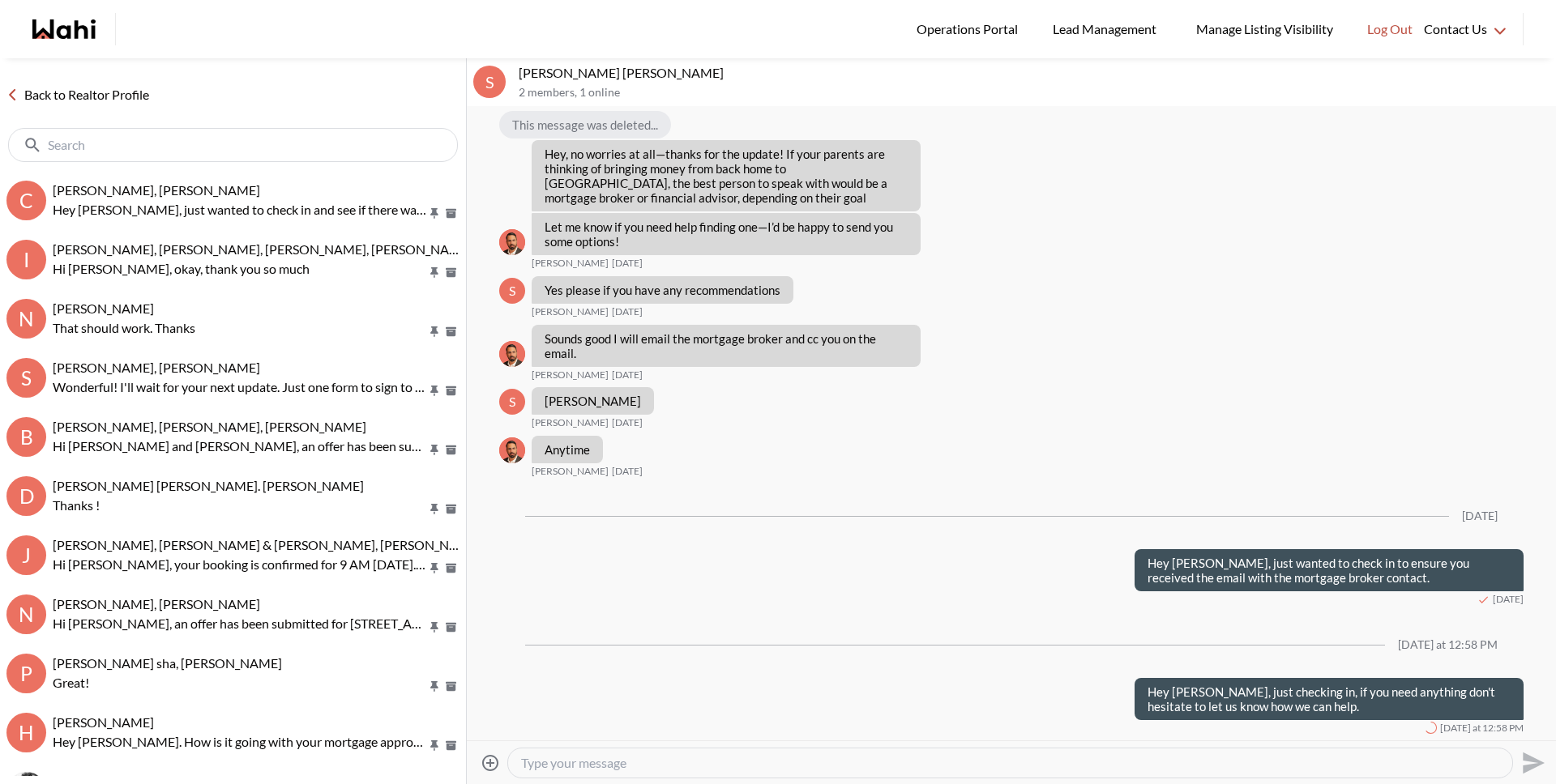
scroll to position [3062, 0]
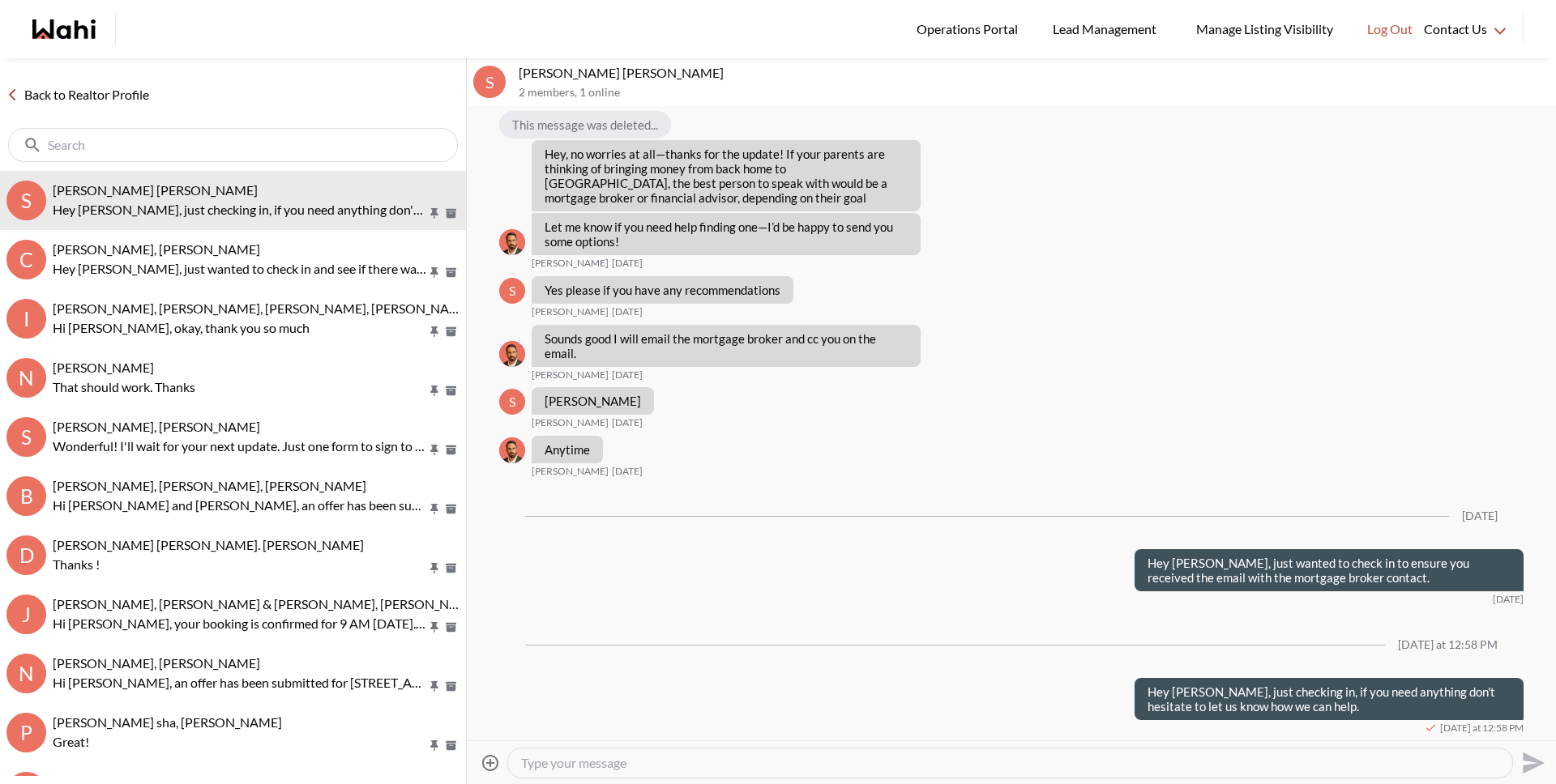
click at [139, 137] on input "text" at bounding box center [234, 145] width 374 height 17
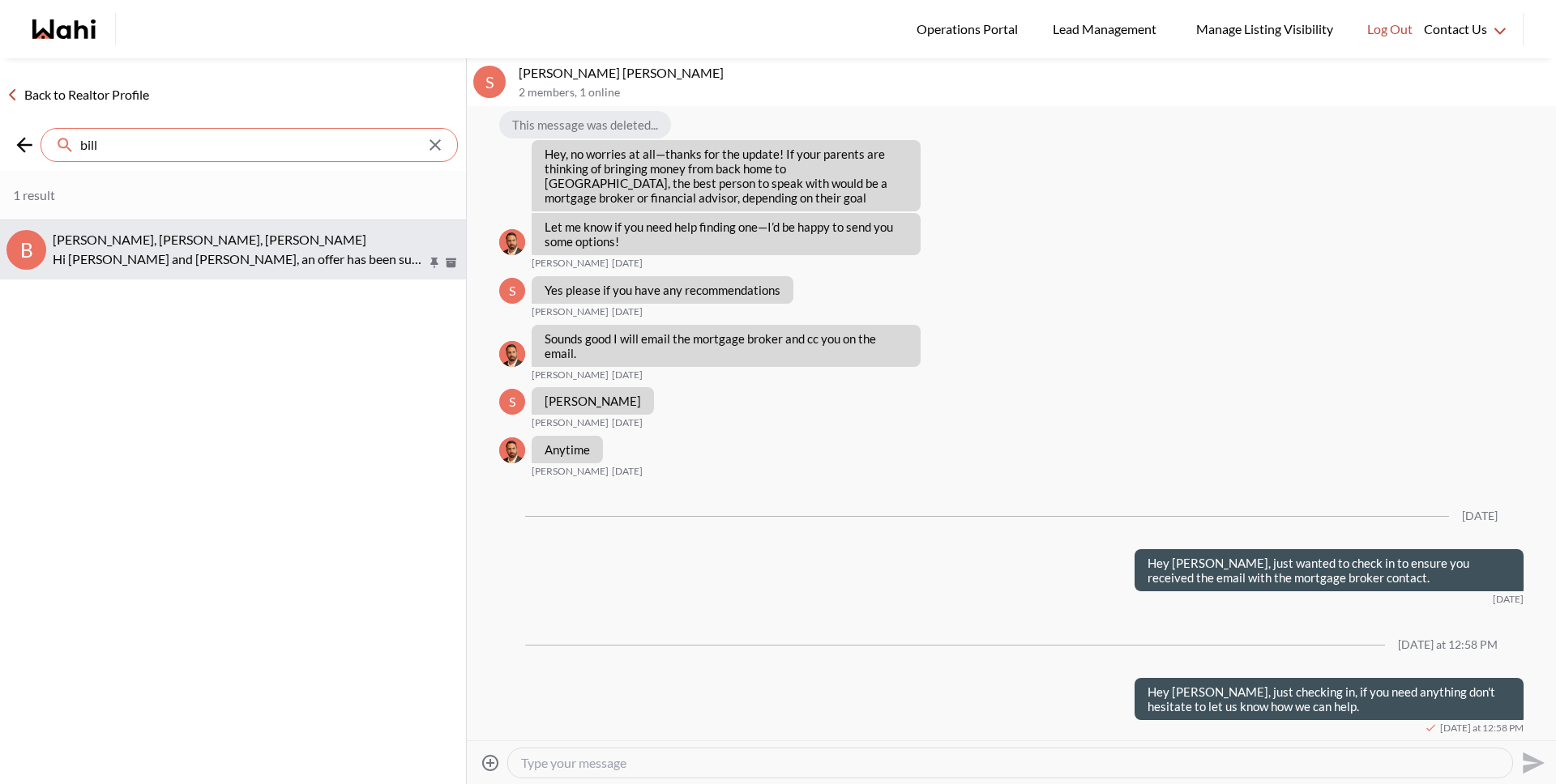
type input "bill"
click at [214, 248] on div "Bill Bowen, Sandra Gavinchuk, Michelle Hi Bill and Sandra, an offer has been su…" at bounding box center [256, 250] width 407 height 37
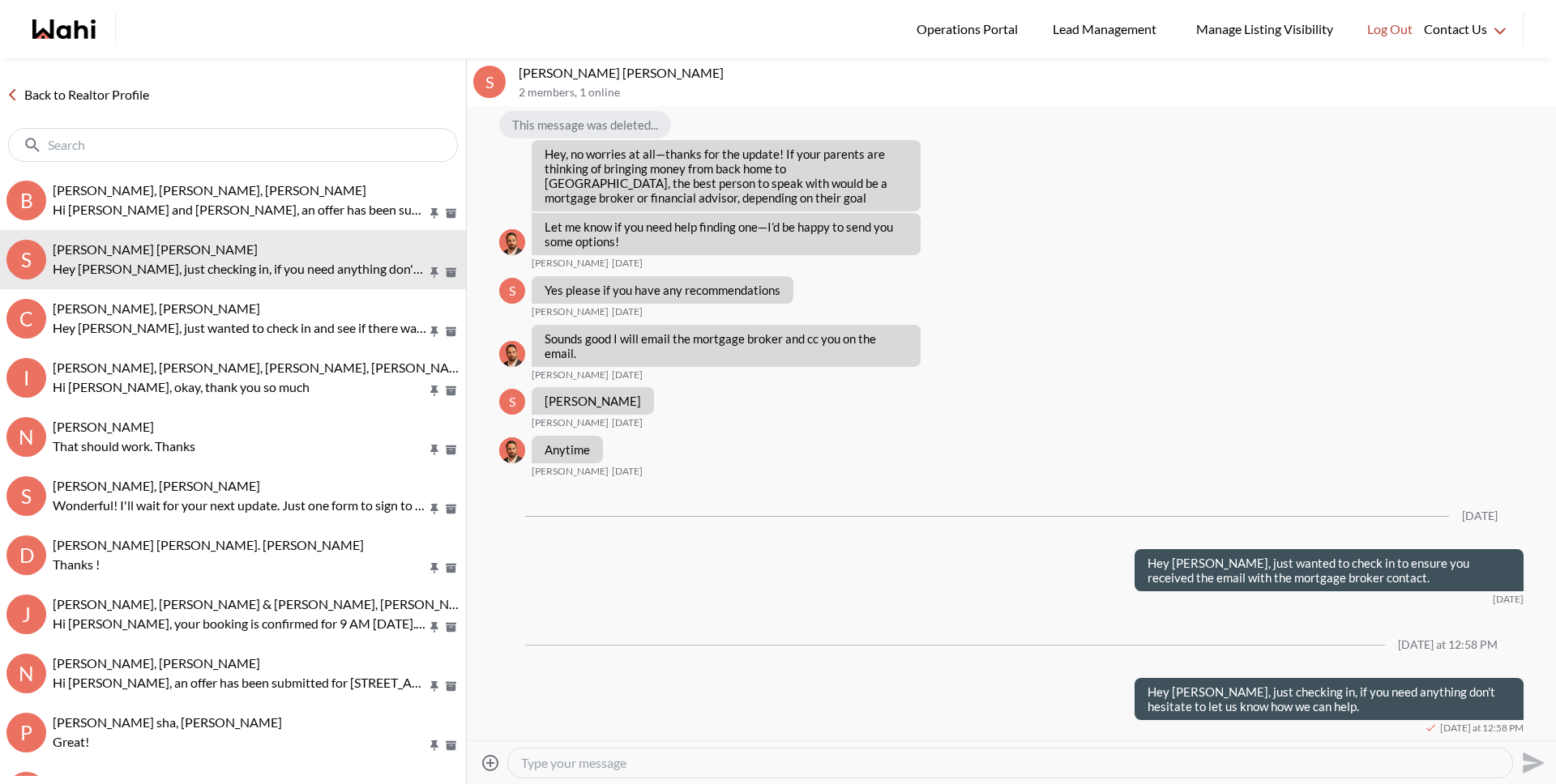
click at [746, 768] on textarea "Type your message" at bounding box center [1011, 763] width 978 height 17
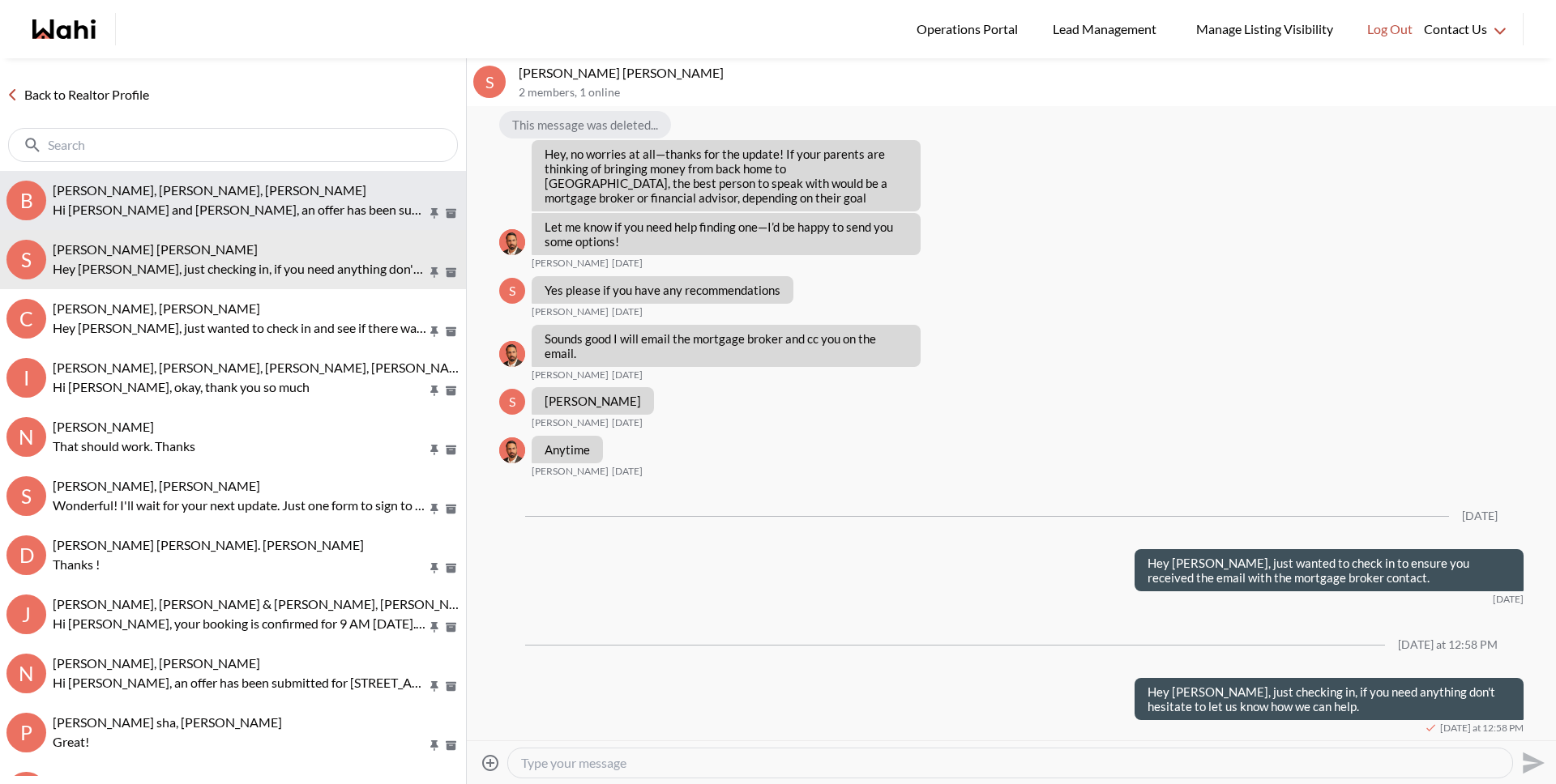
click at [162, 200] on p "Hi Bill and Sandra, an offer has been submitted for 3 Concorde Pl #3003, Toront…" at bounding box center [240, 209] width 375 height 19
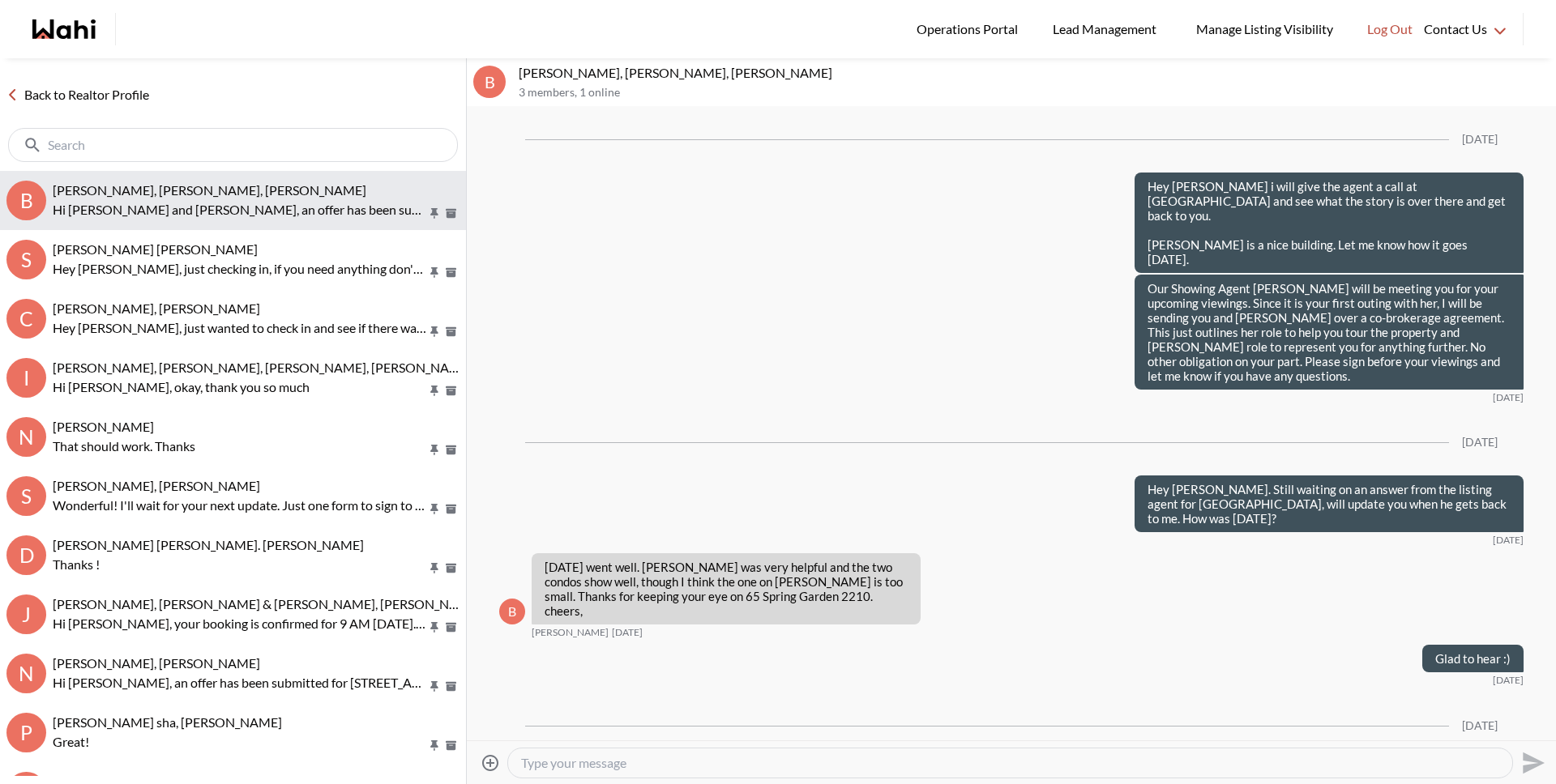
scroll to position [1923, 0]
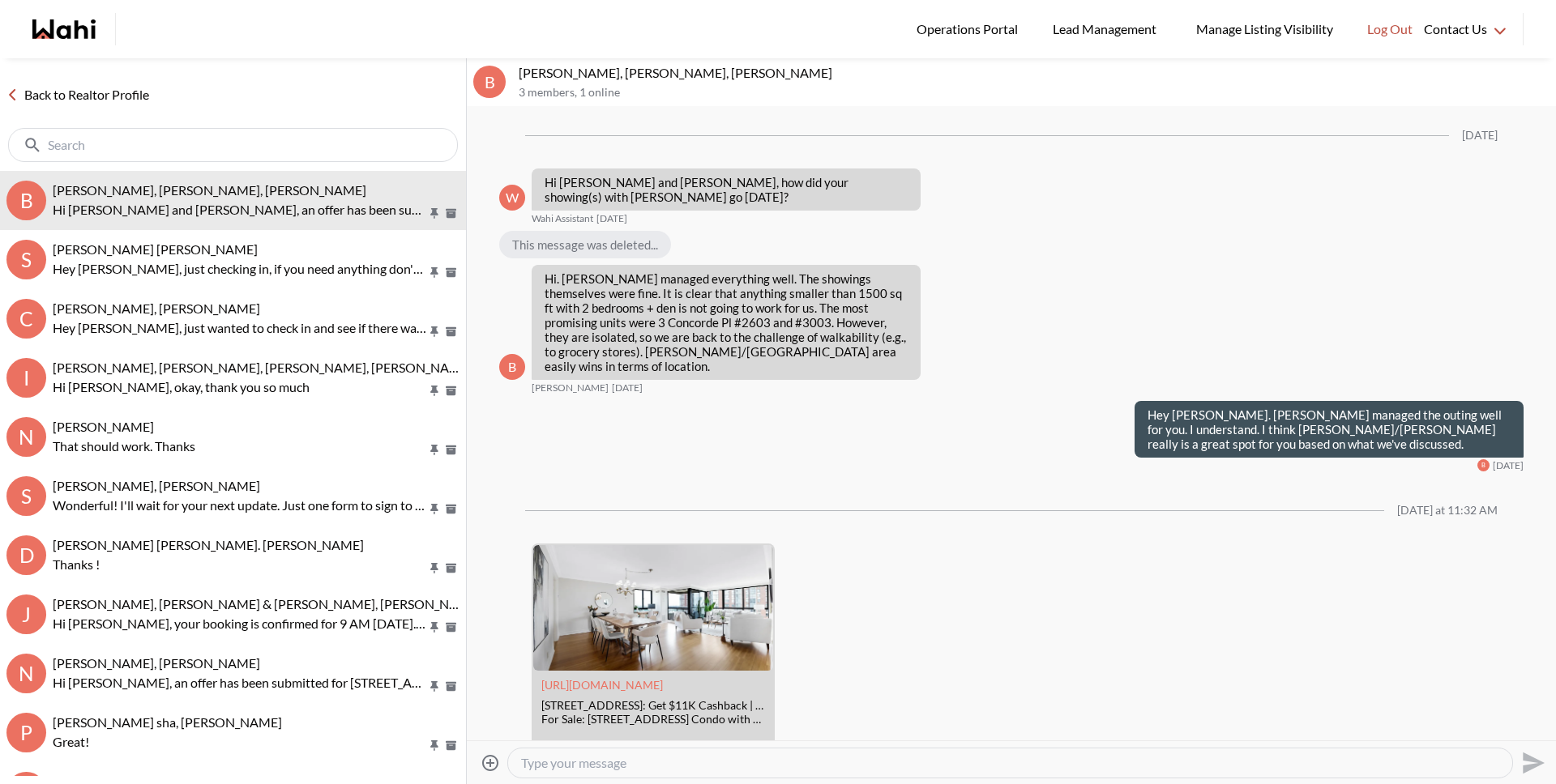
click at [601, 757] on textarea "Type your message" at bounding box center [1011, 763] width 978 height 17
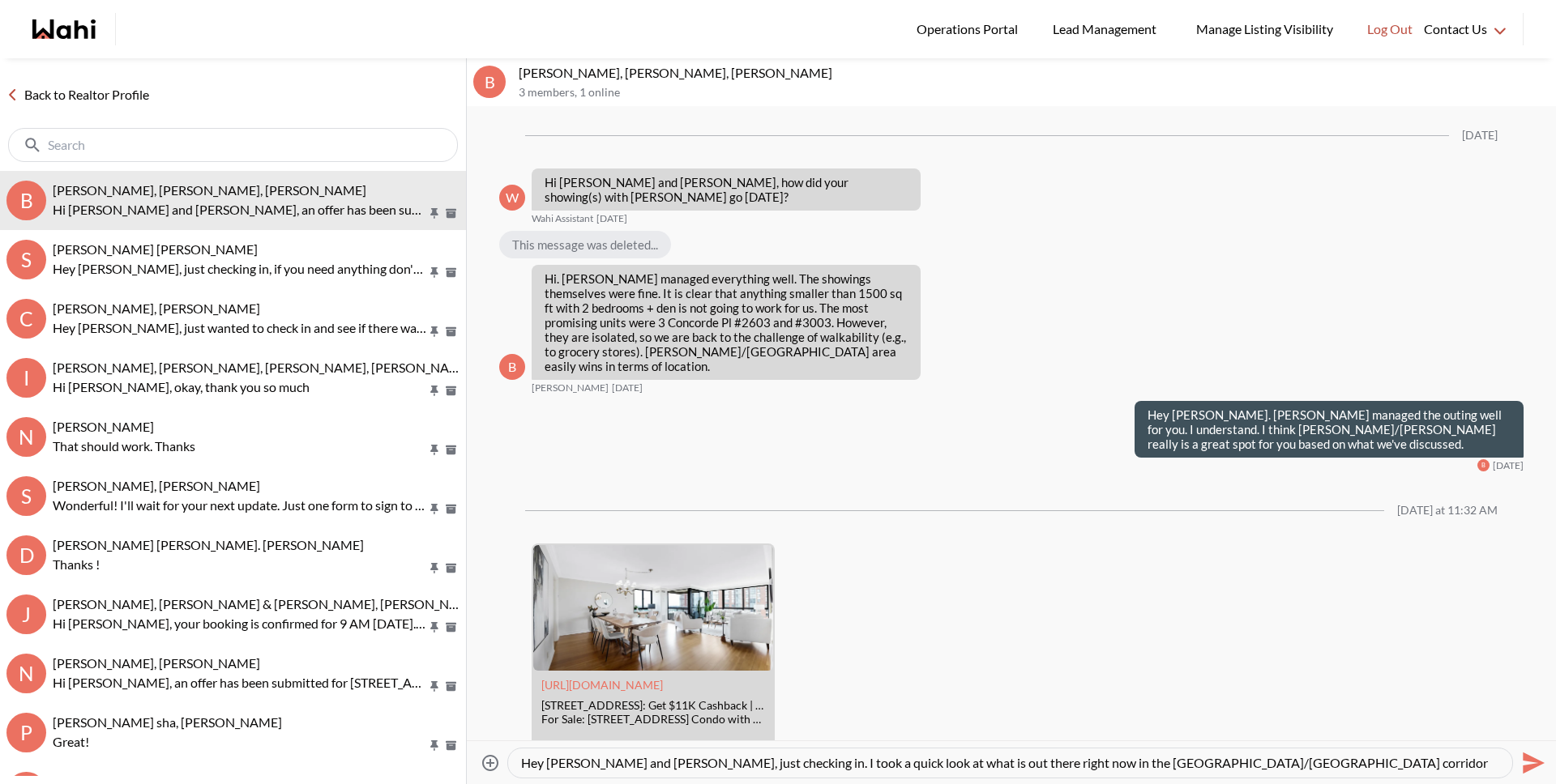
type textarea "Hey [PERSON_NAME] and [PERSON_NAME], just checking in. I took a quick look at w…"
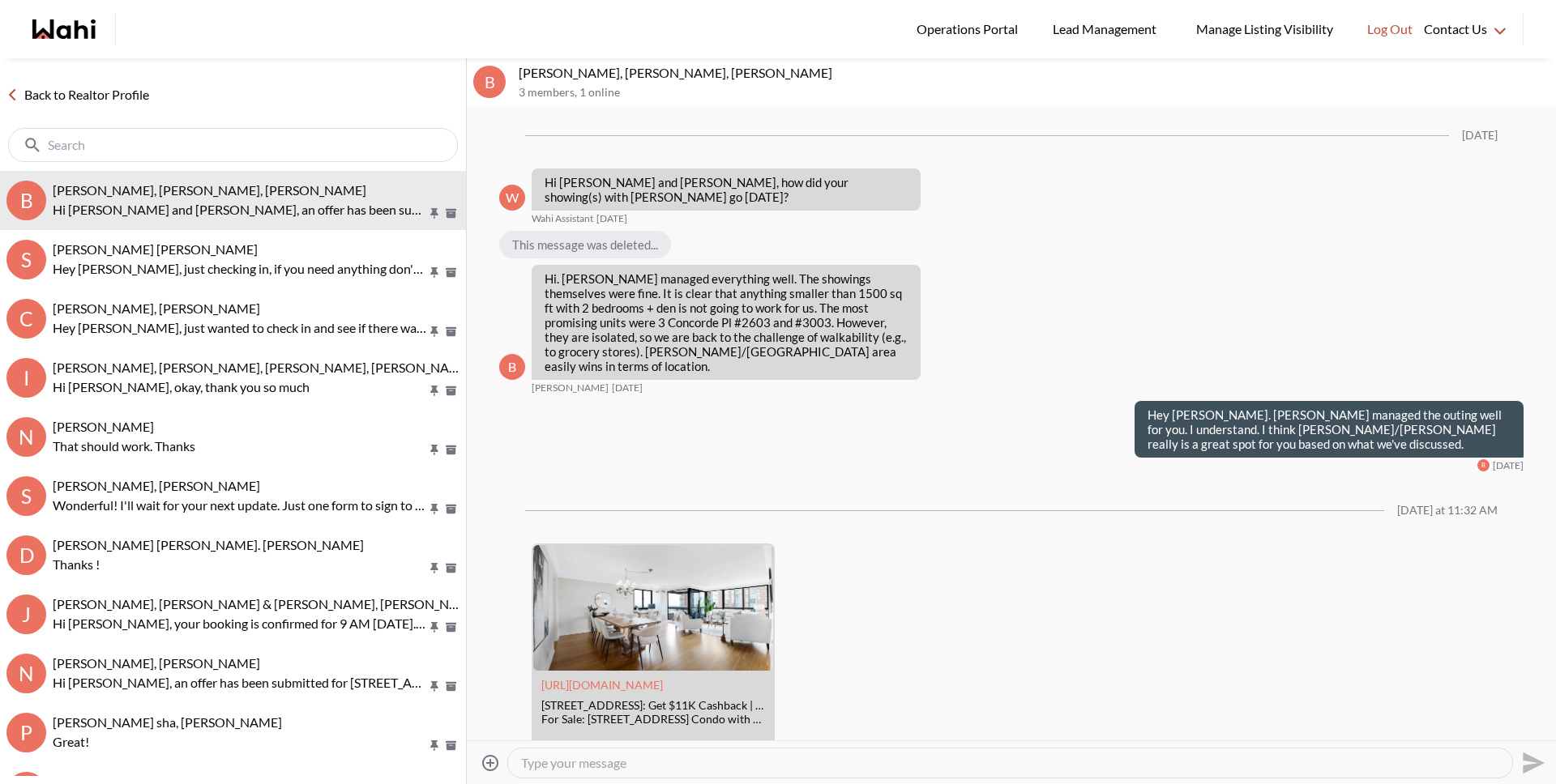
scroll to position [2001, 0]
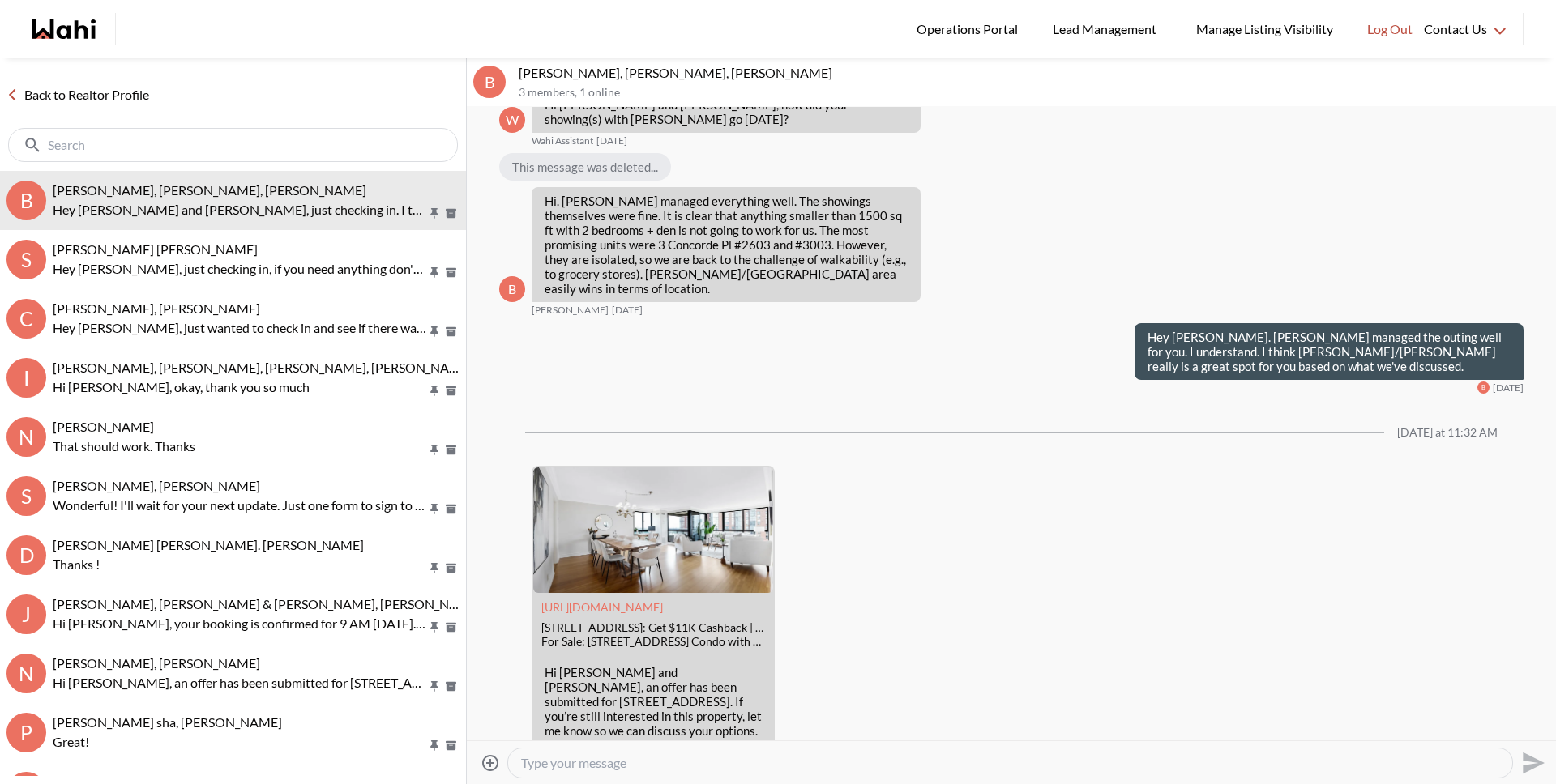
paste textarea "[URL][DOMAIN_NAME]"
type textarea "[URL][DOMAIN_NAME]"
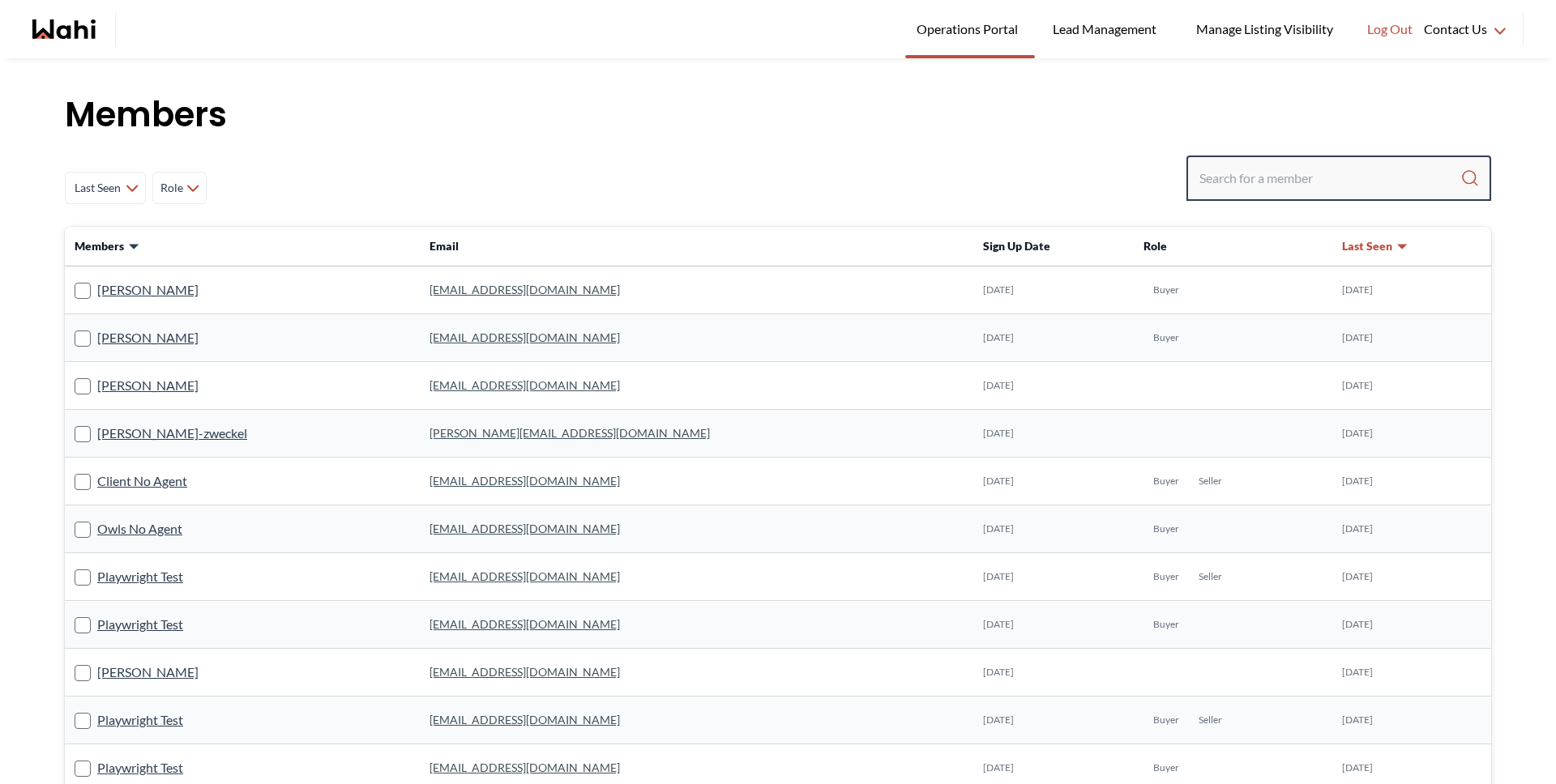
click at [1373, 170] on input "Search input" at bounding box center [1330, 178] width 261 height 30
type input "behnam"
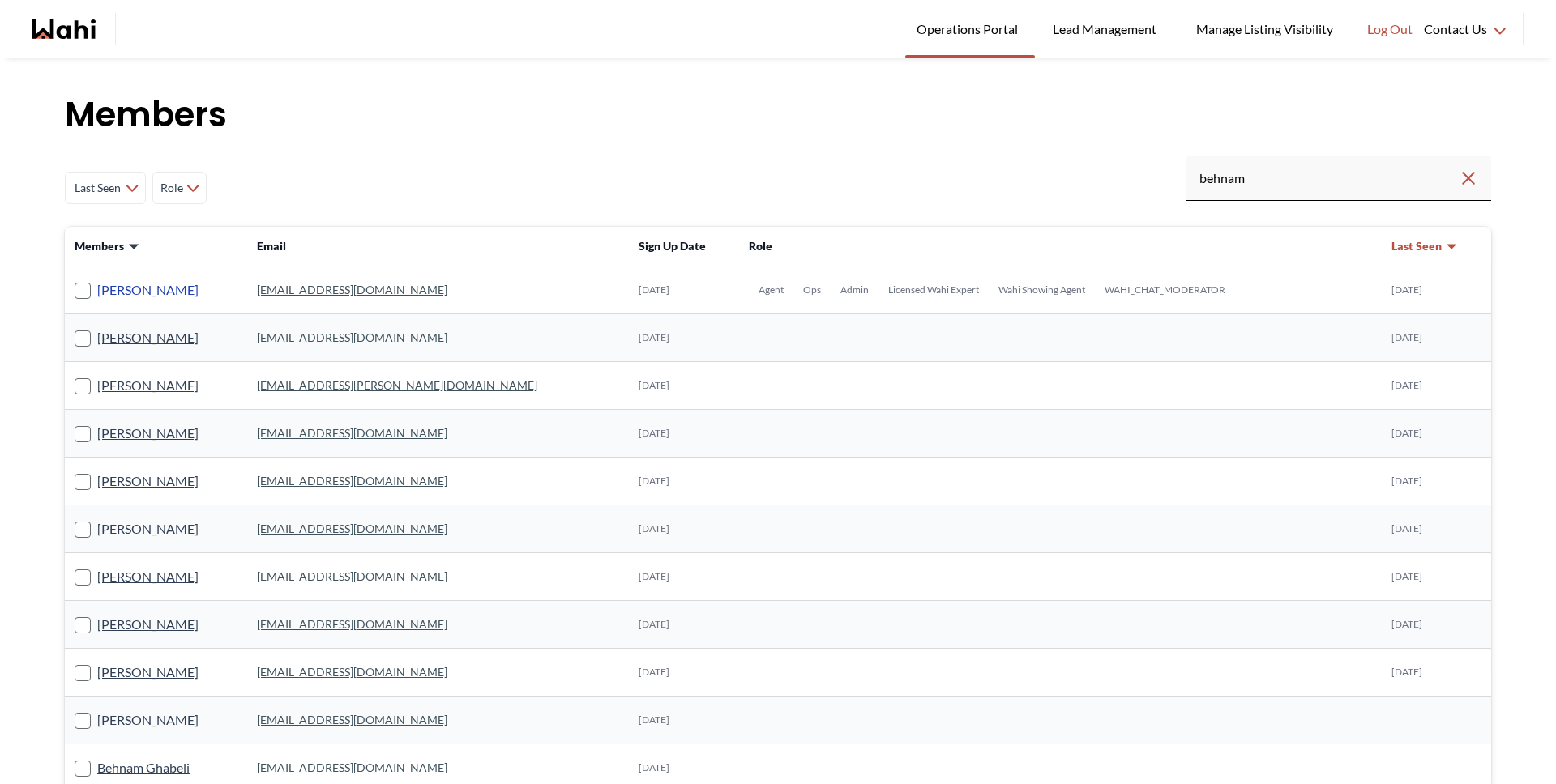
click at [129, 289] on link "Behnam Fazili" at bounding box center [148, 290] width 102 height 21
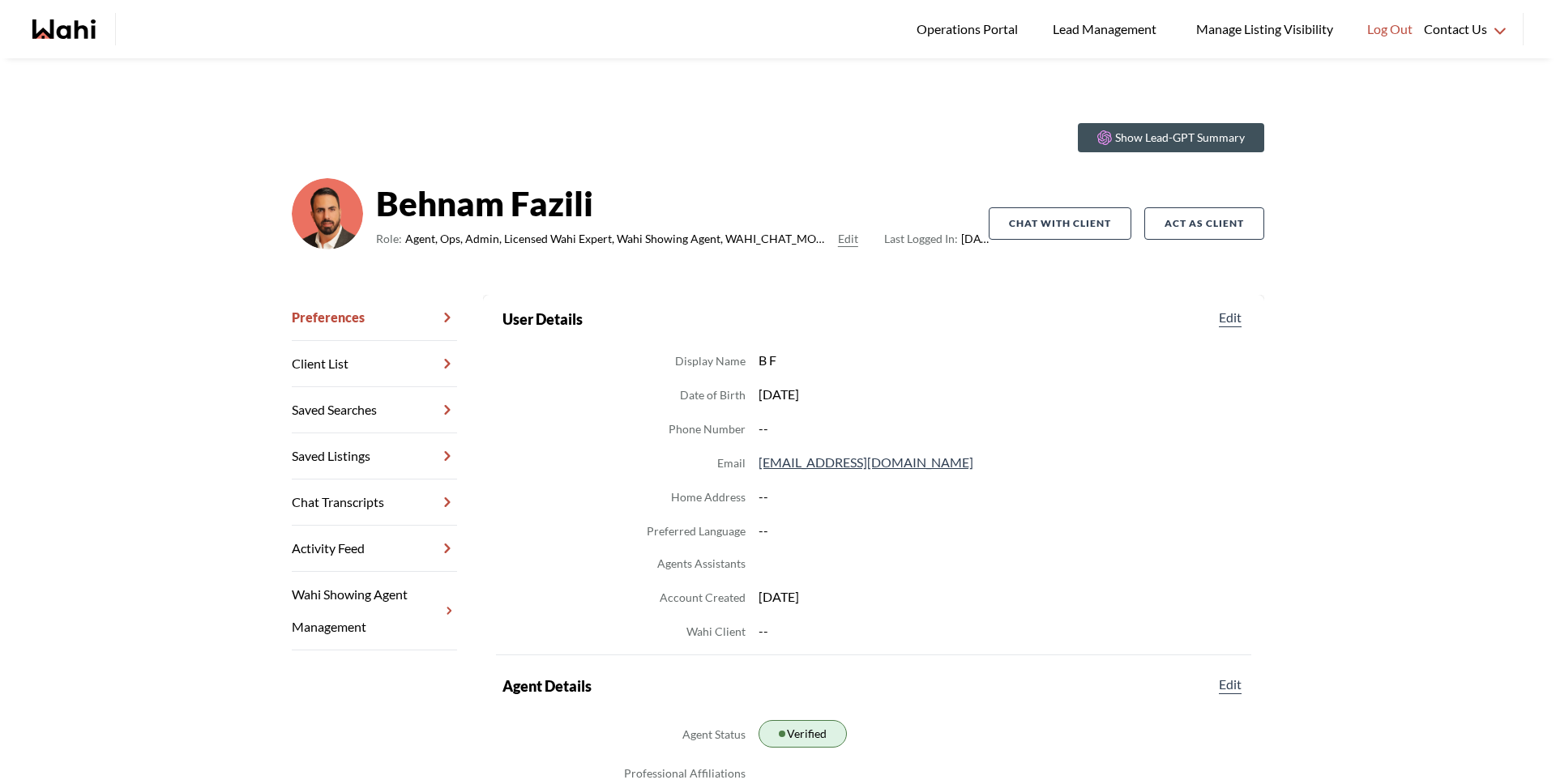
click at [351, 502] on link "Chat Transcripts" at bounding box center [374, 503] width 165 height 46
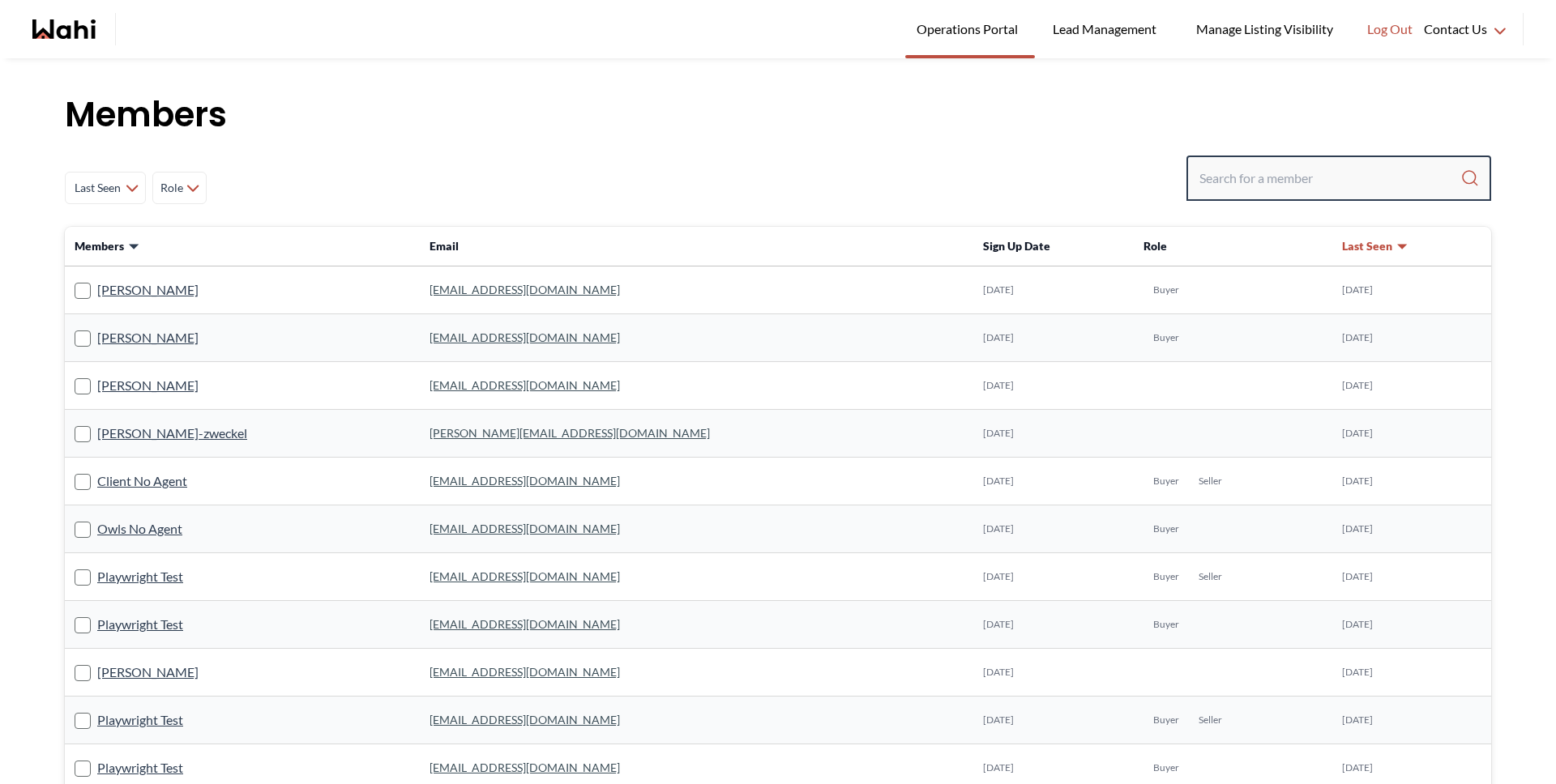
click at [1233, 186] on input "Search input" at bounding box center [1330, 178] width 261 height 30
type input "faraz az"
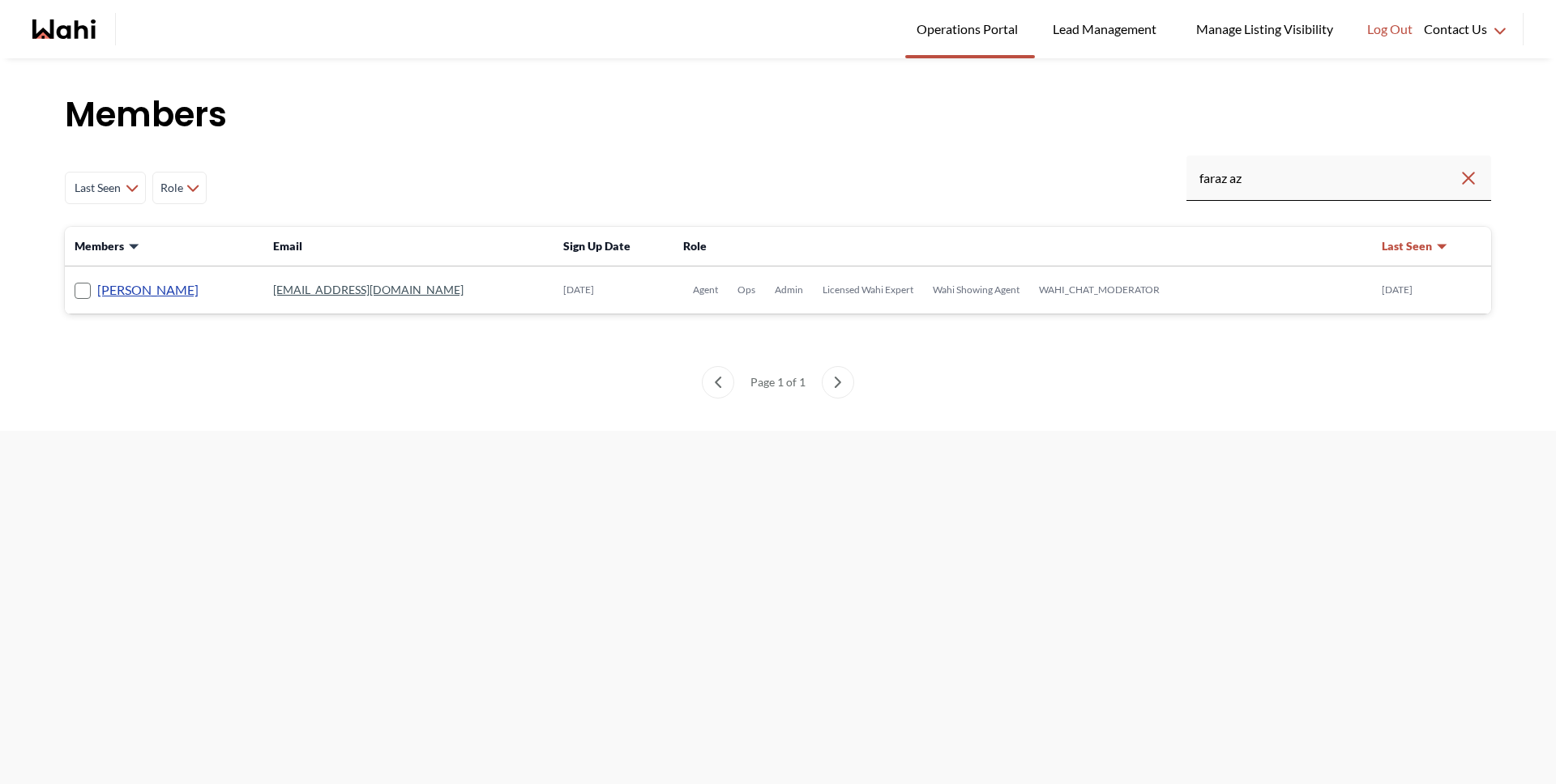
click at [117, 295] on link "[PERSON_NAME]" at bounding box center [148, 290] width 102 height 21
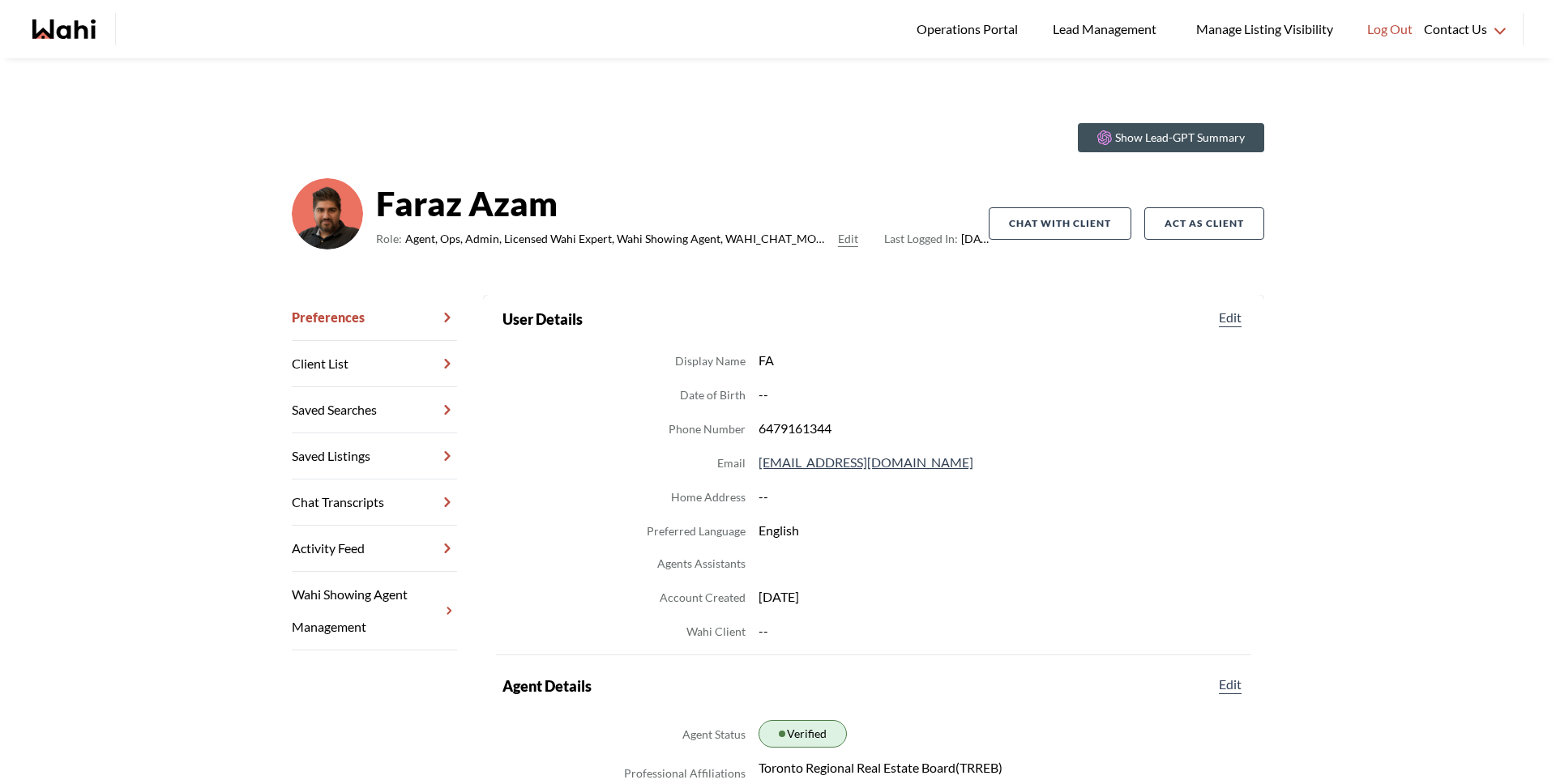
click at [437, 505] on icon at bounding box center [447, 502] width 19 height 32
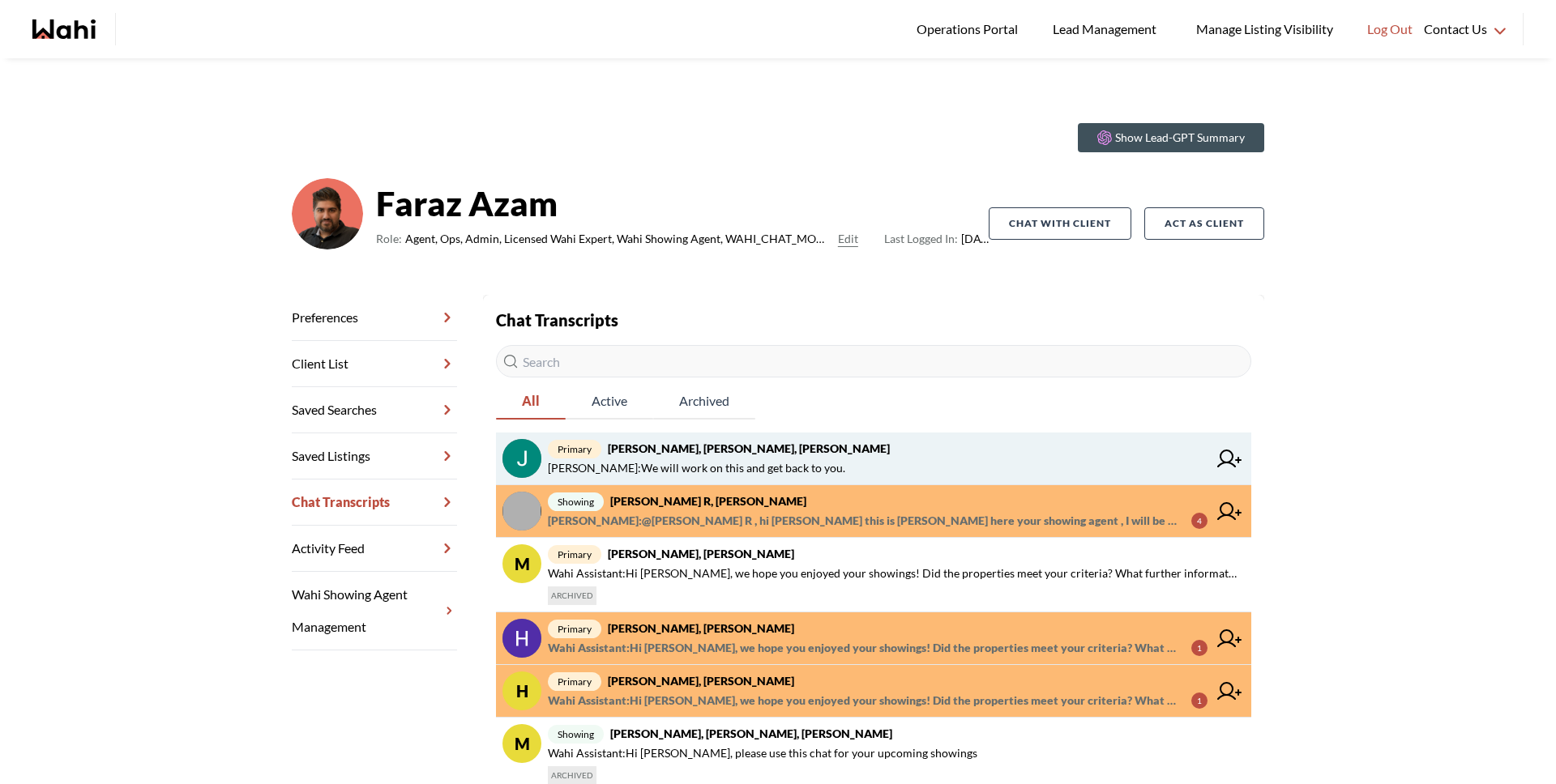
click at [679, 469] on span "Barbara Funt : We will work on this and get back to you." at bounding box center [697, 468] width 297 height 19
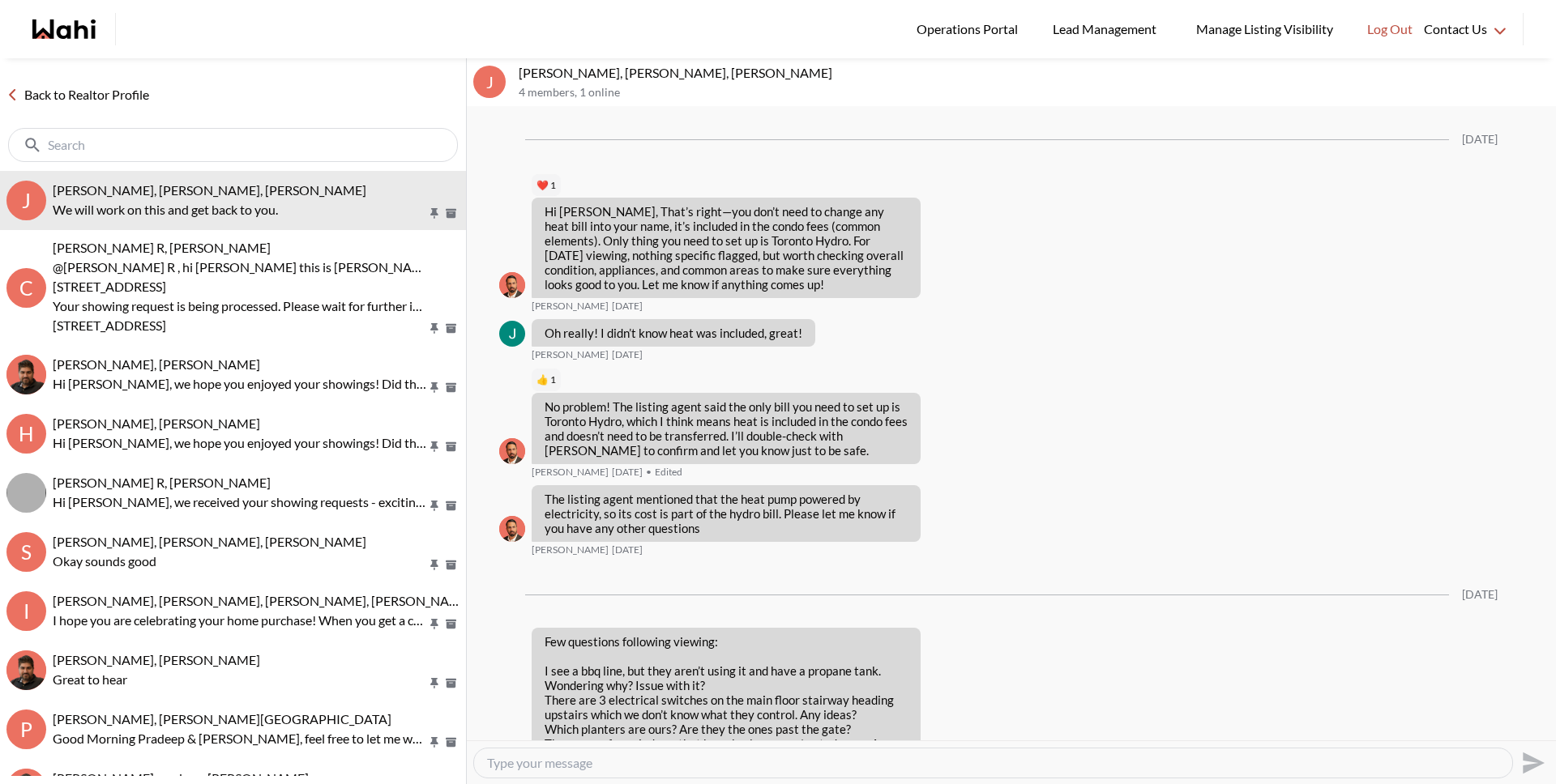
scroll to position [2855, 0]
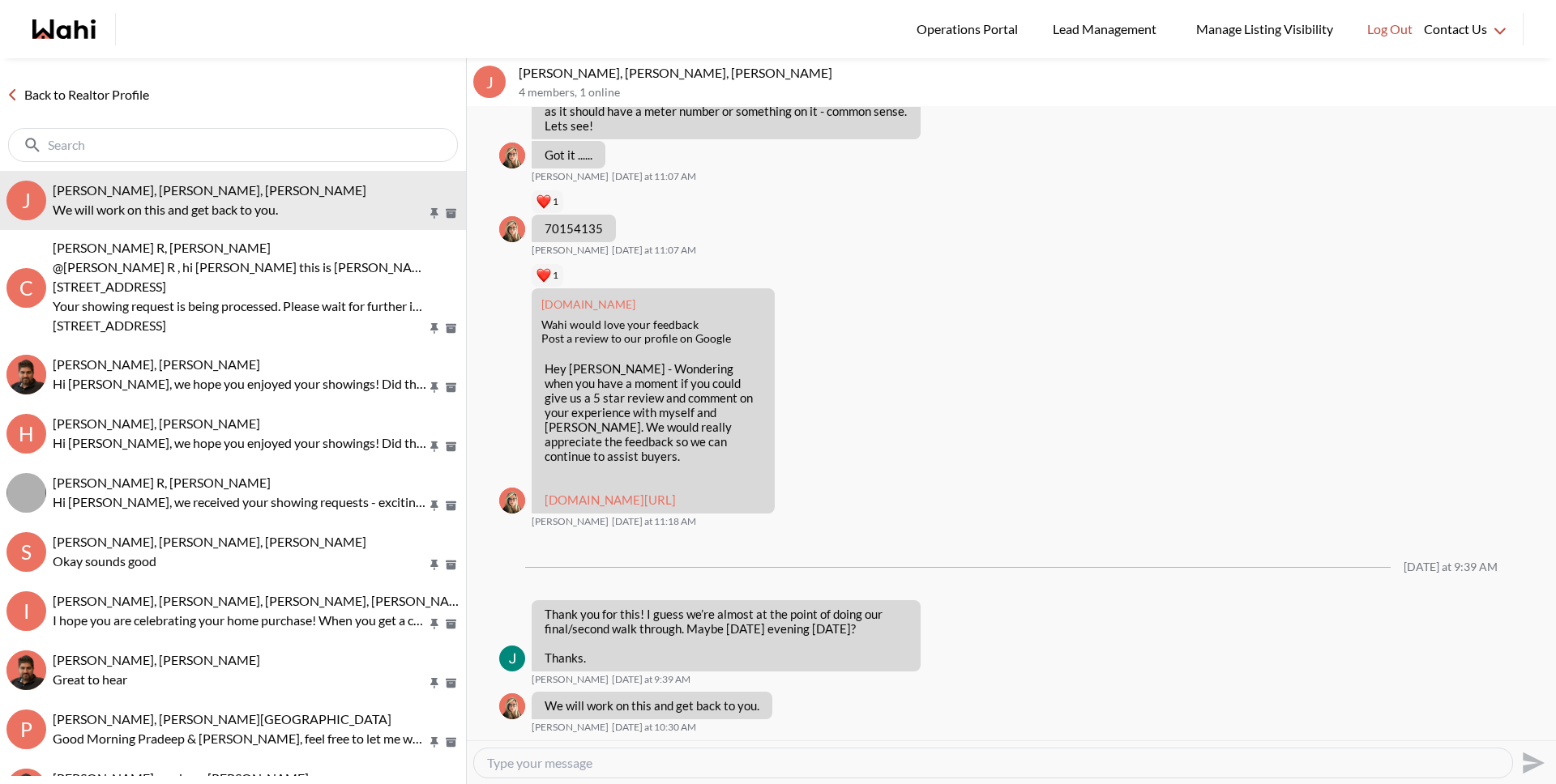
click at [133, 97] on link "Back to Realtor Profile" at bounding box center [78, 94] width 156 height 21
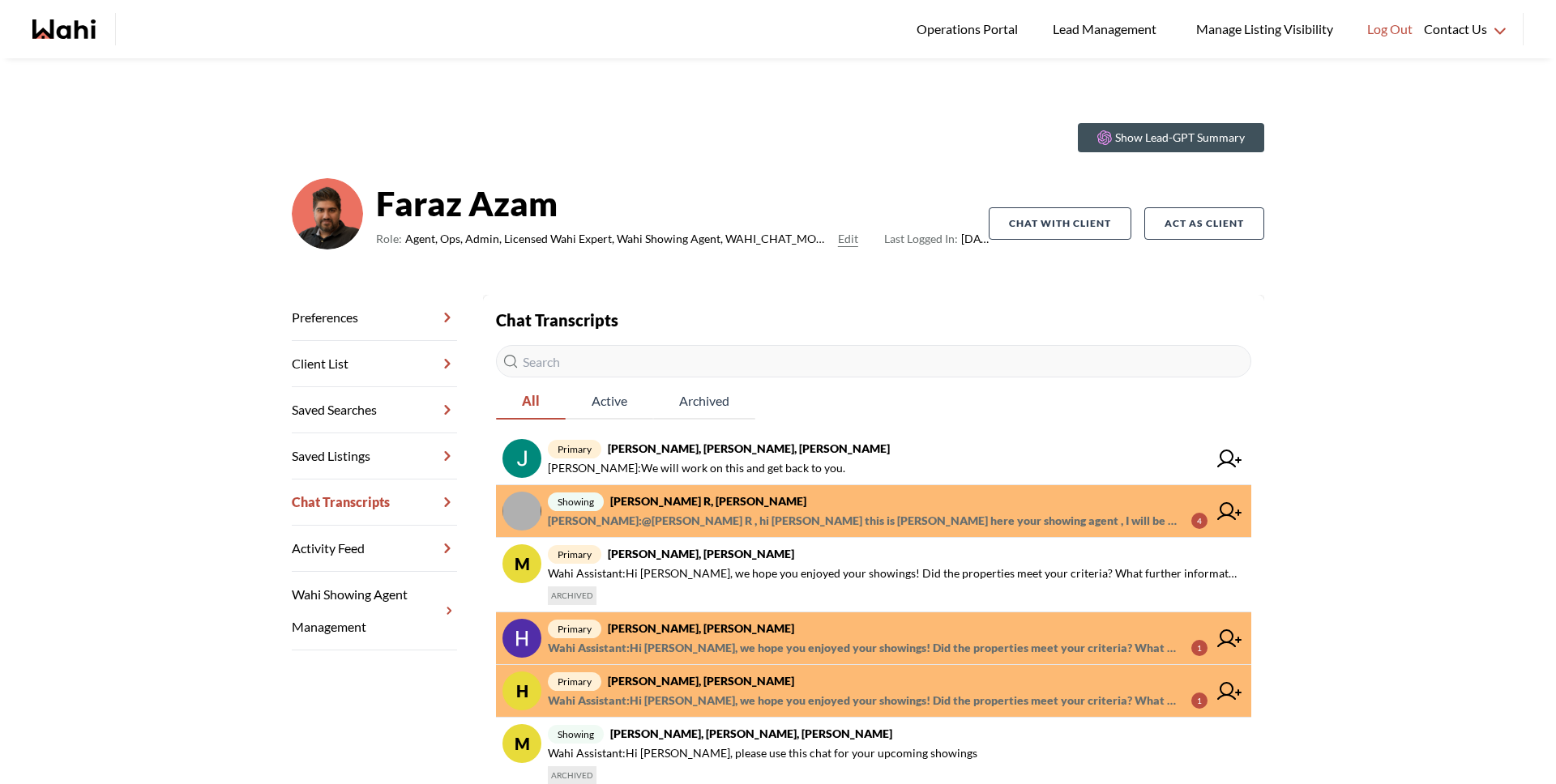
click at [691, 496] on strong "cris R, Paul, Faraz" at bounding box center [708, 501] width 197 height 14
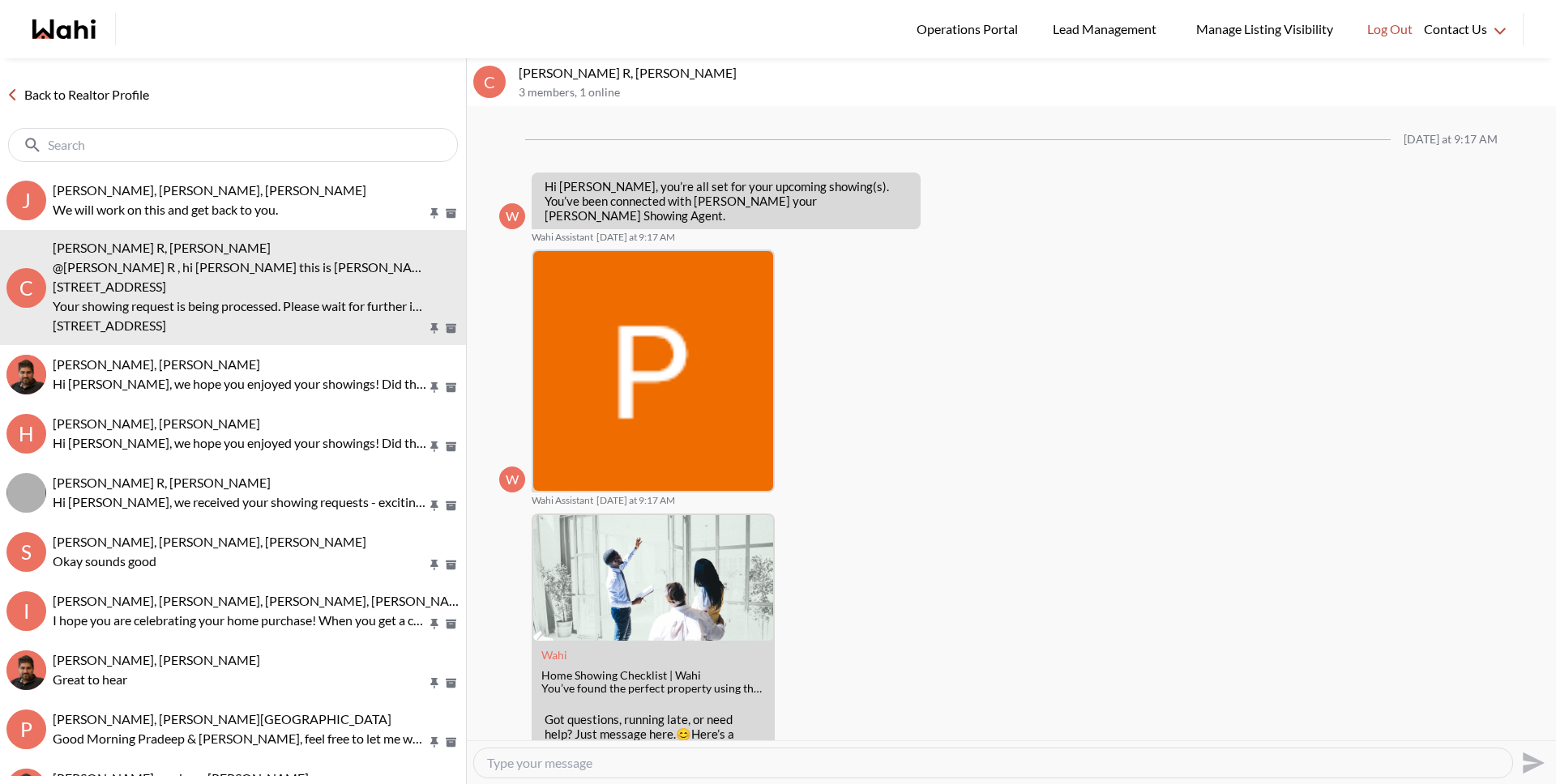
scroll to position [222, 0]
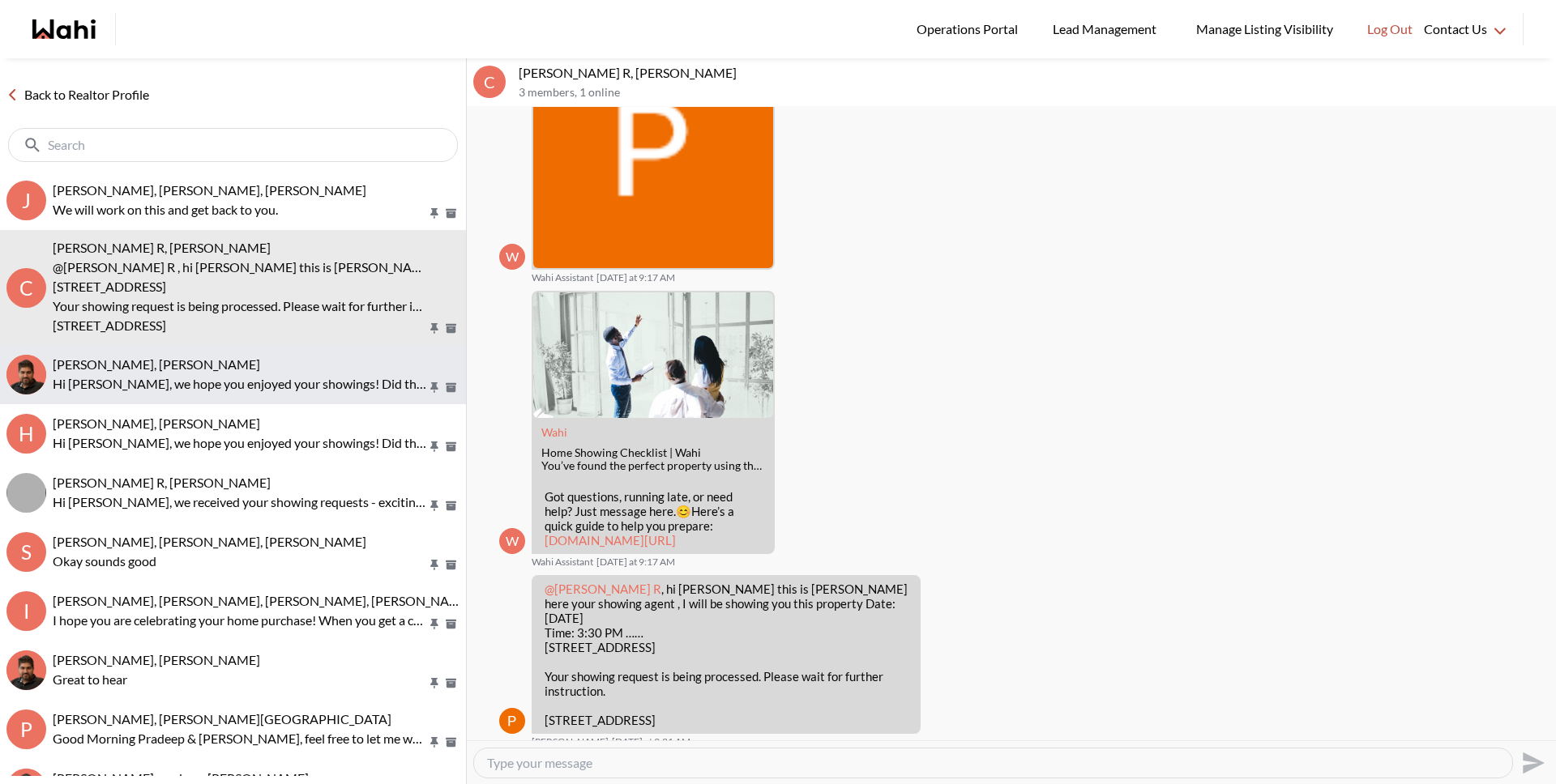
click at [157, 364] on span "Hema Alageson, Faraz" at bounding box center [156, 363] width 208 height 16
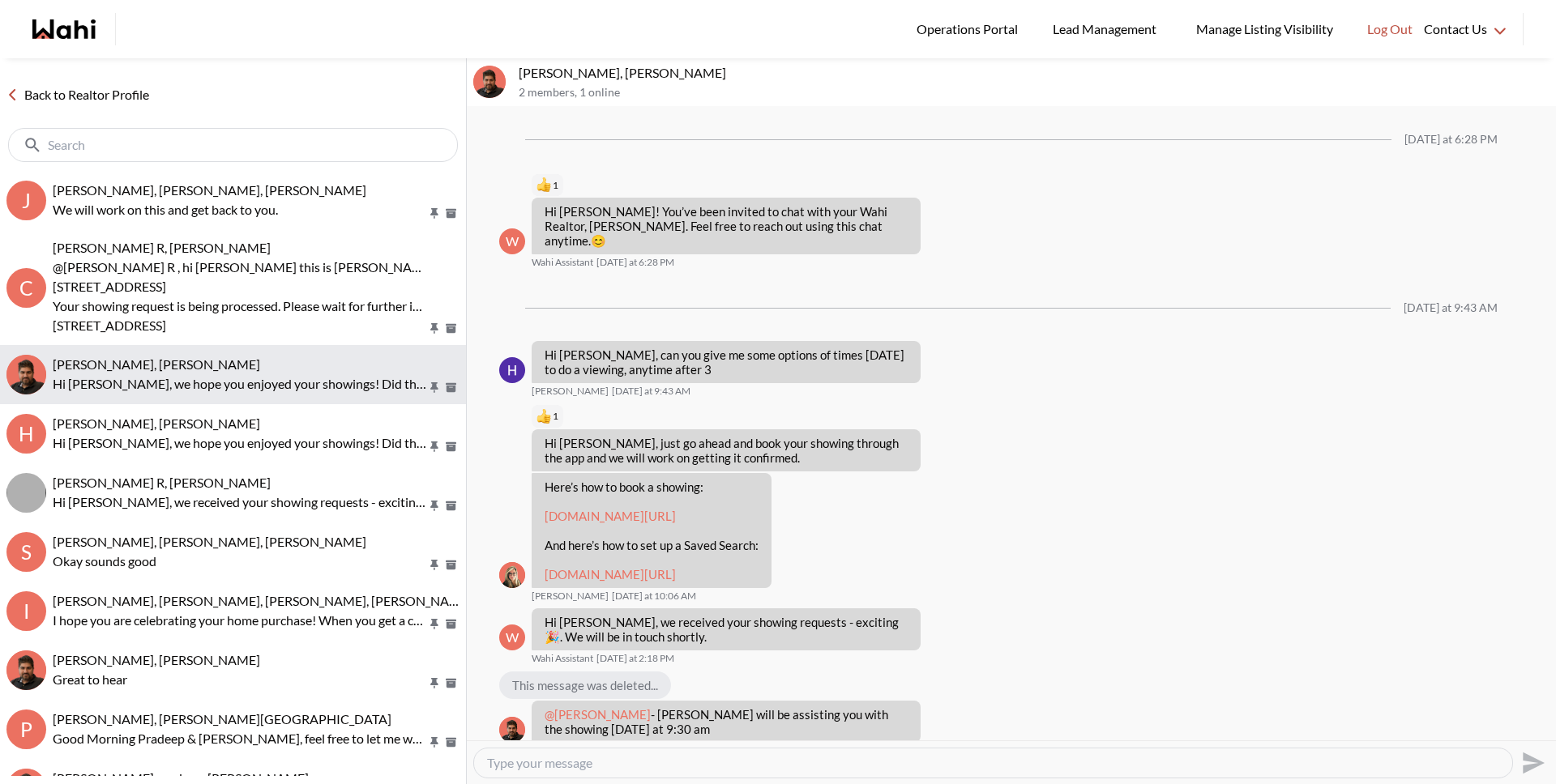
scroll to position [663, 0]
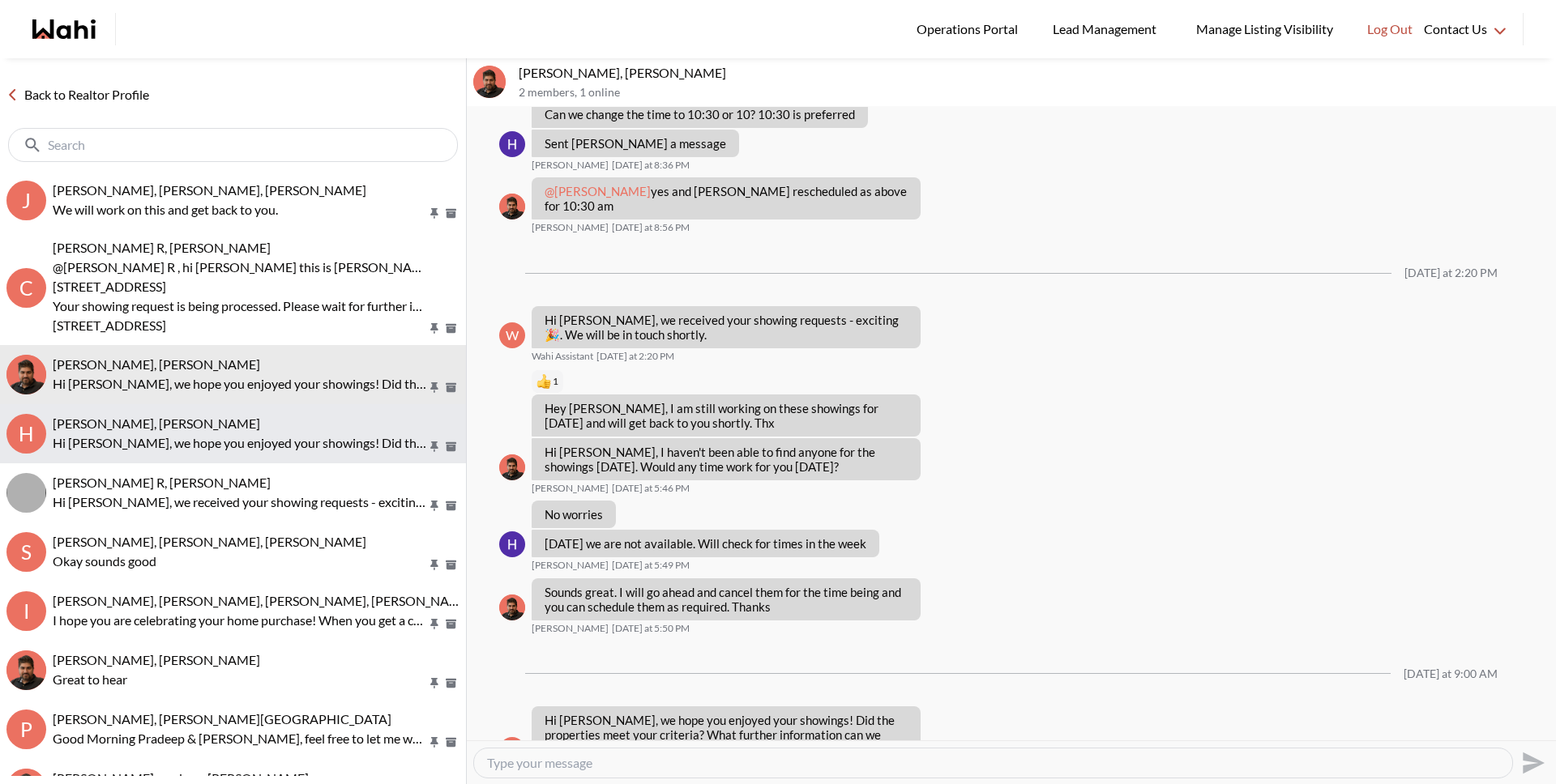
click at [162, 418] on span "Hakim Mohamed, Faraz" at bounding box center [156, 422] width 208 height 16
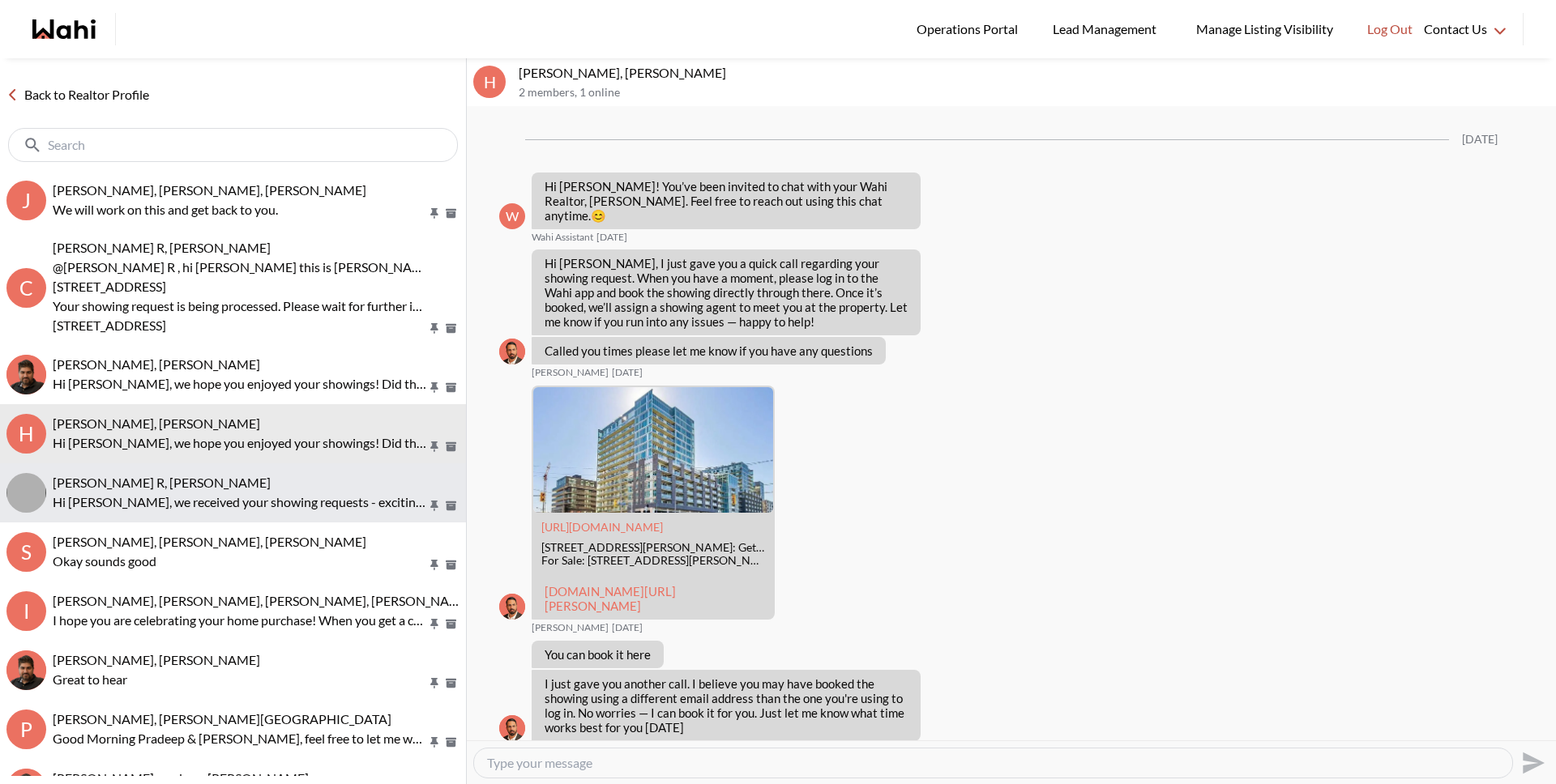
scroll to position [370, 0]
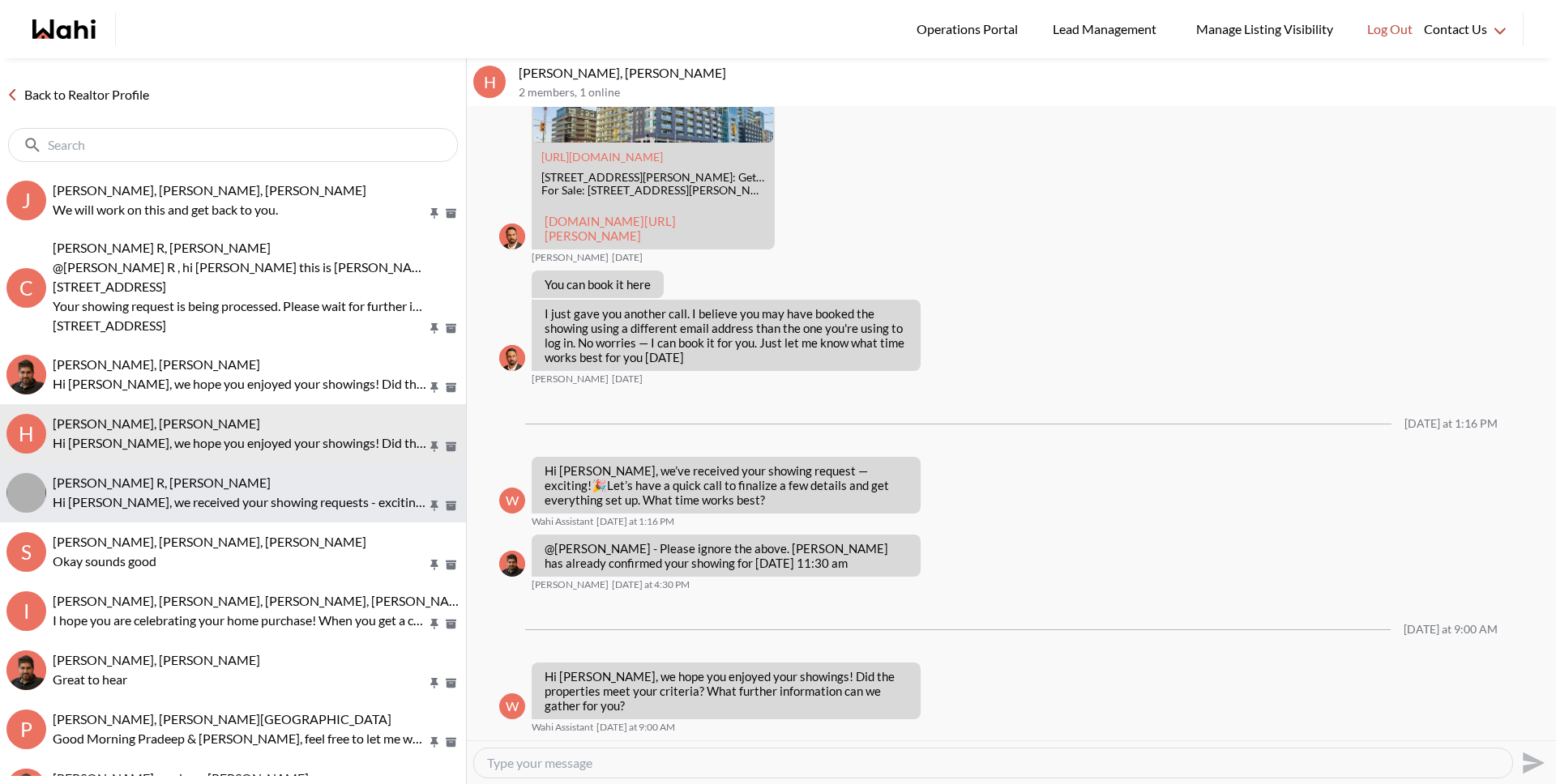
click at [162, 490] on div "cris R, Faraz Hi Cris, we received your showing requests - exciting 🎉 . We will…" at bounding box center [256, 493] width 407 height 37
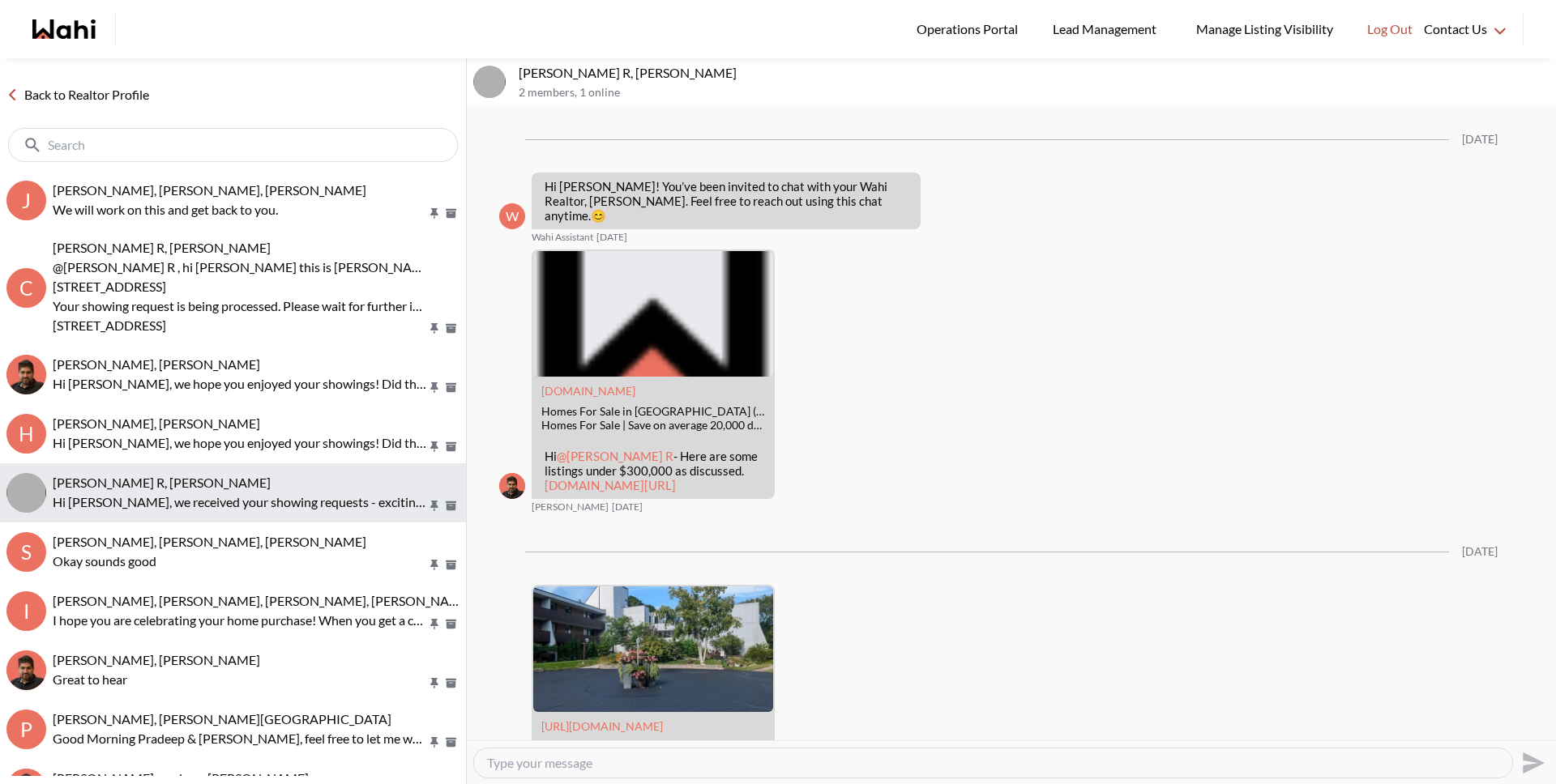
scroll to position [417, 0]
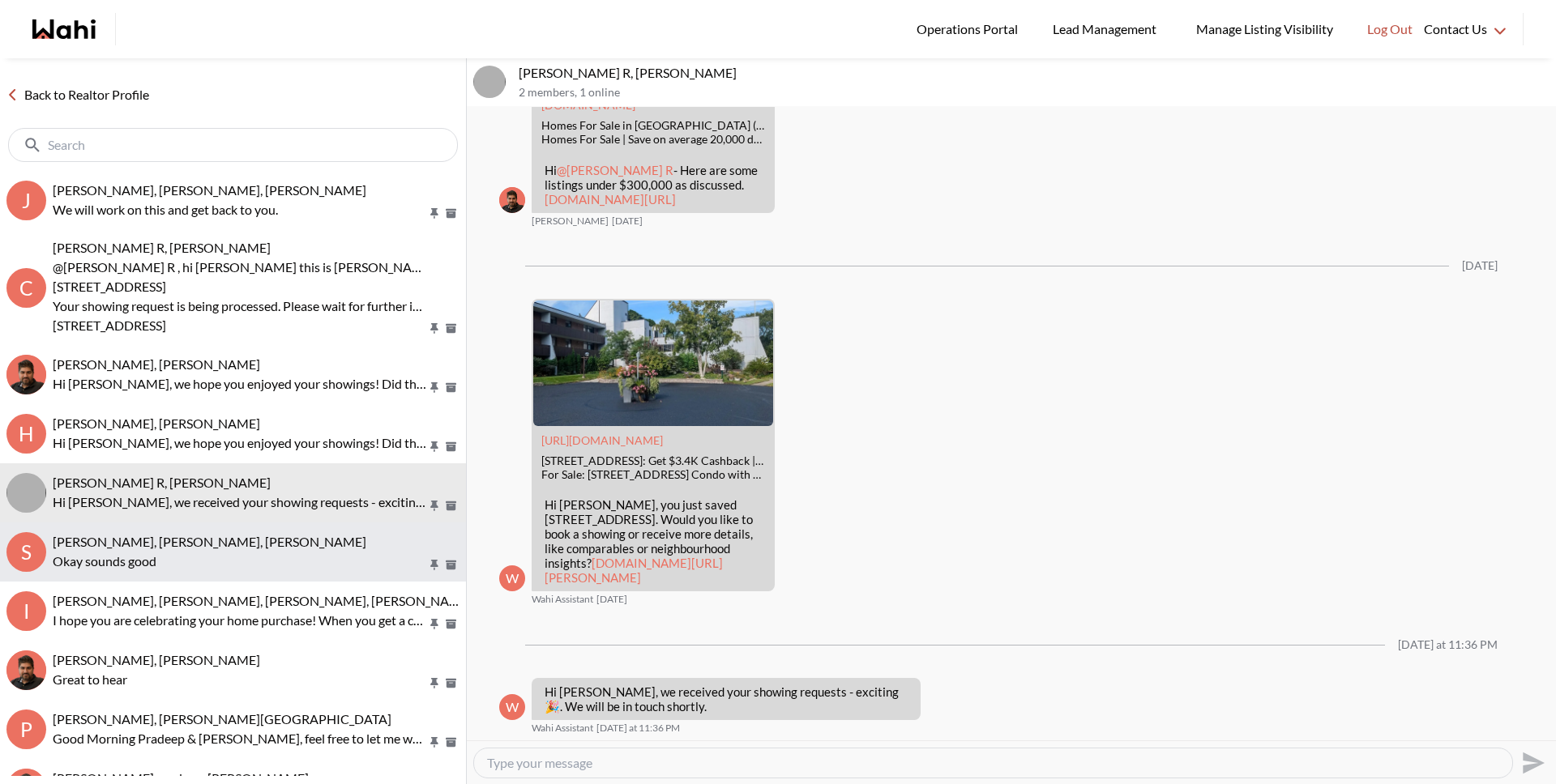
click at [162, 558] on p "Okay sounds good" at bounding box center [240, 561] width 375 height 19
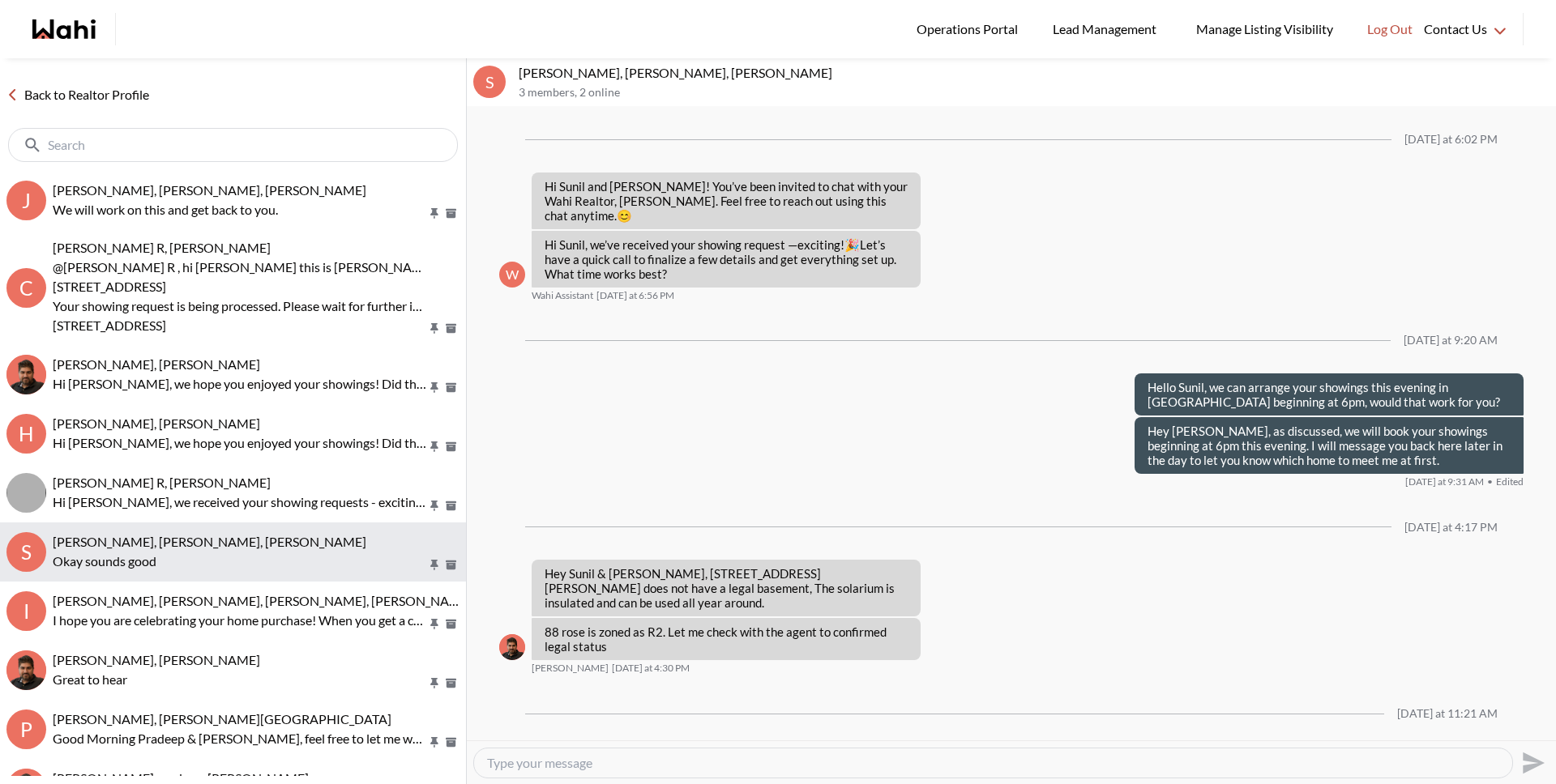
scroll to position [1026, 0]
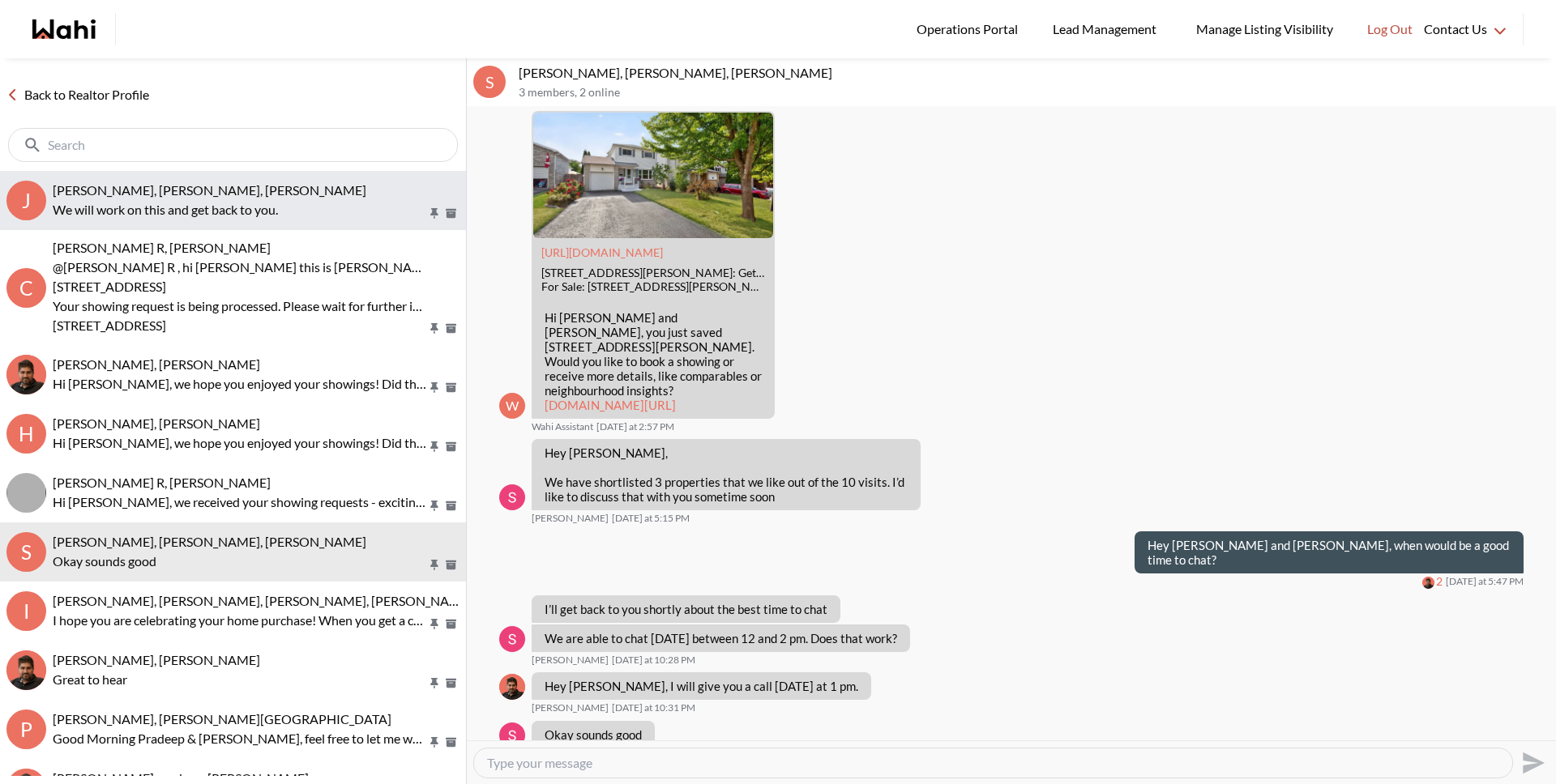
click at [161, 209] on p "We will work on this and get back to you." at bounding box center [240, 209] width 375 height 19
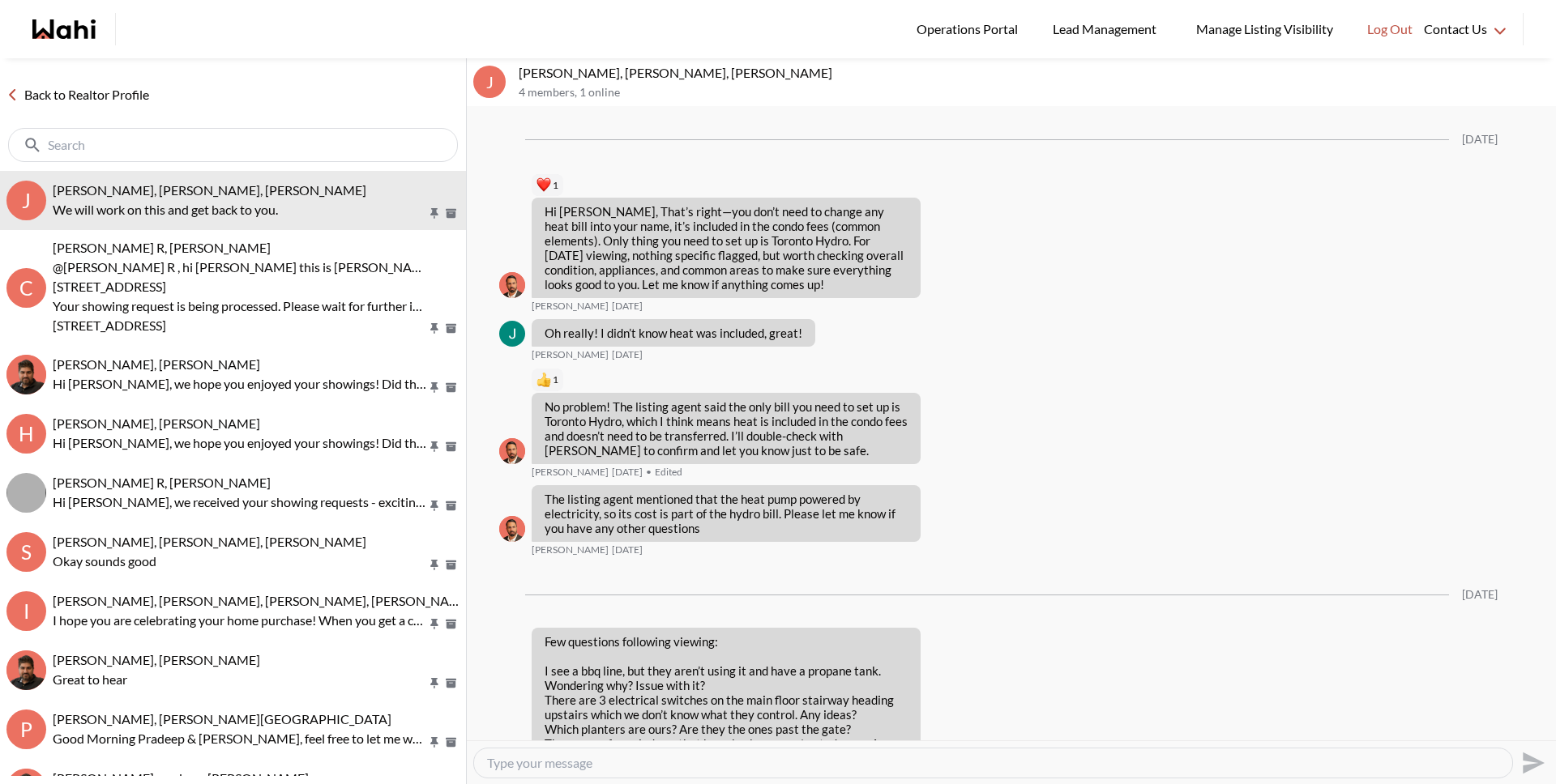
scroll to position [2855, 0]
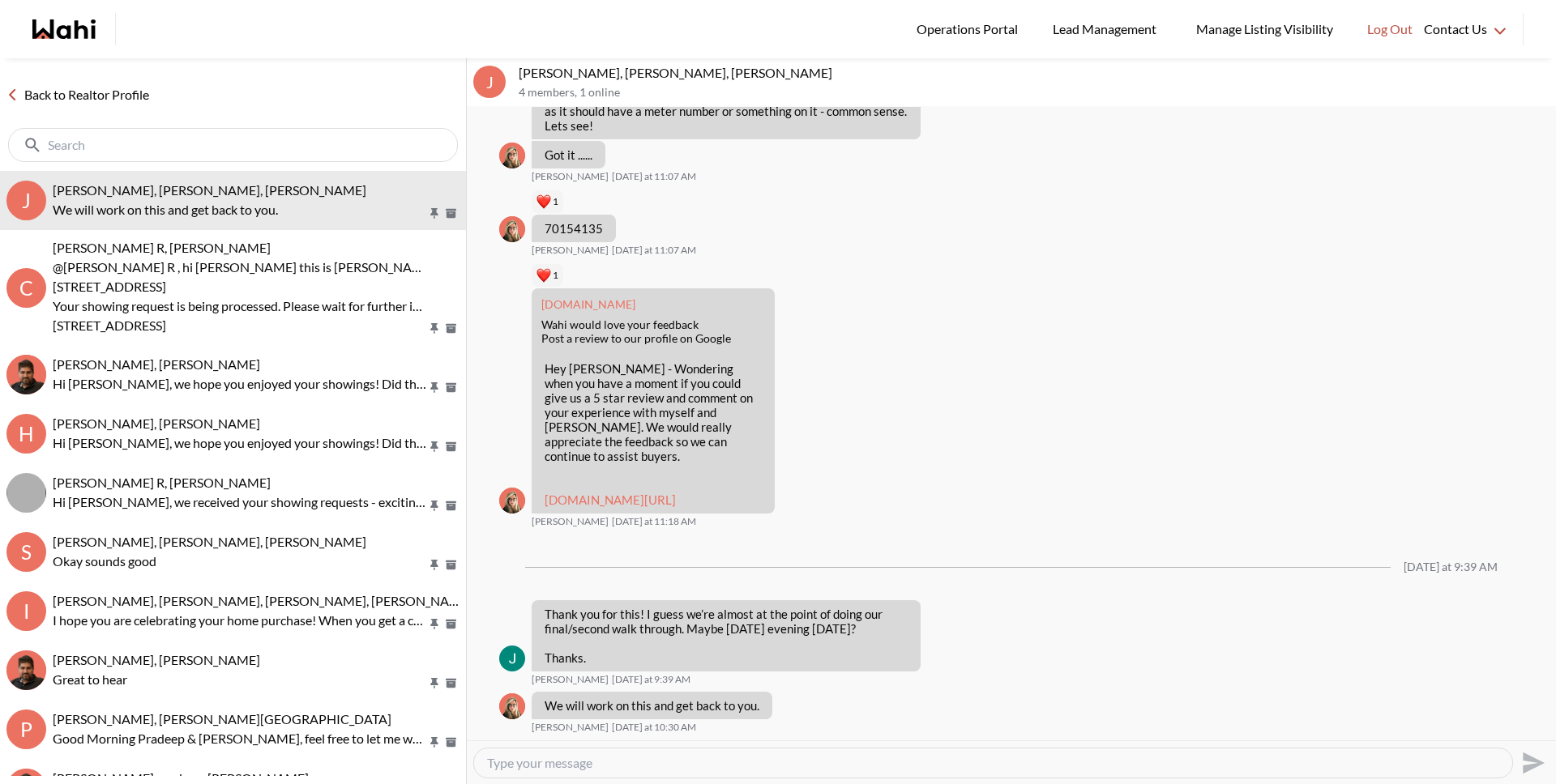
click at [112, 98] on link "Back to Realtor Profile" at bounding box center [78, 94] width 156 height 21
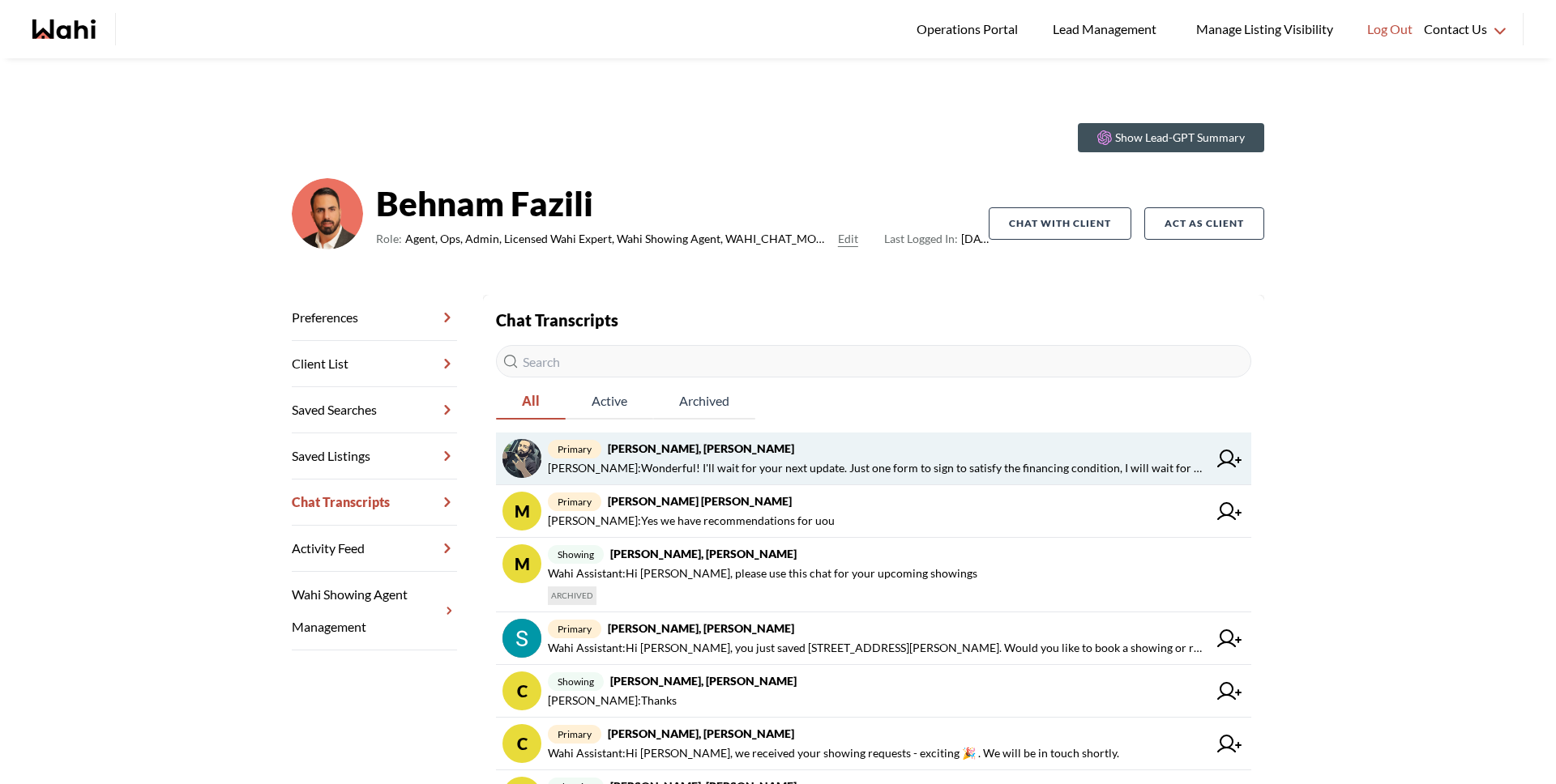
click at [667, 464] on span "Michelle Ryckman : Wonderful! I'll wait for your next update. Just one form to …" at bounding box center [878, 468] width 660 height 19
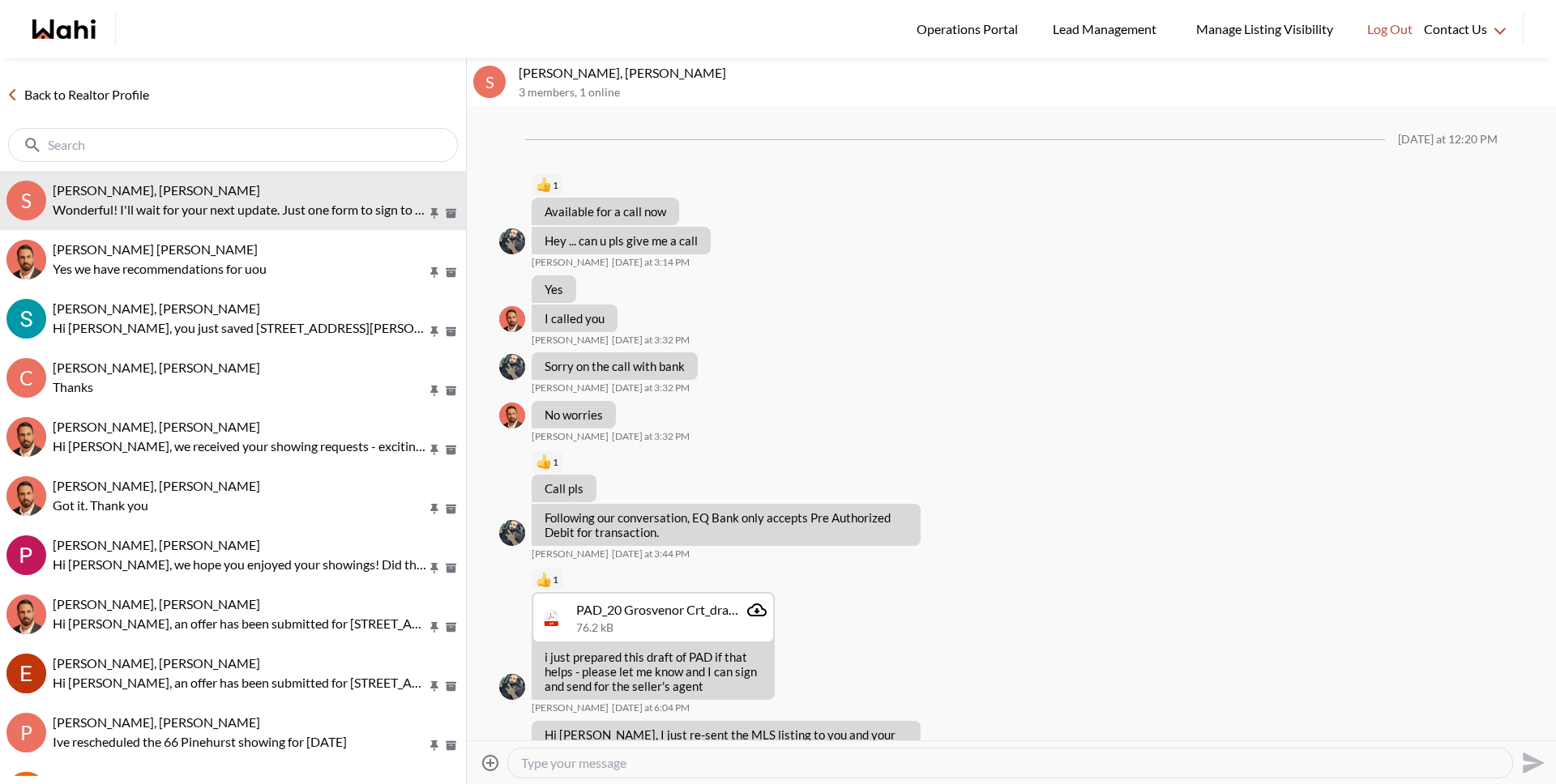
scroll to position [1660, 0]
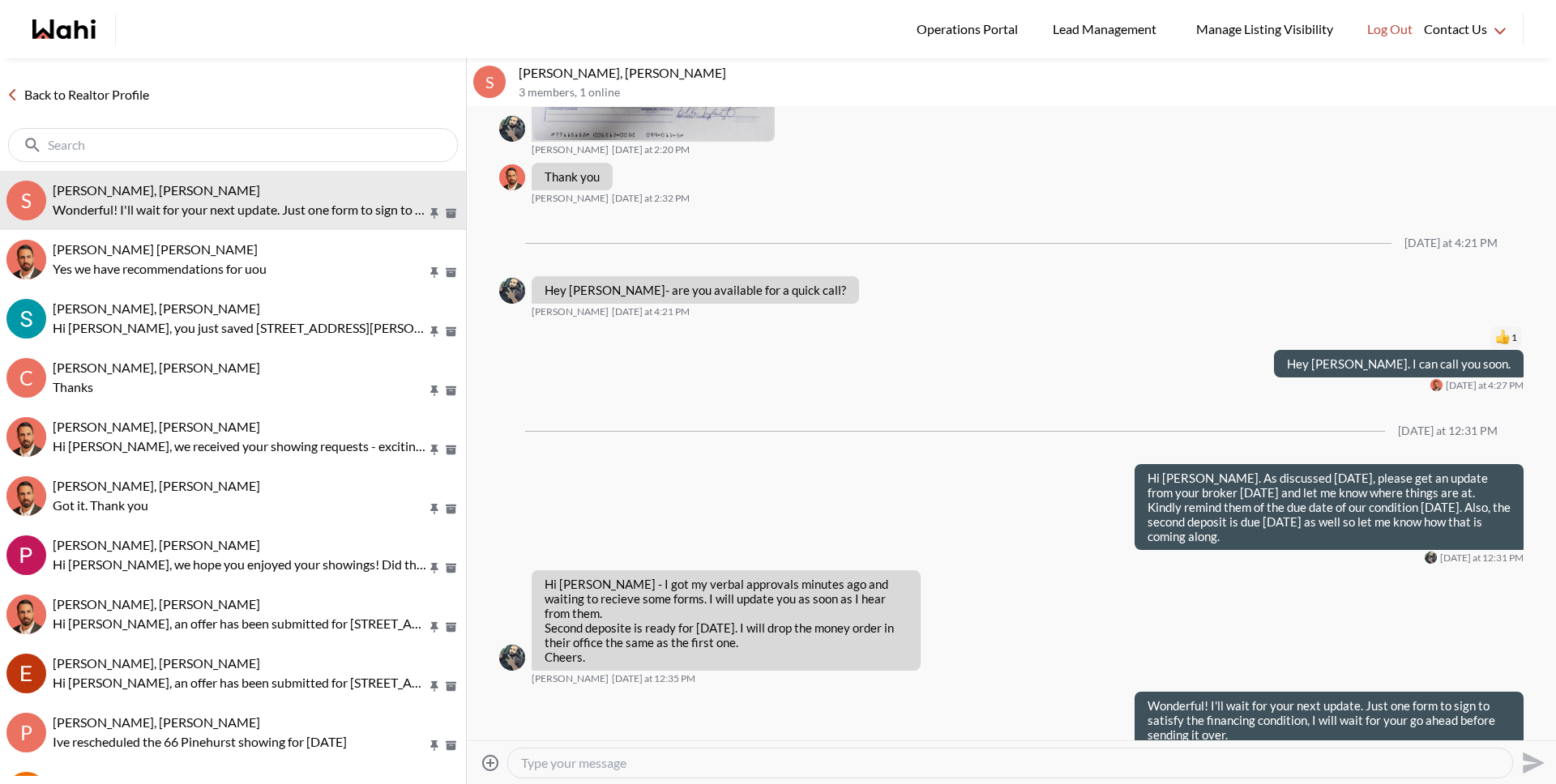
click at [82, 91] on link "Back to Realtor Profile" at bounding box center [78, 94] width 156 height 21
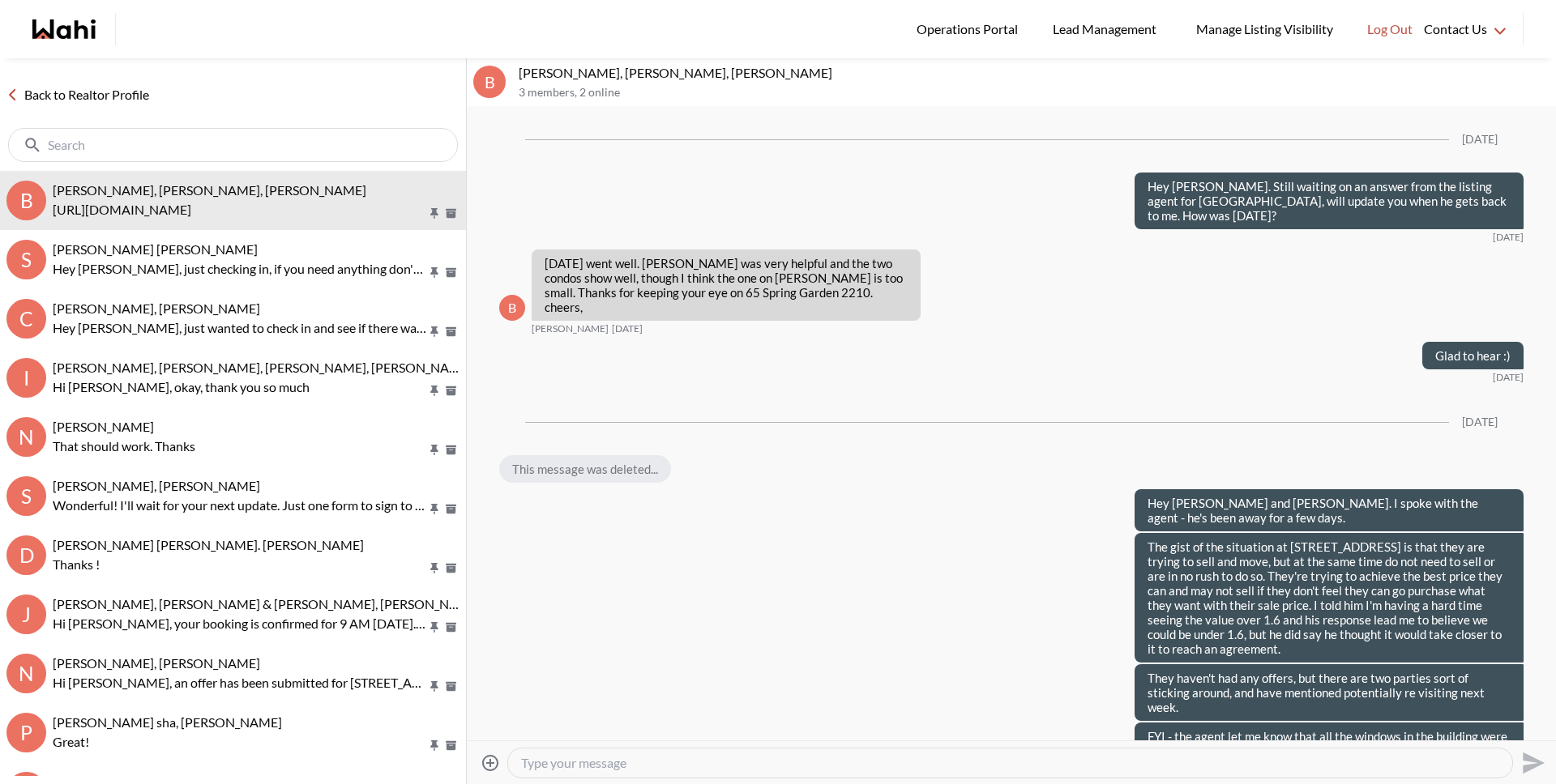
scroll to position [1997, 0]
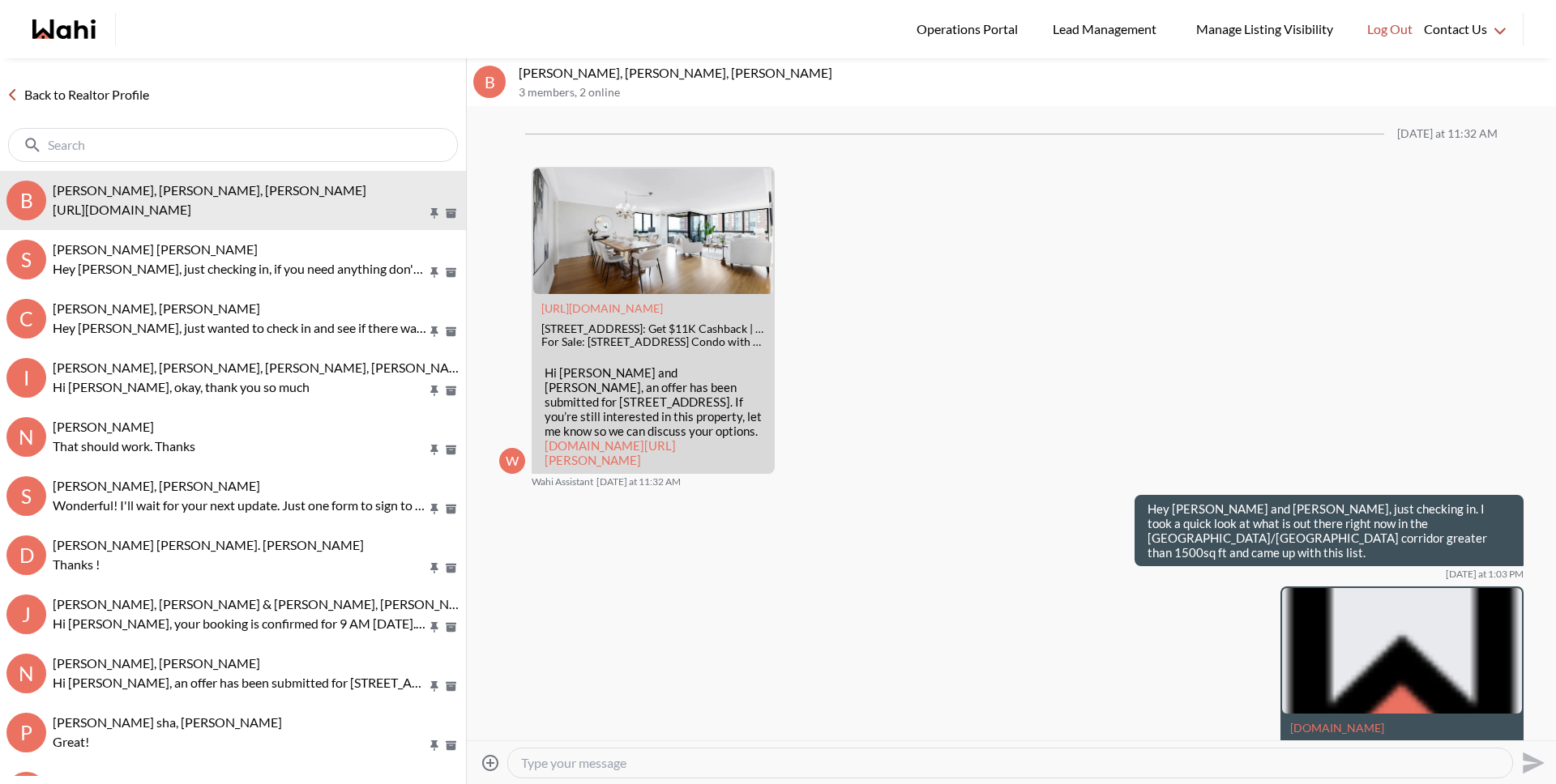
click at [117, 101] on link "Back to Realtor Profile" at bounding box center [78, 94] width 156 height 21
